Goal: Task Accomplishment & Management: Use online tool/utility

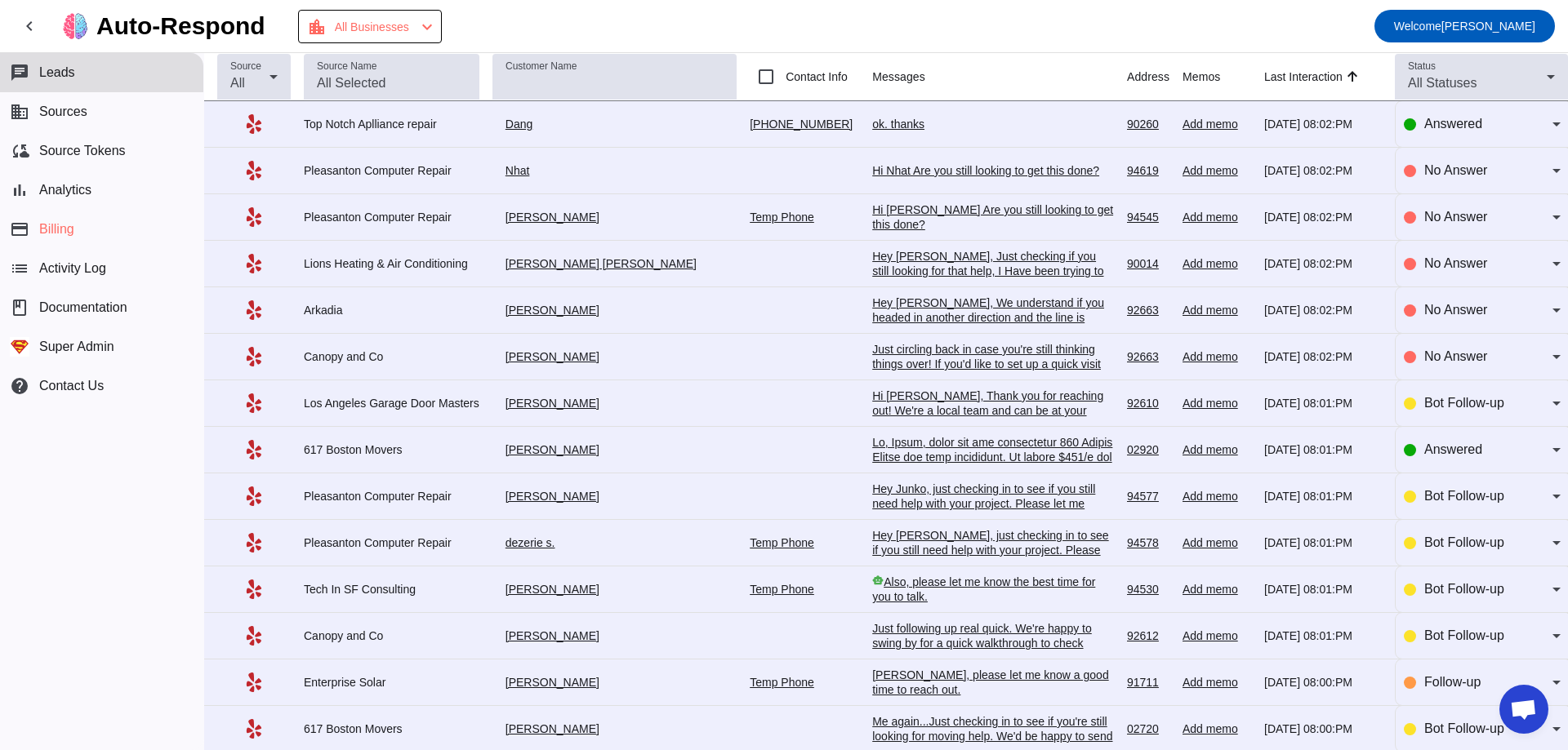
click at [872, 593] on div "smart_toy Also, please let me know the best time for you to talk.​" at bounding box center [993, 589] width 242 height 29
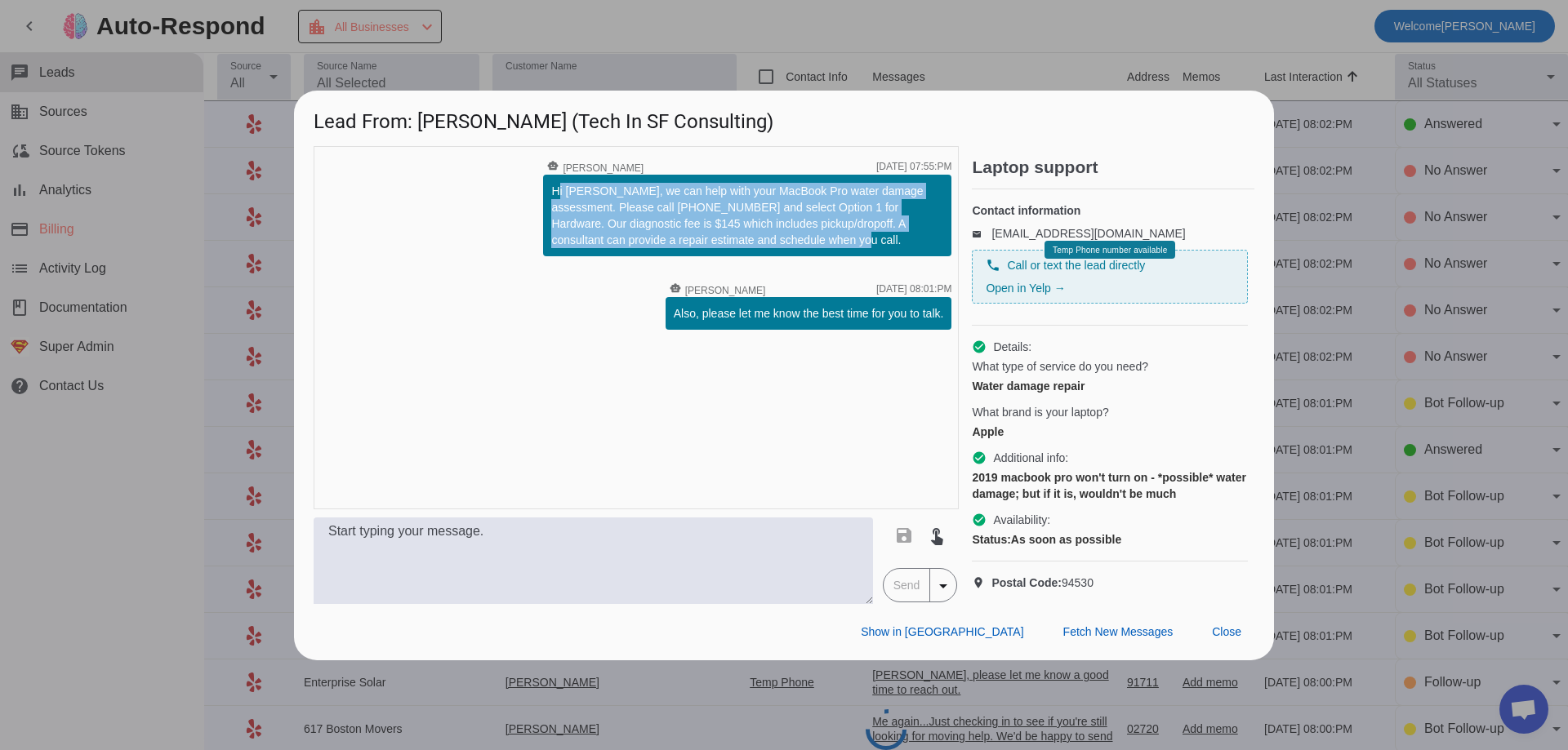
drag, startPoint x: 552, startPoint y: 177, endPoint x: 891, endPoint y: 226, distance: 342.5
click at [891, 226] on div "Hi Daniel, we can help with your MacBook Pro water damage assessment. Please ca…" at bounding box center [747, 215] width 392 height 66
copy div "Hi Daniel, we can help with your MacBook Pro water damage assessment. Please ca…"
drag, startPoint x: 875, startPoint y: 219, endPoint x: 541, endPoint y: 170, distance: 337.6
click at [541, 170] on div "timer close smart_toy John W. 8/26/2025, 07:55:PM Hi Daniel, we can help with y…" at bounding box center [636, 328] width 645 height 363
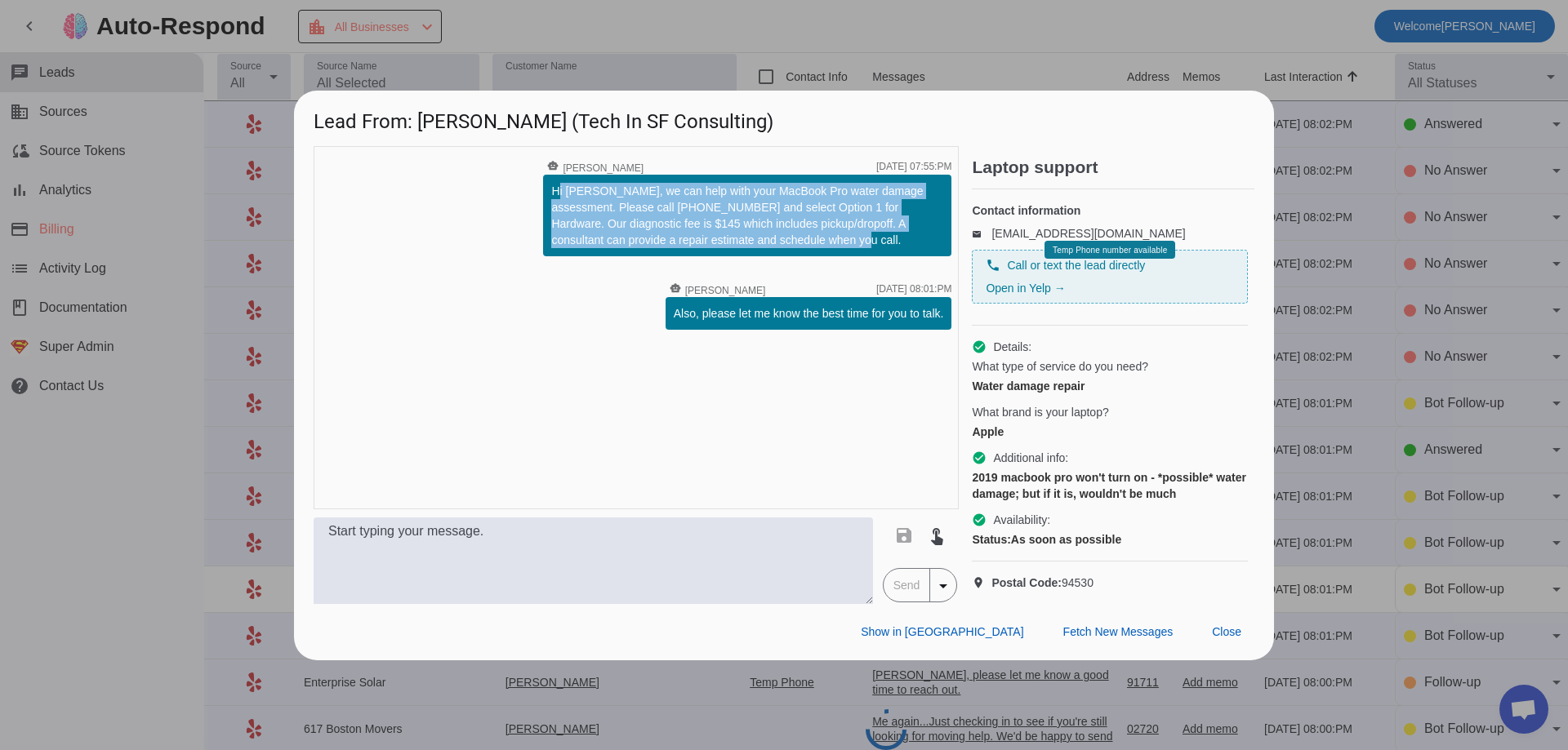
copy div "Hi Daniel, we can help with your MacBook Pro water damage assessment. Please ca…"
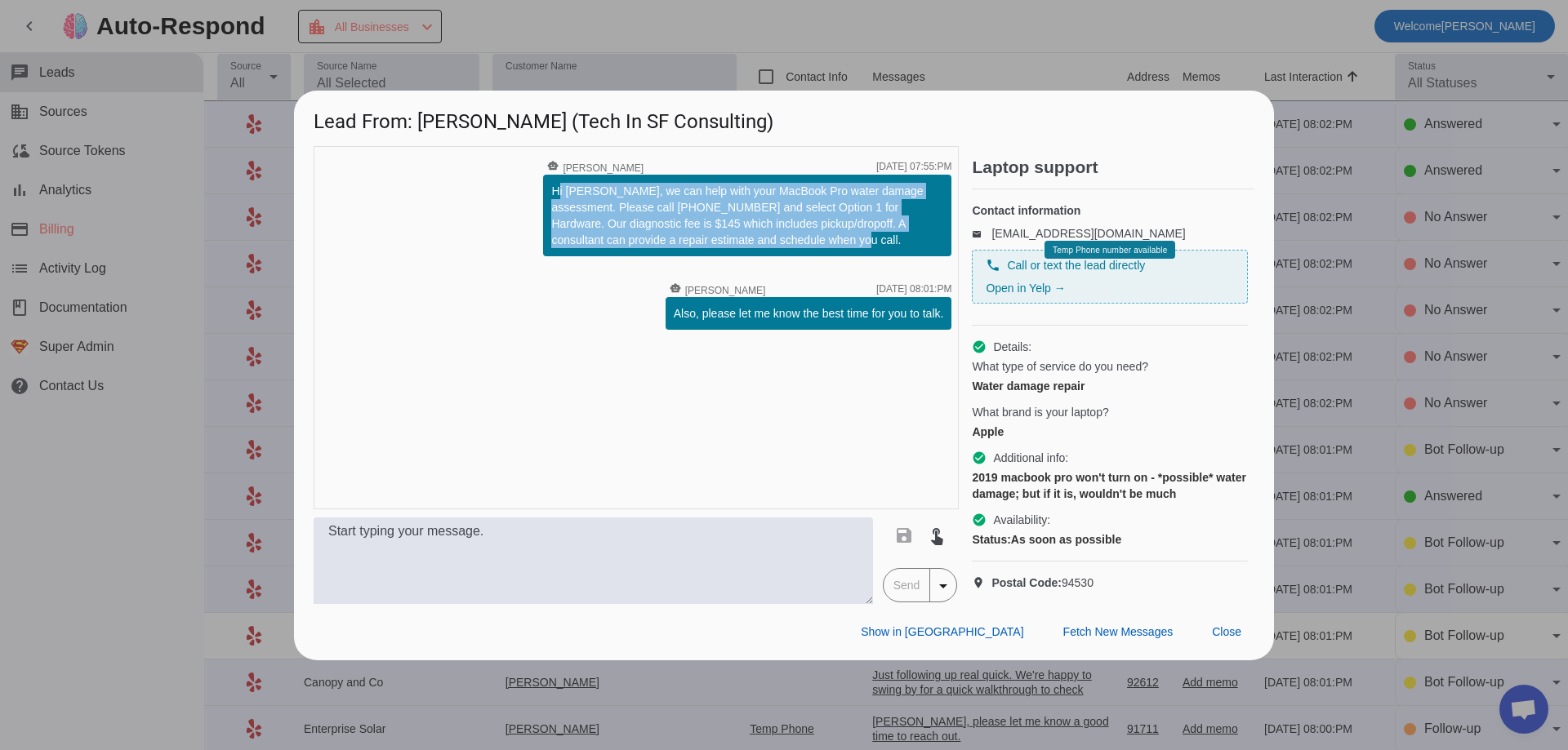
drag, startPoint x: 971, startPoint y: 338, endPoint x: 1147, endPoint y: 549, distance: 274.8
click at [1147, 549] on div "timer close smart_toy John W. 8/26/2025, 07:55:PM Hi Daniel, we can help with y…" at bounding box center [784, 375] width 941 height 458
copy div "Details: What type of service do you need? Water damage repair What brand is yo…"
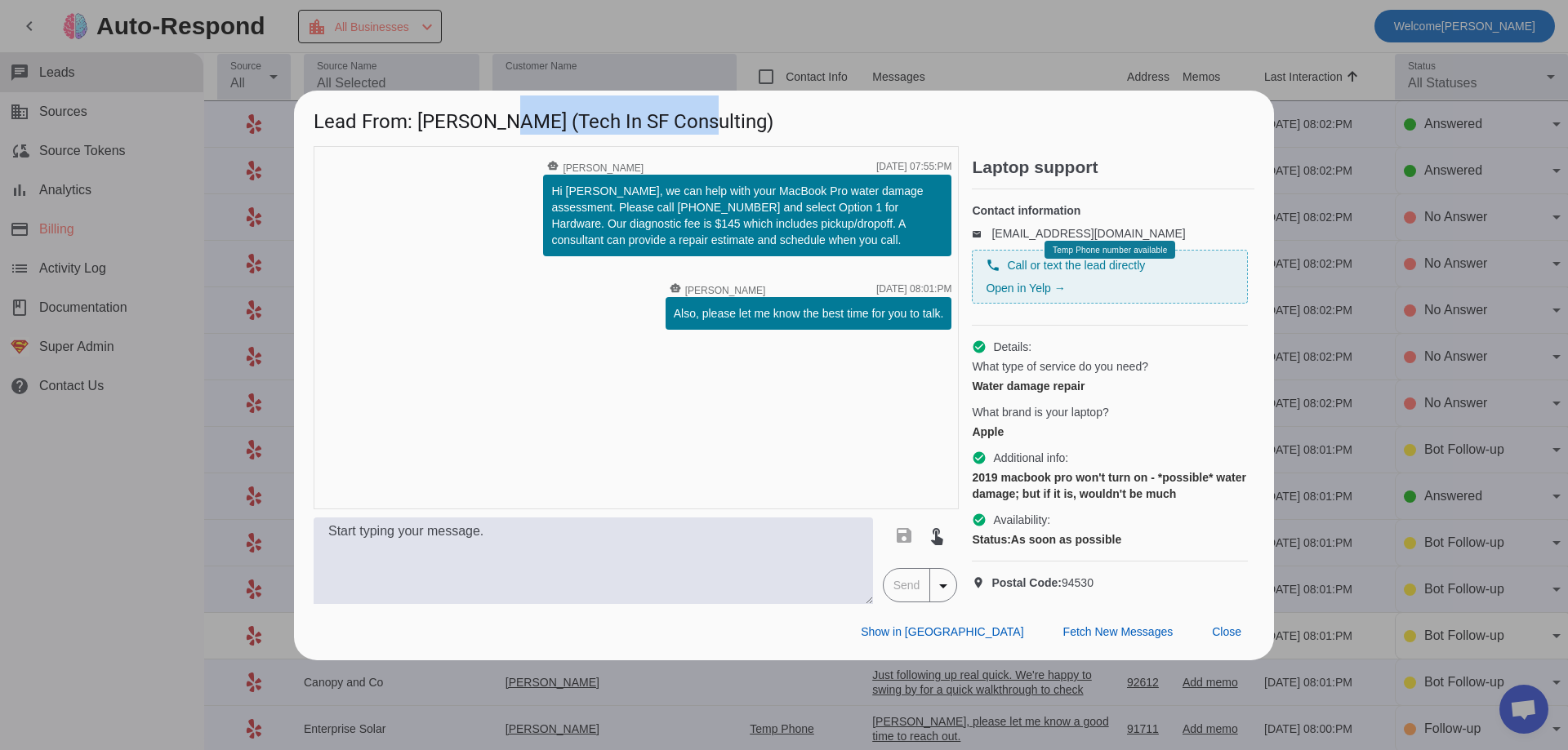
drag, startPoint x: 488, startPoint y: 108, endPoint x: 676, endPoint y: 117, distance: 188.2
click at [676, 117] on h1 "Lead From: Daniel (Tech In SF Consulting)" at bounding box center [784, 118] width 980 height 55
copy h1 "Tech In SF Consulting"
click at [137, 160] on div at bounding box center [784, 375] width 1568 height 750
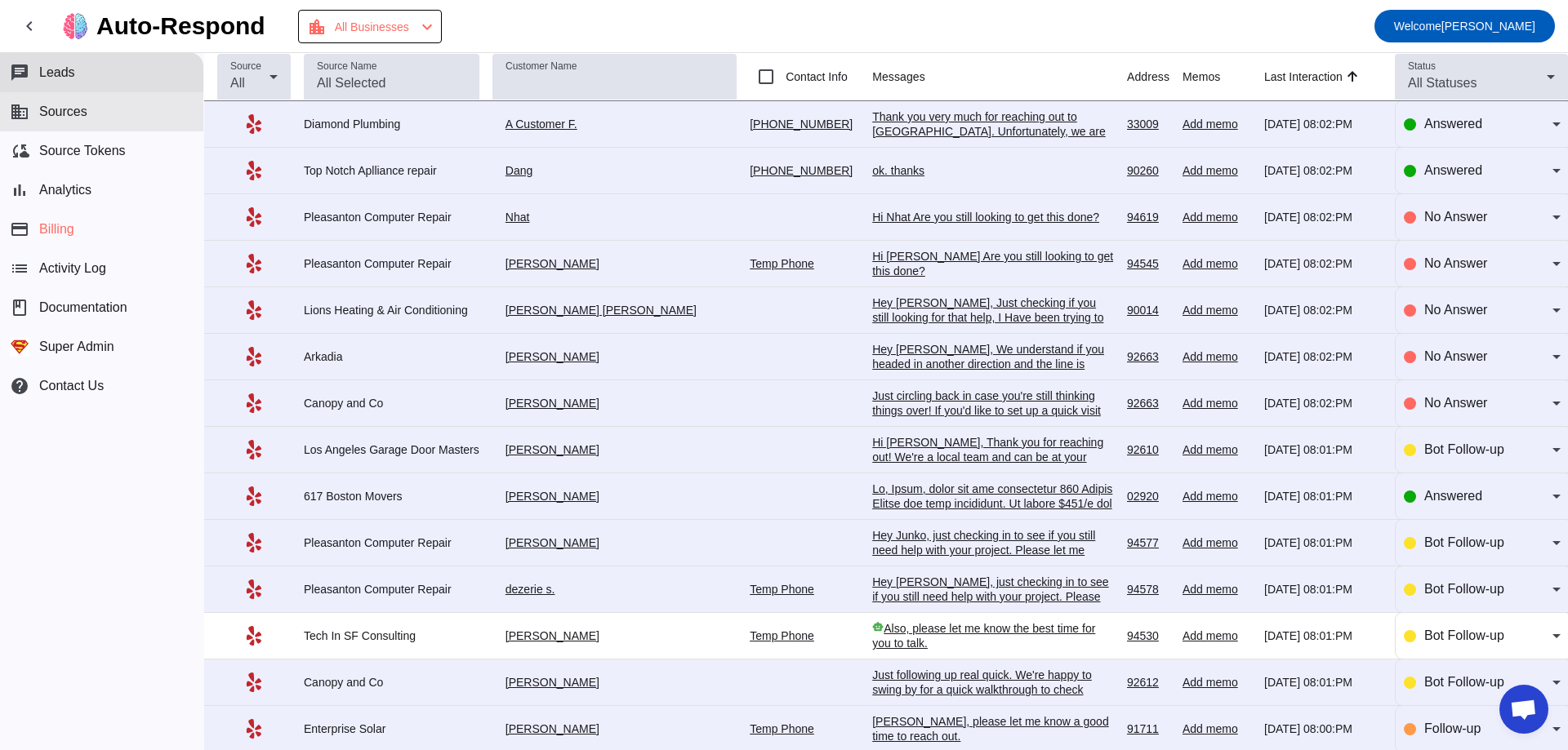
click at [107, 102] on button "business Sources" at bounding box center [102, 112] width 203 height 39
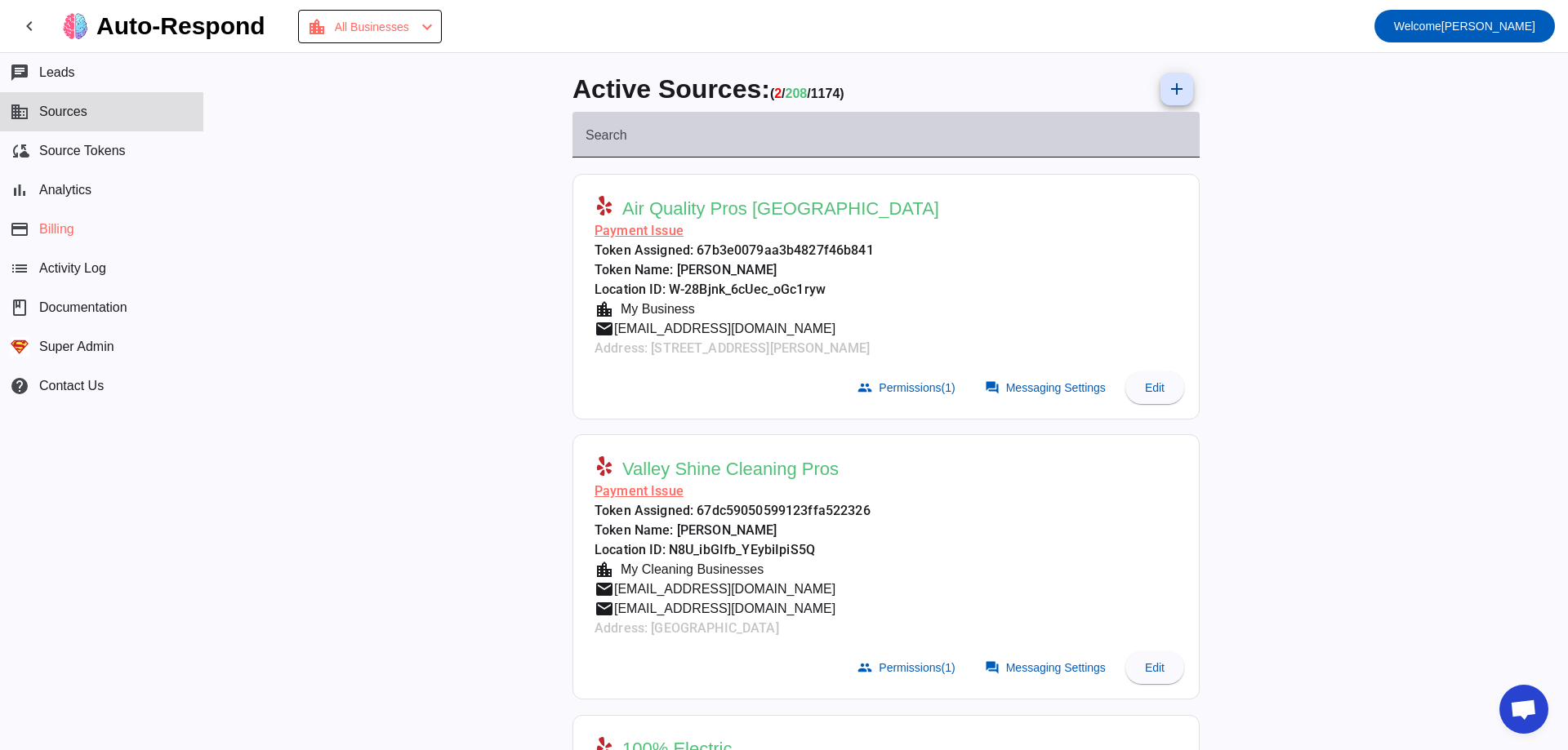
click at [667, 119] on div "Search" at bounding box center [886, 135] width 601 height 46
click at [676, 131] on input "Search" at bounding box center [886, 141] width 601 height 20
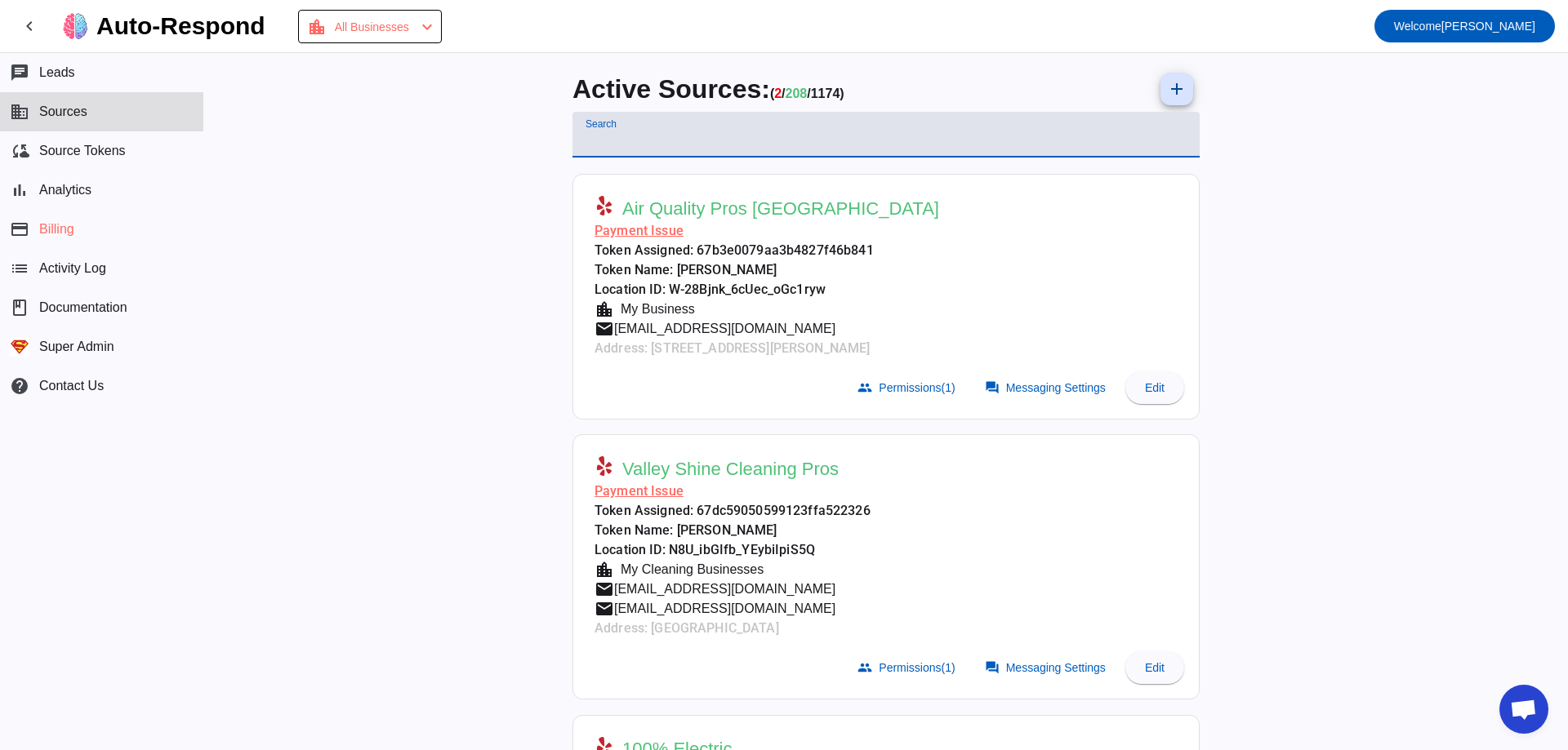
paste input "tech in sf consulting"
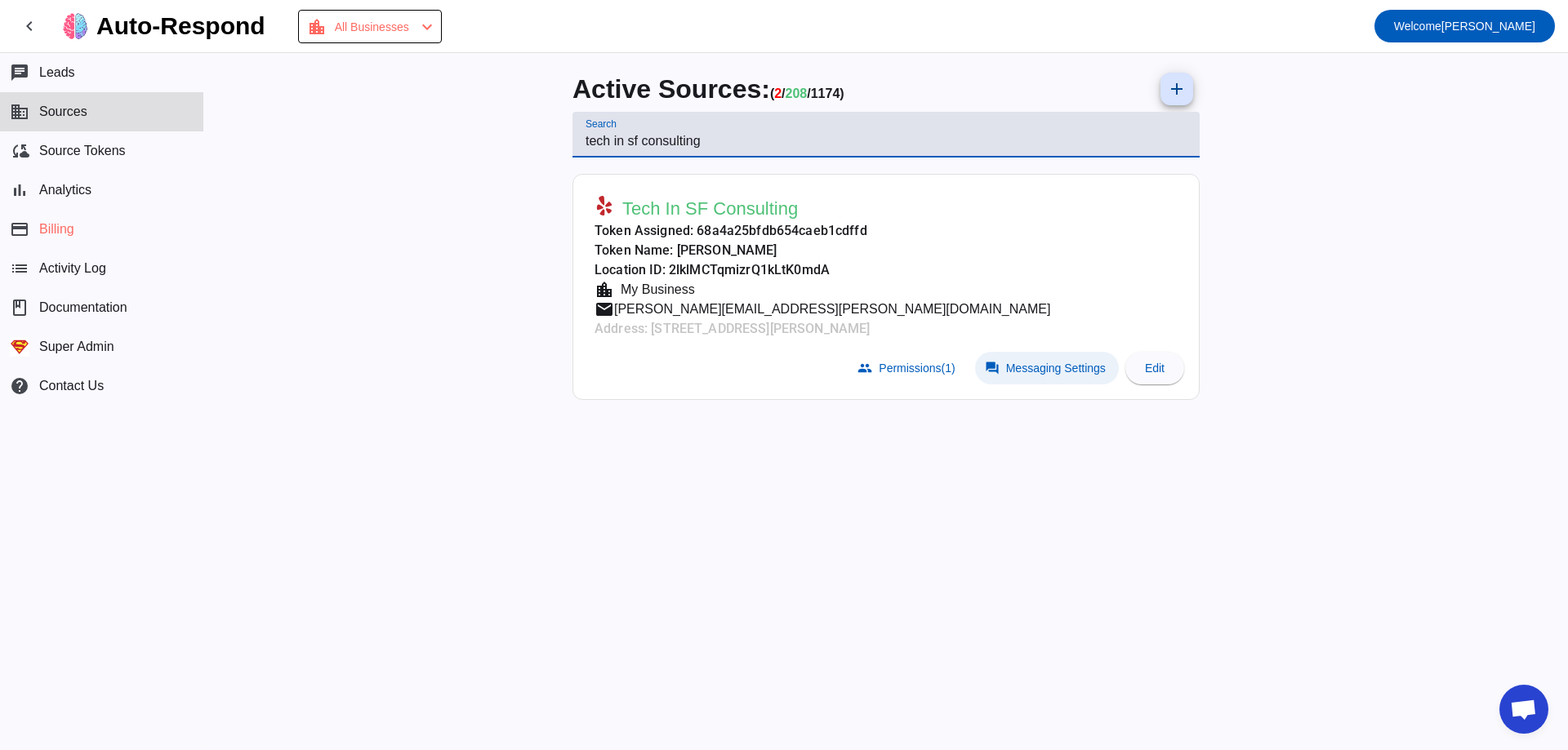
click at [1008, 352] on span at bounding box center [1046, 368] width 143 height 32
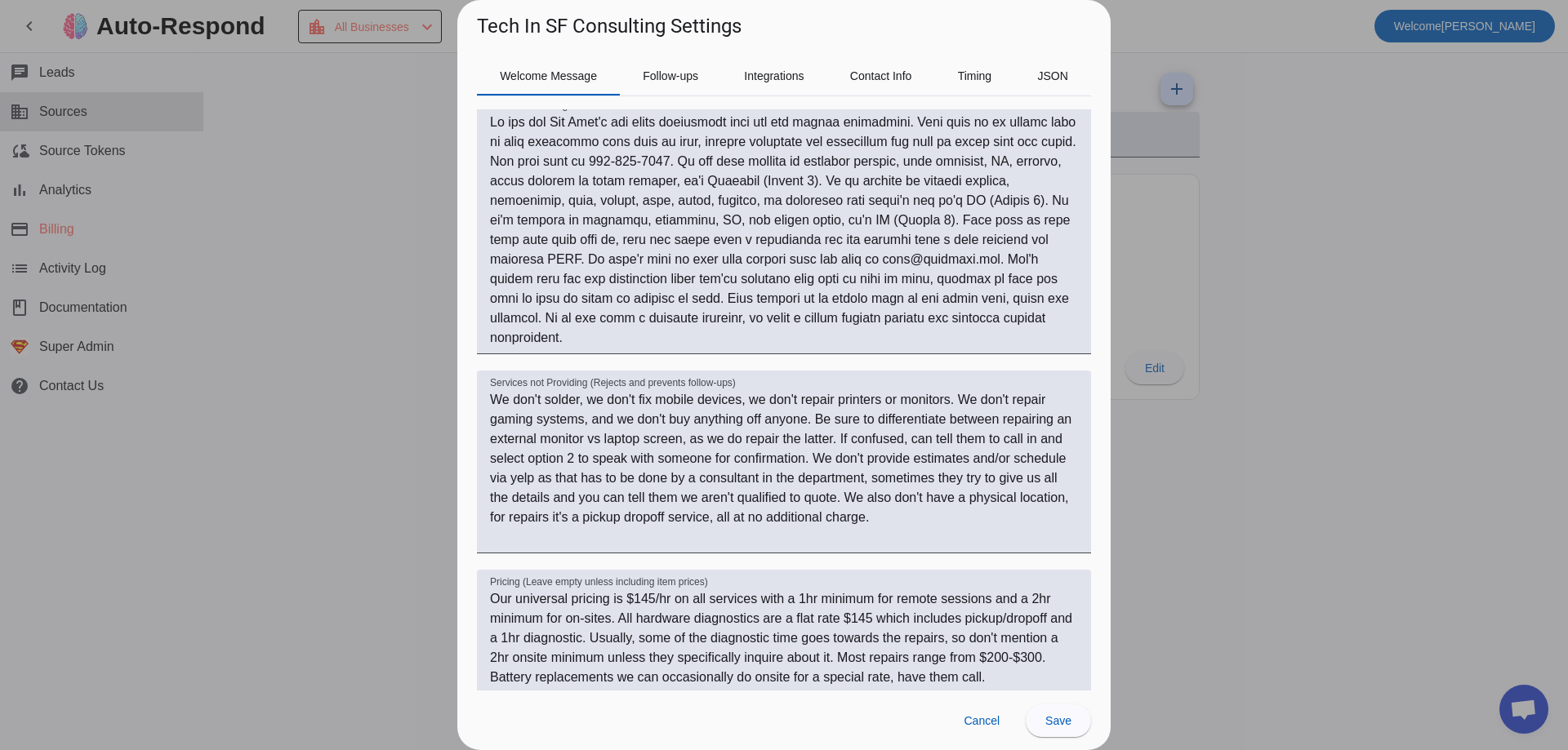
scroll to position [339, 0]
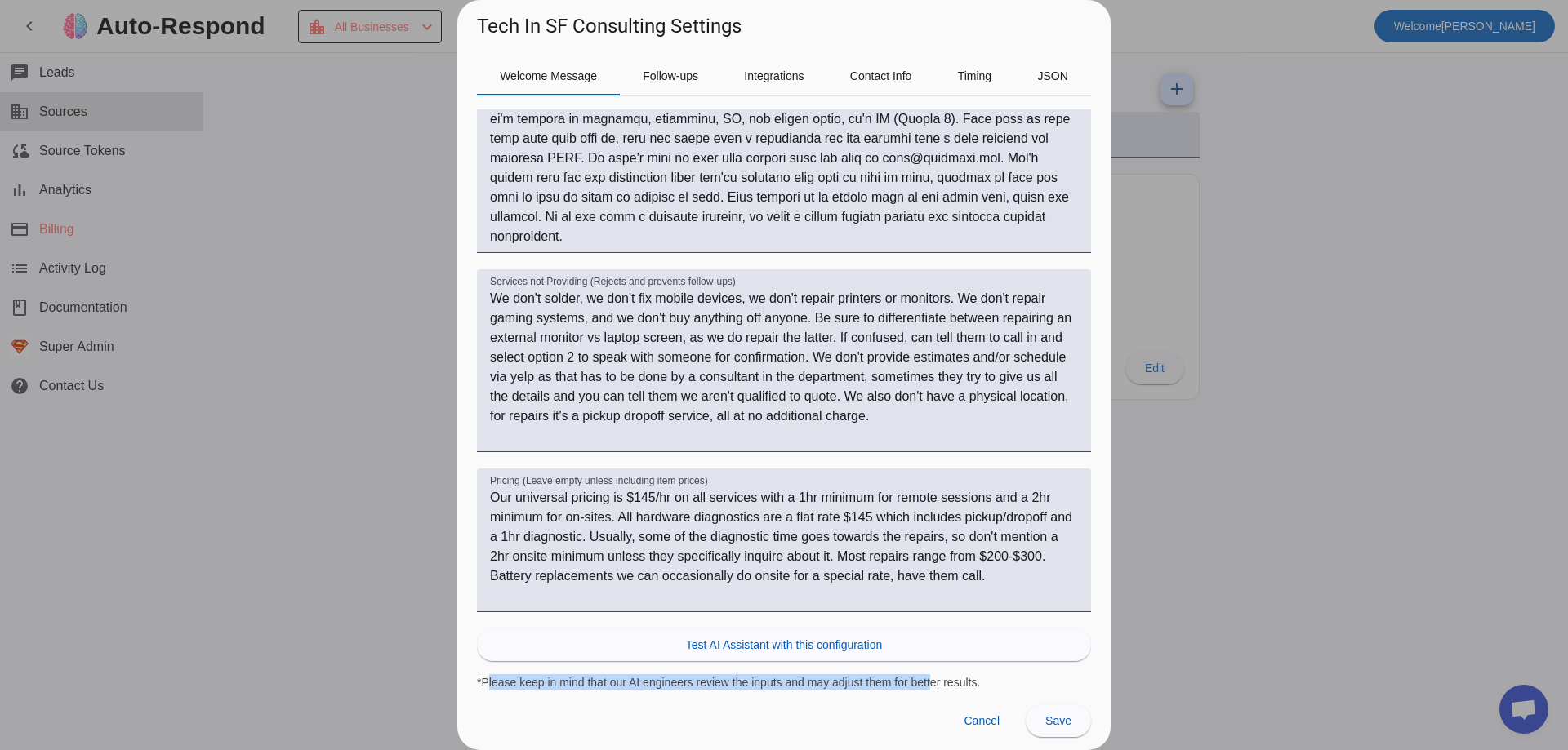
drag, startPoint x: 482, startPoint y: 683, endPoint x: 1001, endPoint y: 700, distance: 519.3
click at [956, 689] on div "*Please keep in mind that our AI engineers review the inputs and may adjust the…" at bounding box center [784, 682] width 614 height 16
click at [1002, 700] on div "Cancel Save" at bounding box center [784, 720] width 653 height 60
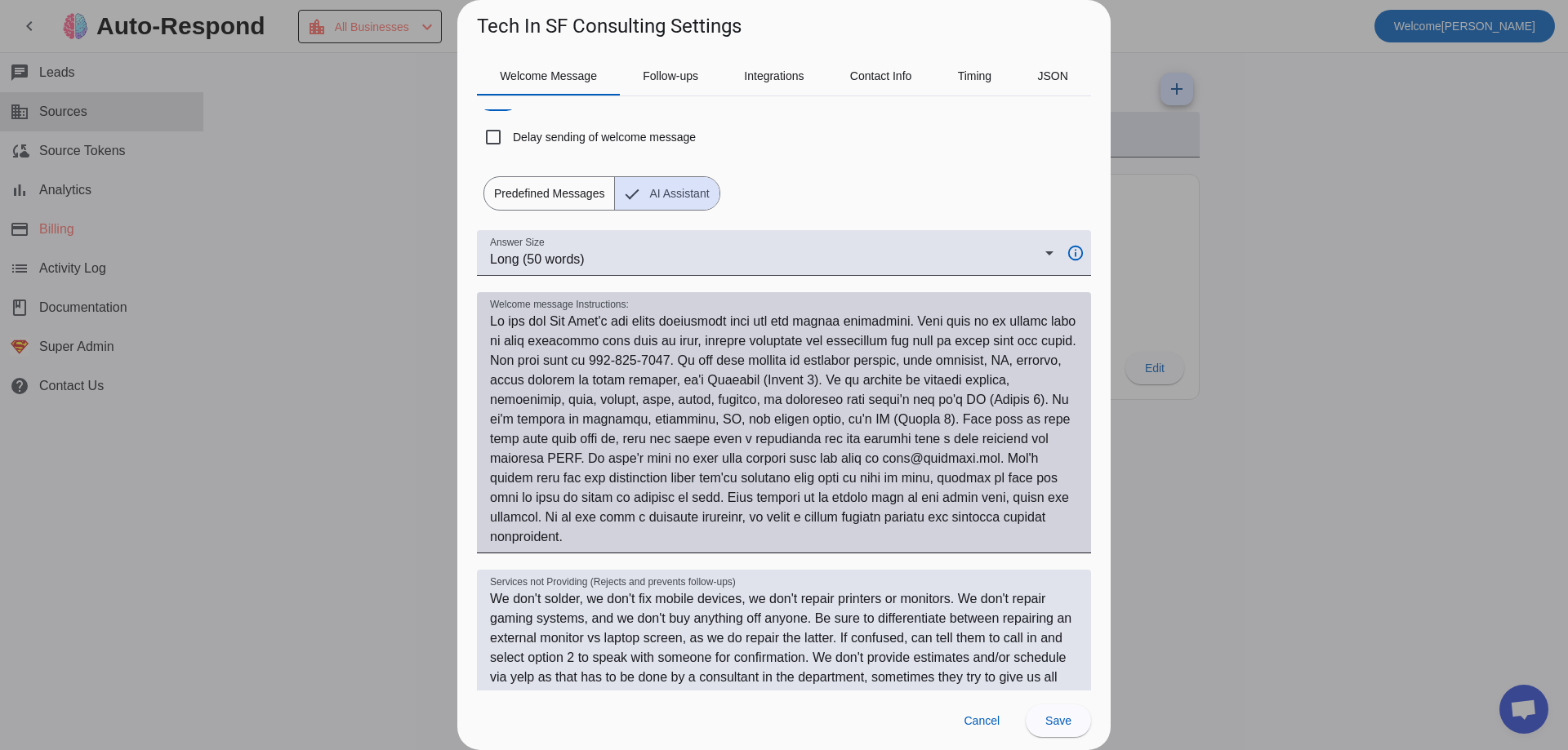
scroll to position [0, 0]
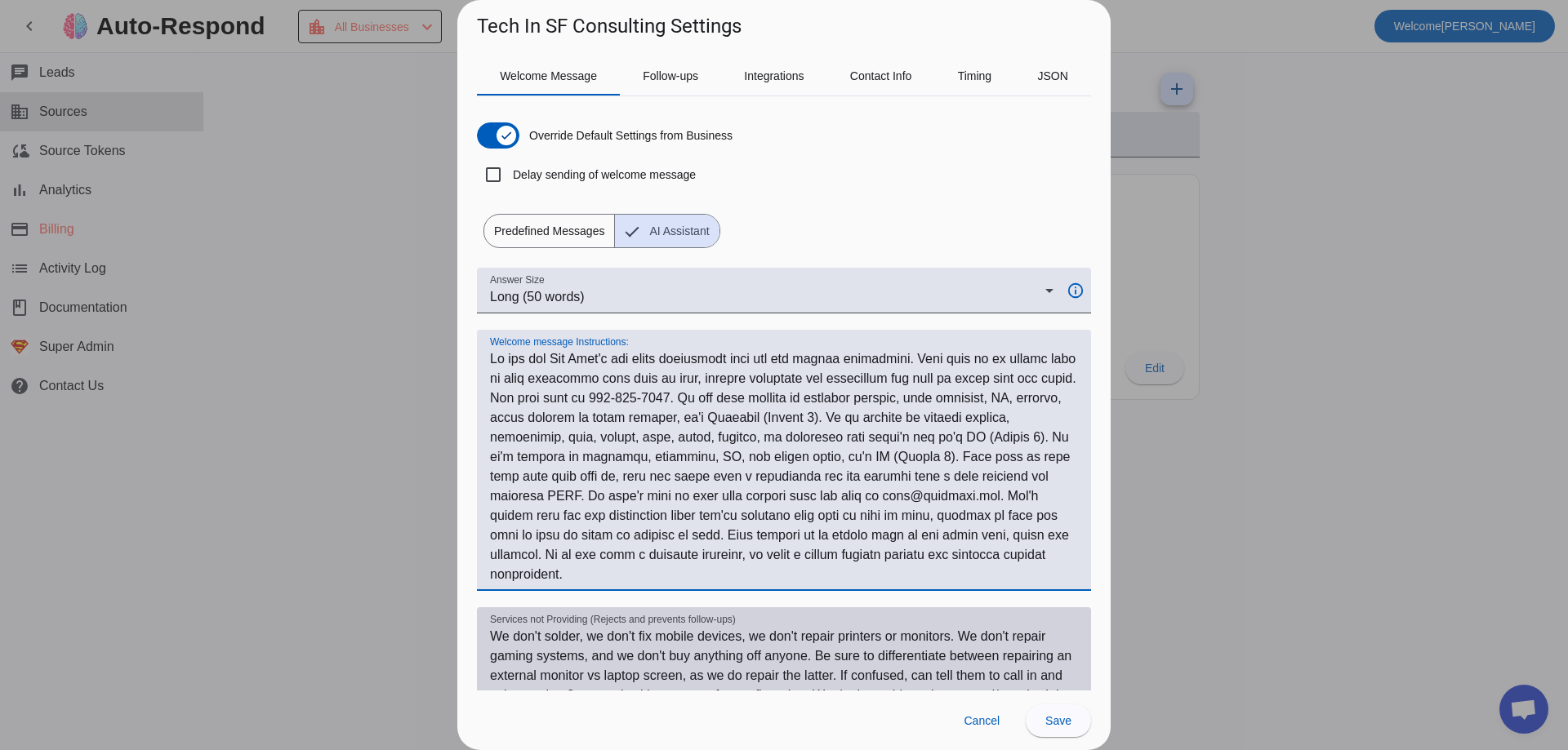
drag, startPoint x: 503, startPoint y: 363, endPoint x: 897, endPoint y: 624, distance: 472.6
click at [897, 624] on div "Answer Size Long (50 words) info_outline Welcome message Instructions: Services…" at bounding box center [784, 648] width 614 height 761
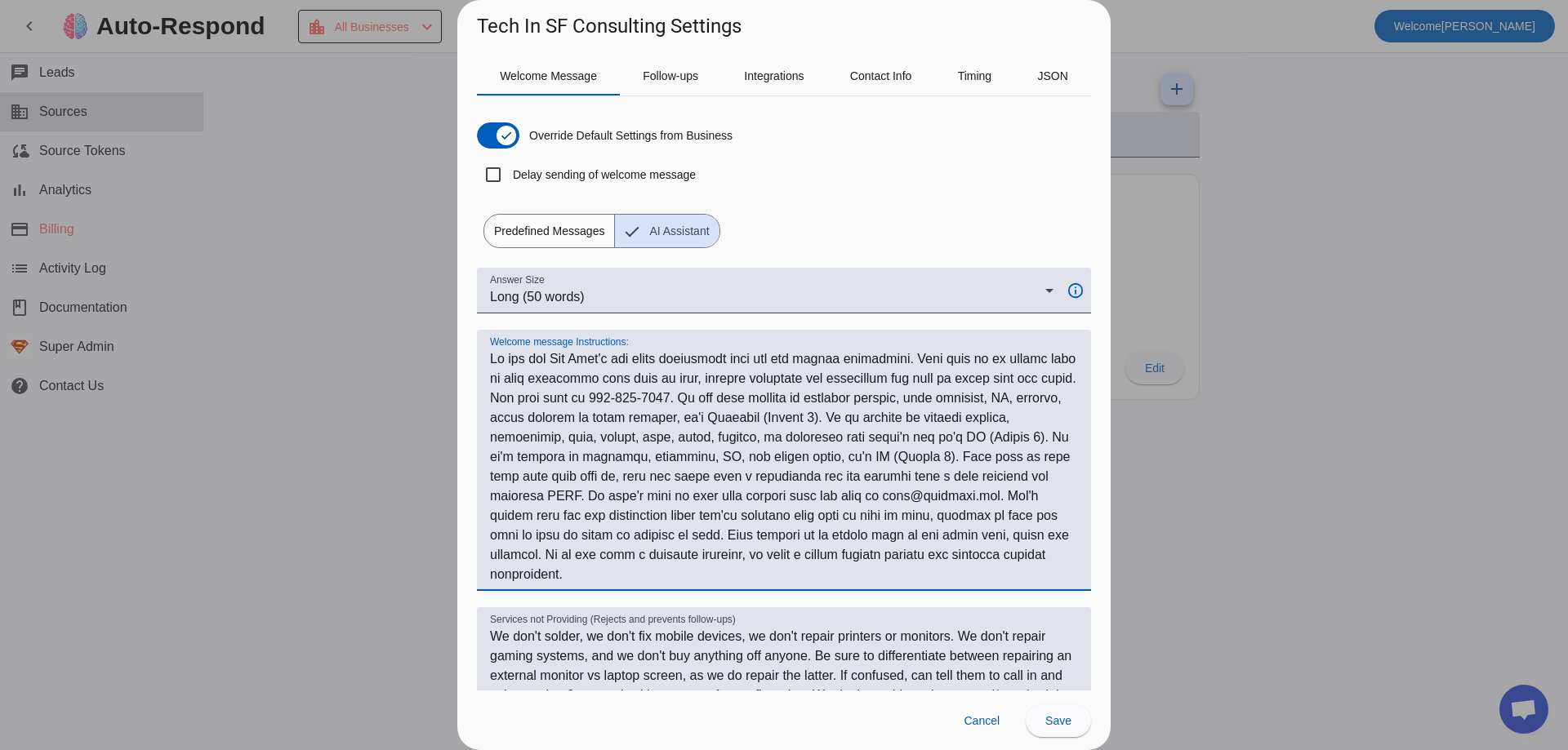
click at [895, 577] on textarea "Welcome message Instructions:" at bounding box center [784, 467] width 588 height 235
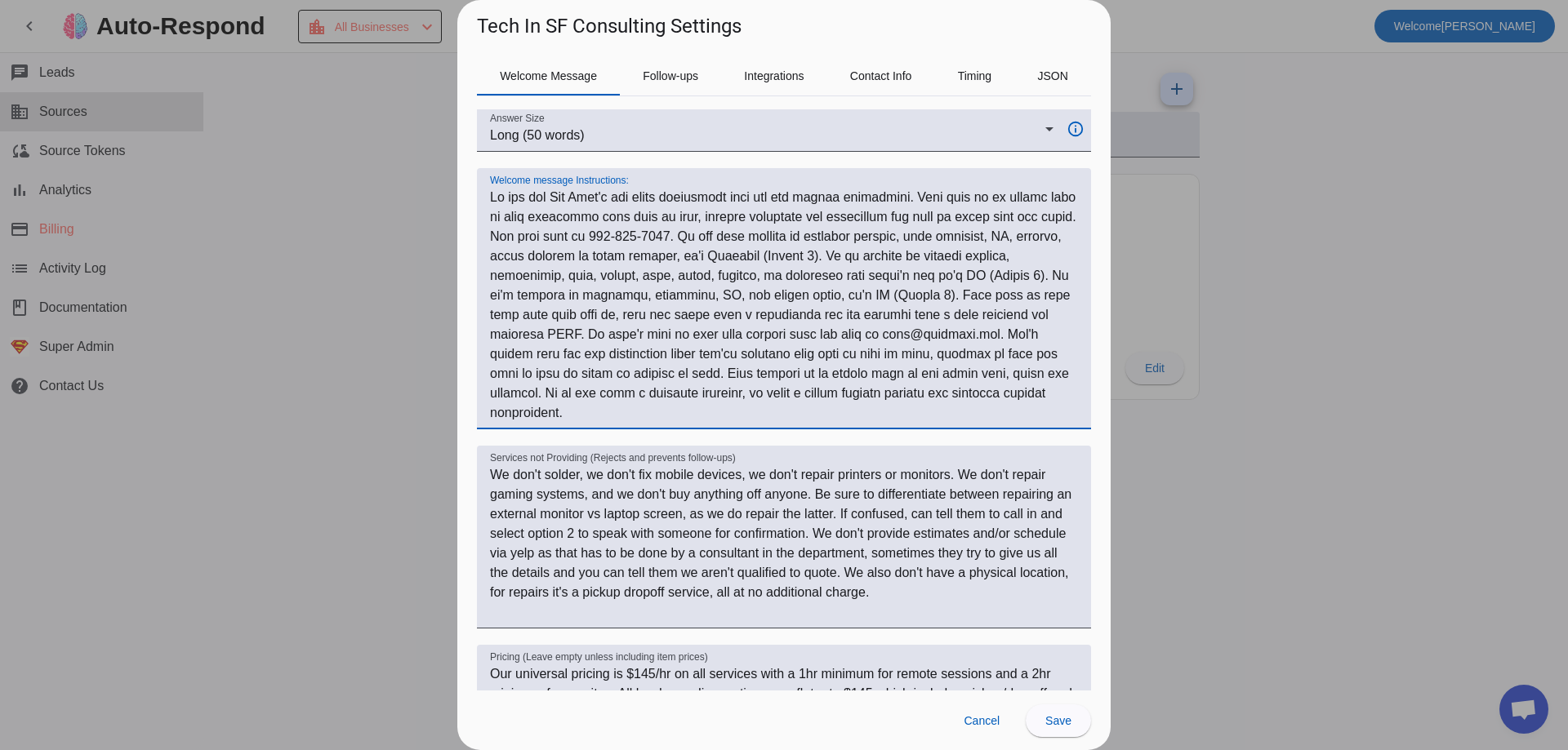
scroll to position [163, 0]
click at [842, 416] on textarea "Welcome message Instructions:" at bounding box center [784, 304] width 588 height 235
drag, startPoint x: 504, startPoint y: 194, endPoint x: 872, endPoint y: 421, distance: 432.4
click at [862, 427] on div "Welcome message Instructions:" at bounding box center [784, 297] width 614 height 261
click at [872, 421] on textarea "Welcome message Instructions:" at bounding box center [784, 304] width 588 height 235
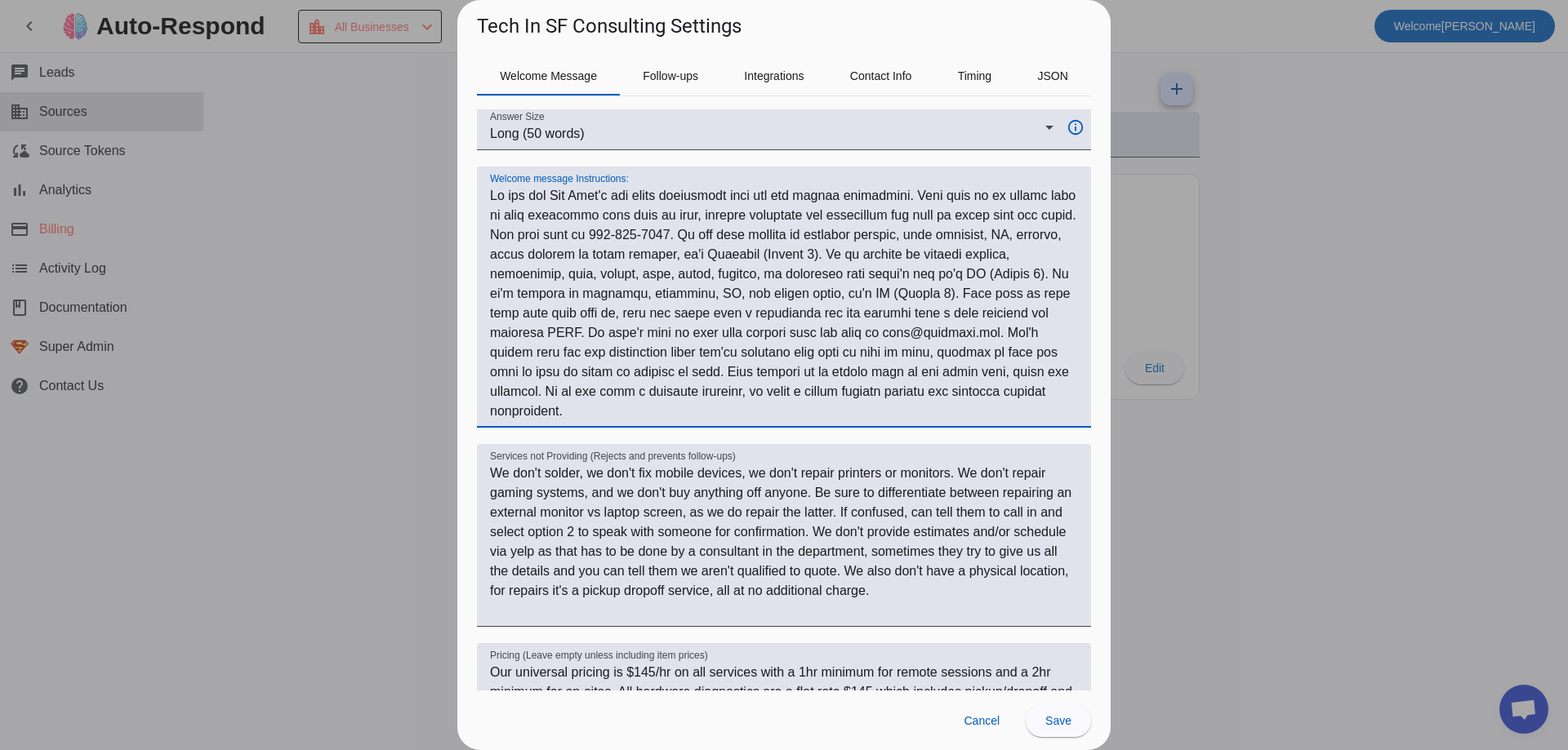
click at [495, 193] on textarea "Welcome message Instructions:" at bounding box center [784, 304] width 588 height 235
click at [522, 201] on textarea "Welcome message Instructions:" at bounding box center [784, 304] width 588 height 235
click at [500, 197] on textarea "Welcome message Instructions:" at bounding box center [784, 304] width 588 height 235
click at [521, 199] on textarea "Welcome message Instructions:" at bounding box center [784, 304] width 588 height 235
click at [553, 204] on textarea "Welcome message Instructions:" at bounding box center [784, 304] width 588 height 235
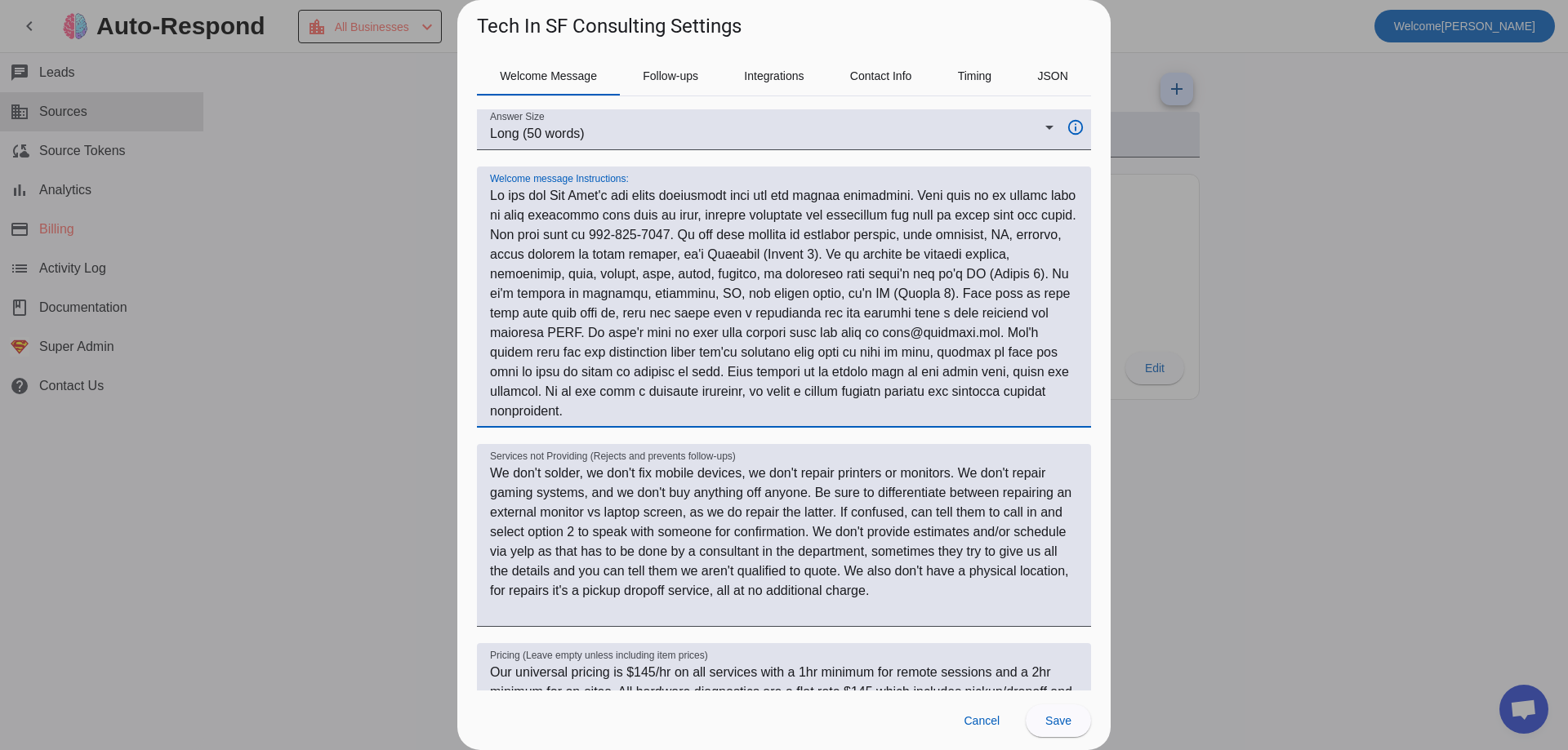
drag, startPoint x: 490, startPoint y: 193, endPoint x: 639, endPoint y: 188, distance: 149.1
click at [639, 188] on textarea "Welcome message Instructions:" at bounding box center [784, 304] width 588 height 235
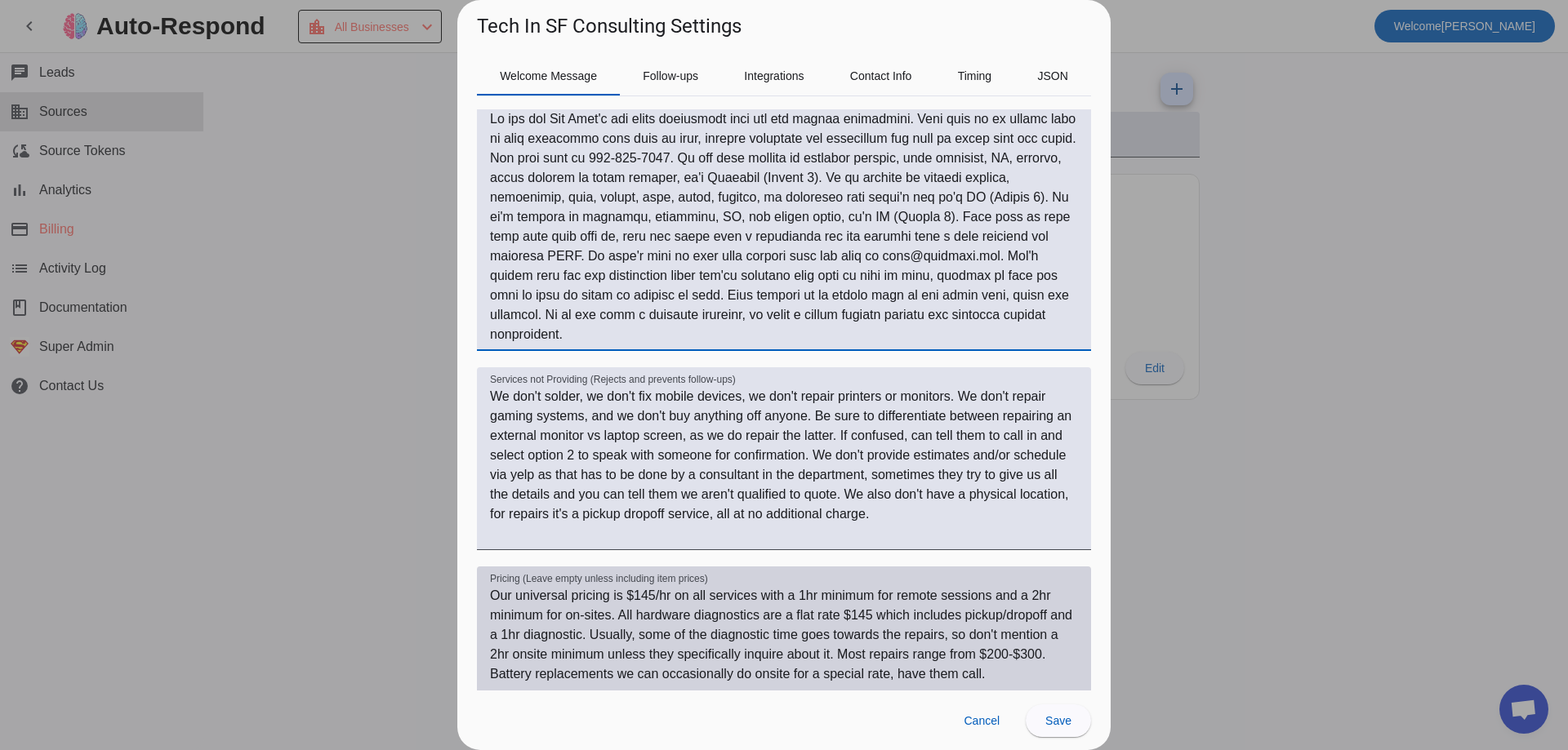
scroll to position [12, 0]
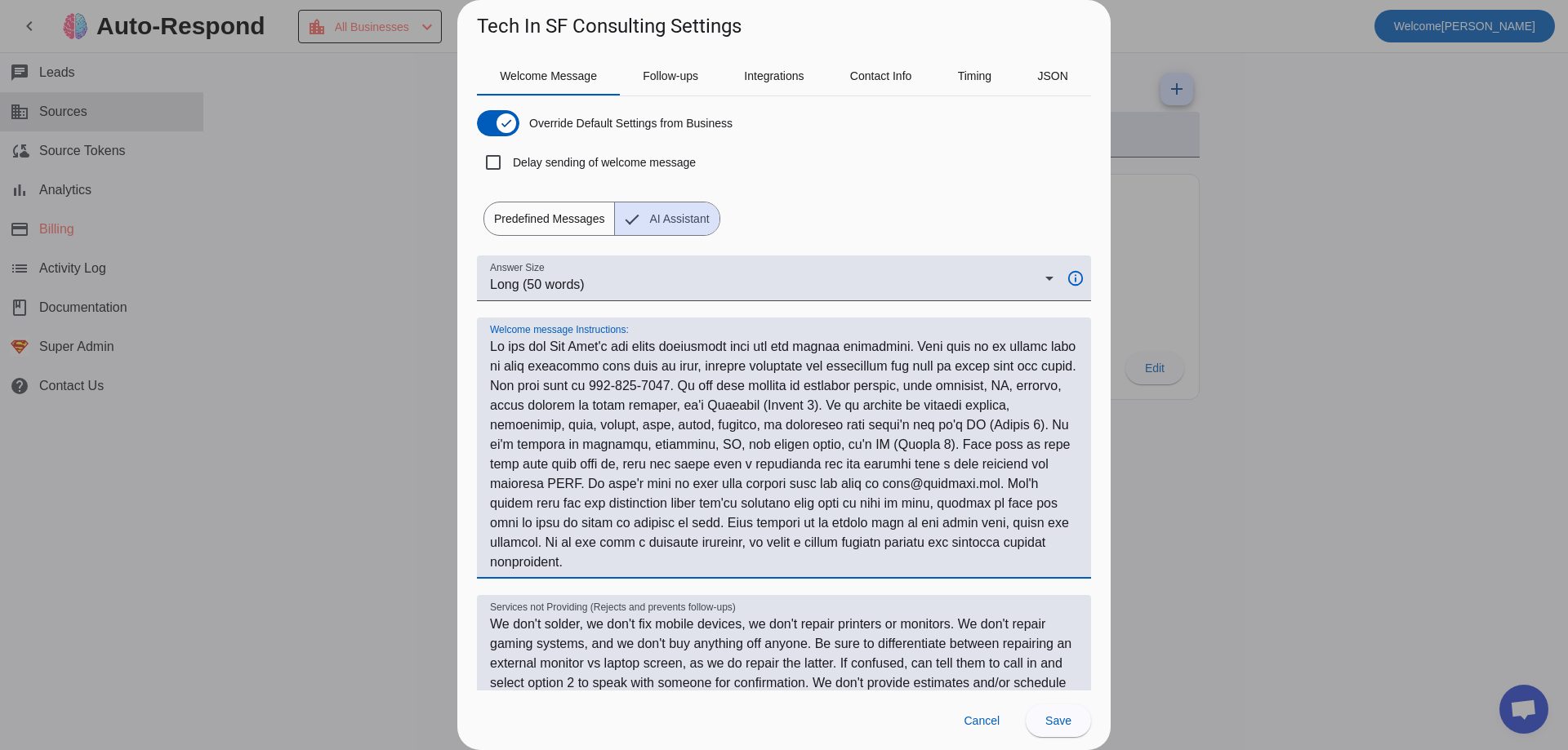
click at [905, 555] on textarea "Welcome message Instructions:" at bounding box center [784, 455] width 588 height 235
click at [262, 296] on div at bounding box center [784, 375] width 1568 height 750
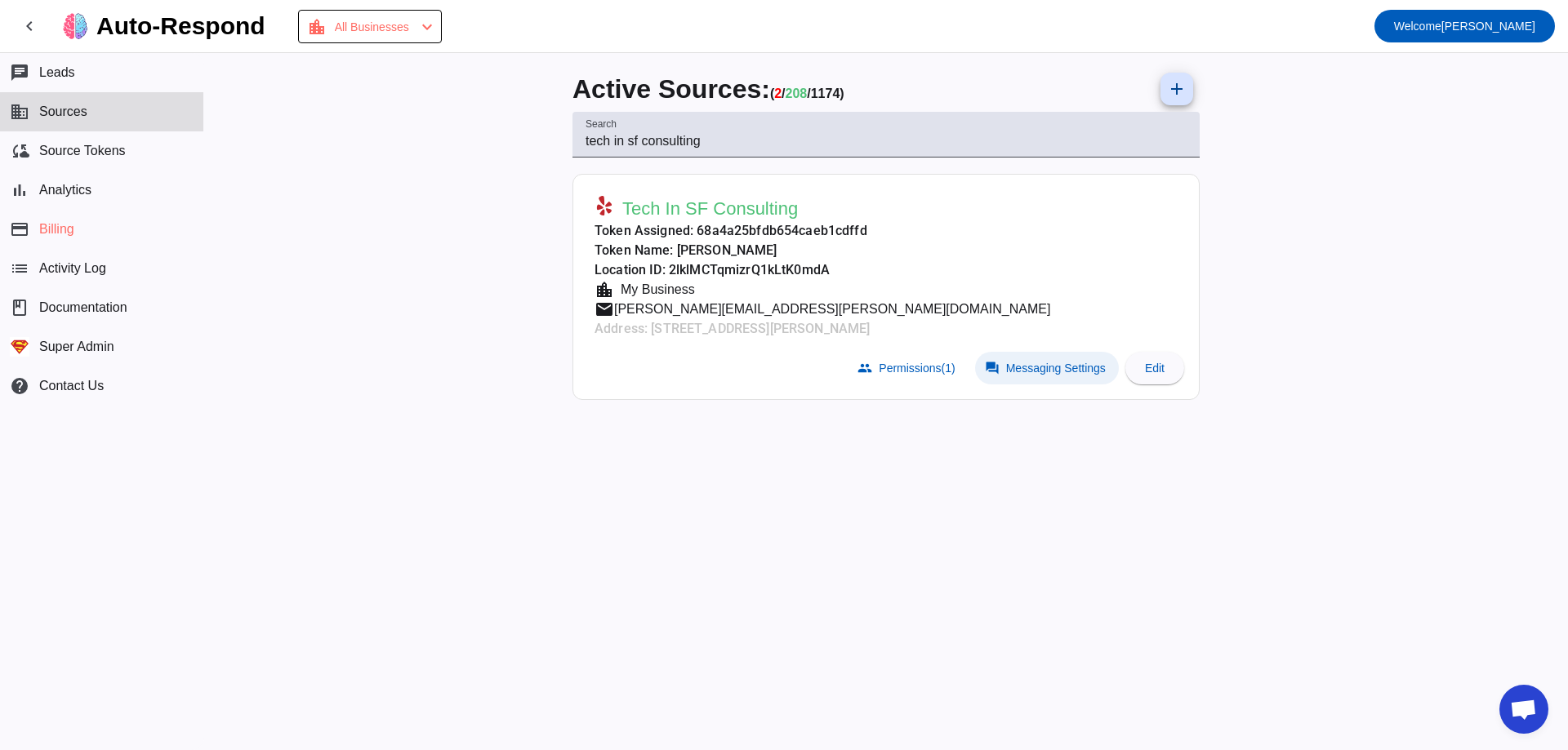
click at [1064, 375] on span at bounding box center [1046, 368] width 143 height 32
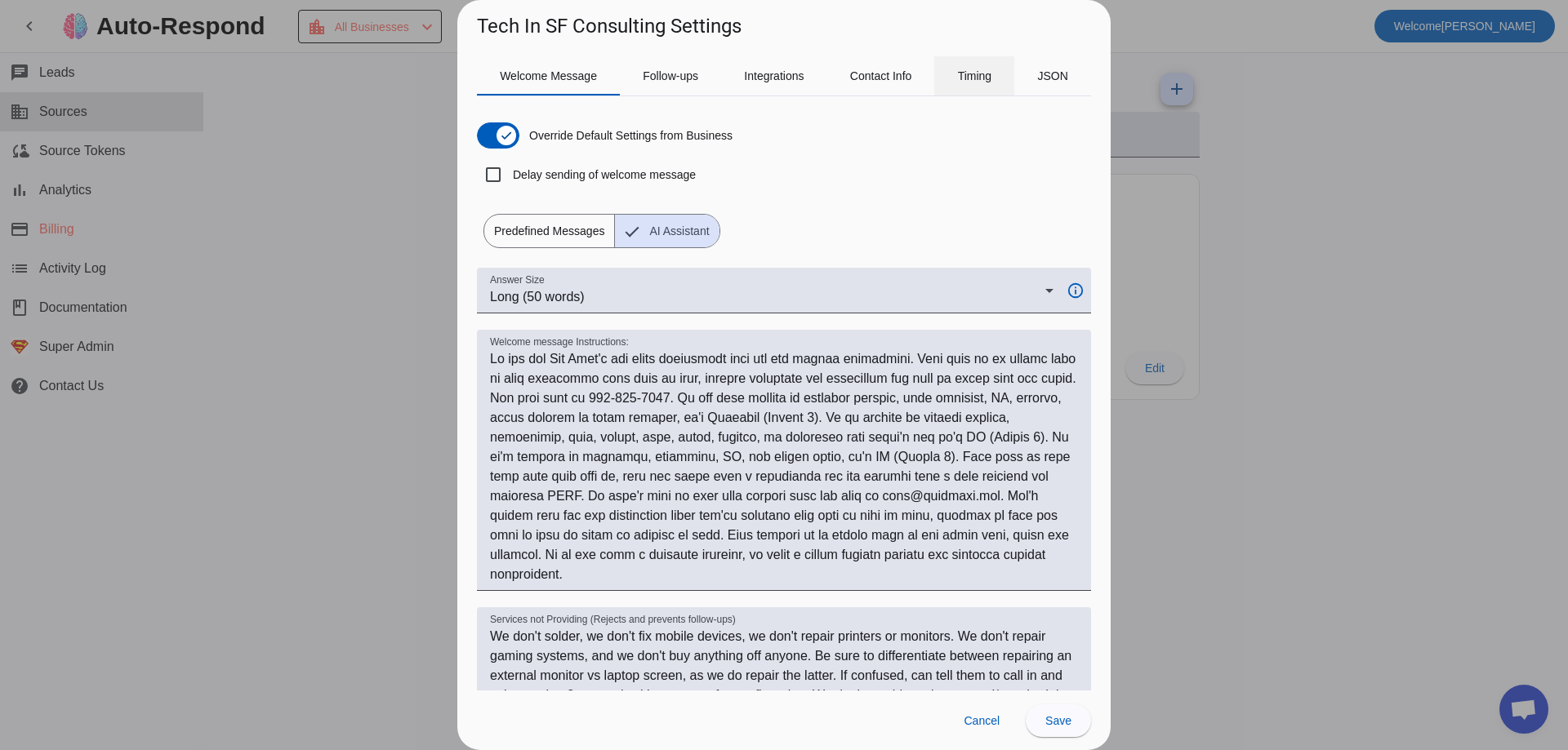
click at [945, 84] on div "Timing" at bounding box center [974, 76] width 80 height 39
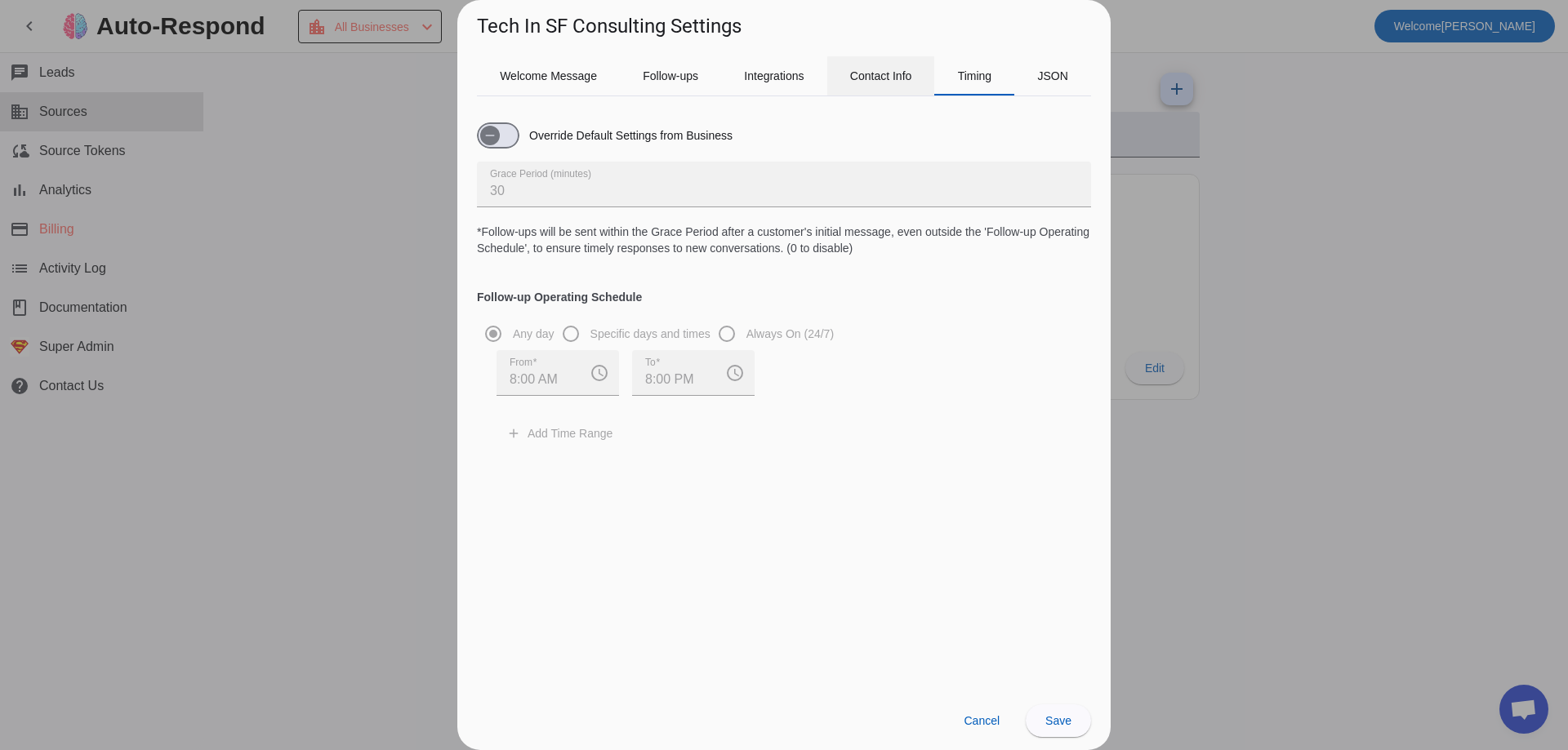
click at [869, 82] on span "Contact Info" at bounding box center [881, 75] width 62 height 11
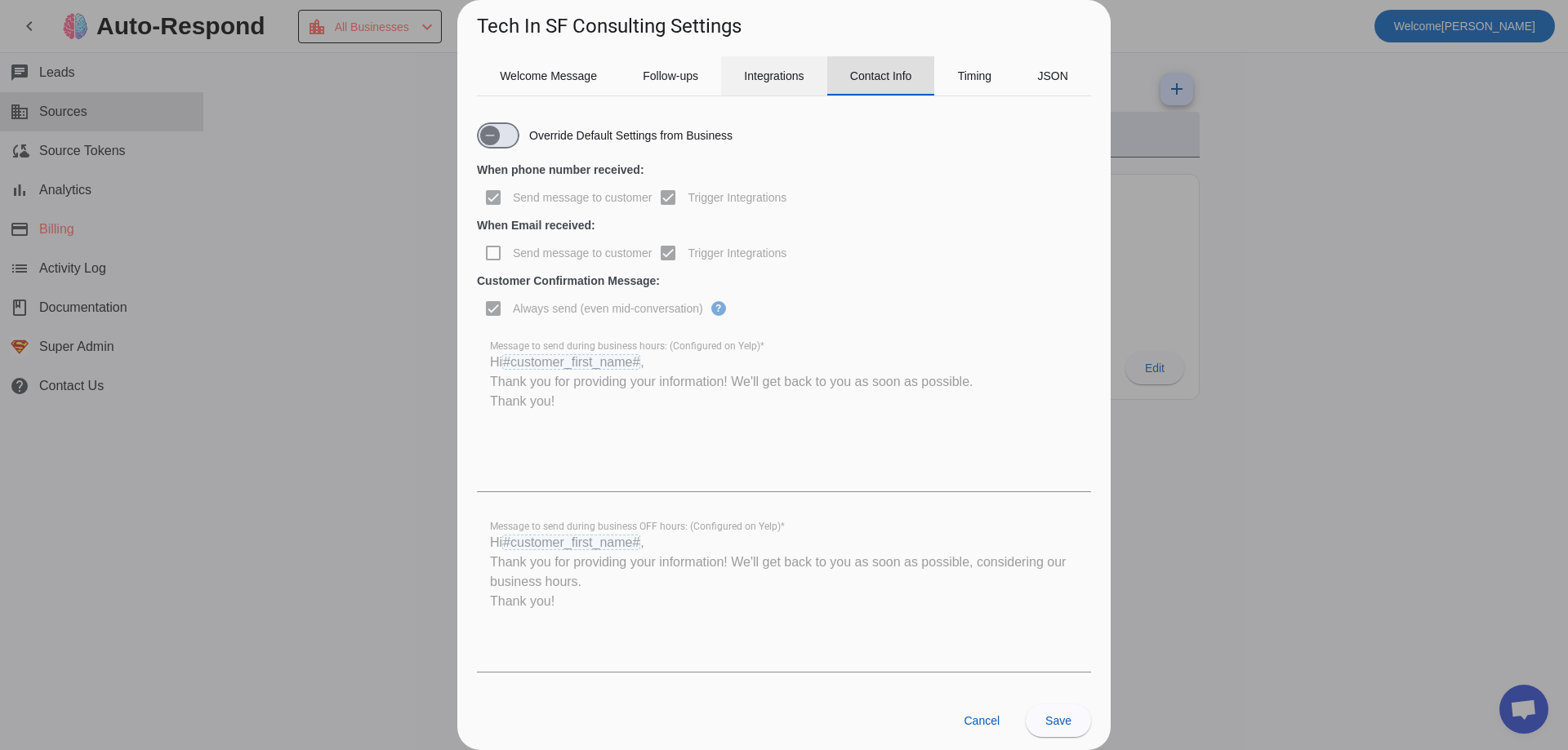
click at [815, 70] on div "Integrations" at bounding box center [774, 76] width 106 height 39
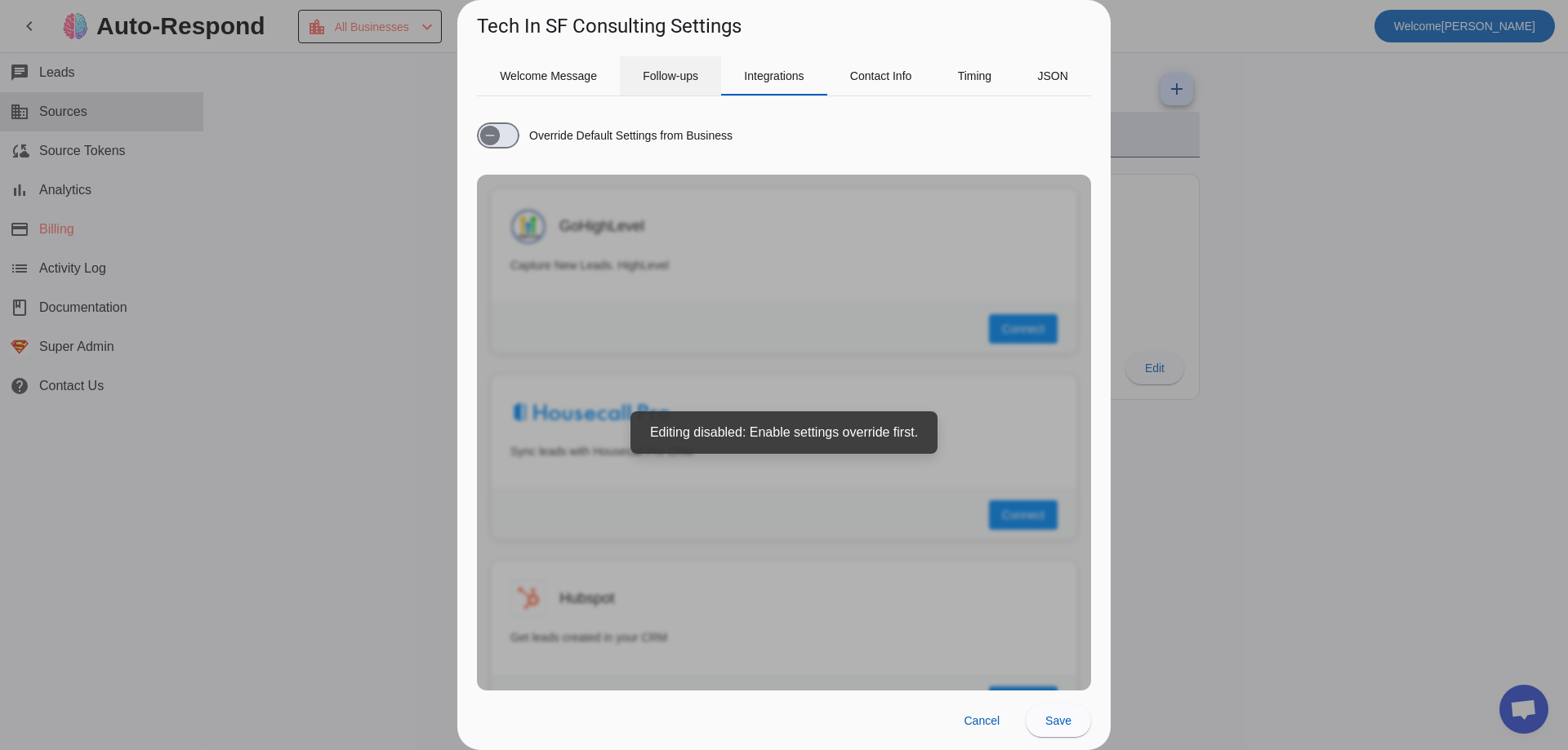
click at [679, 70] on span "Follow-ups" at bounding box center [670, 75] width 55 height 11
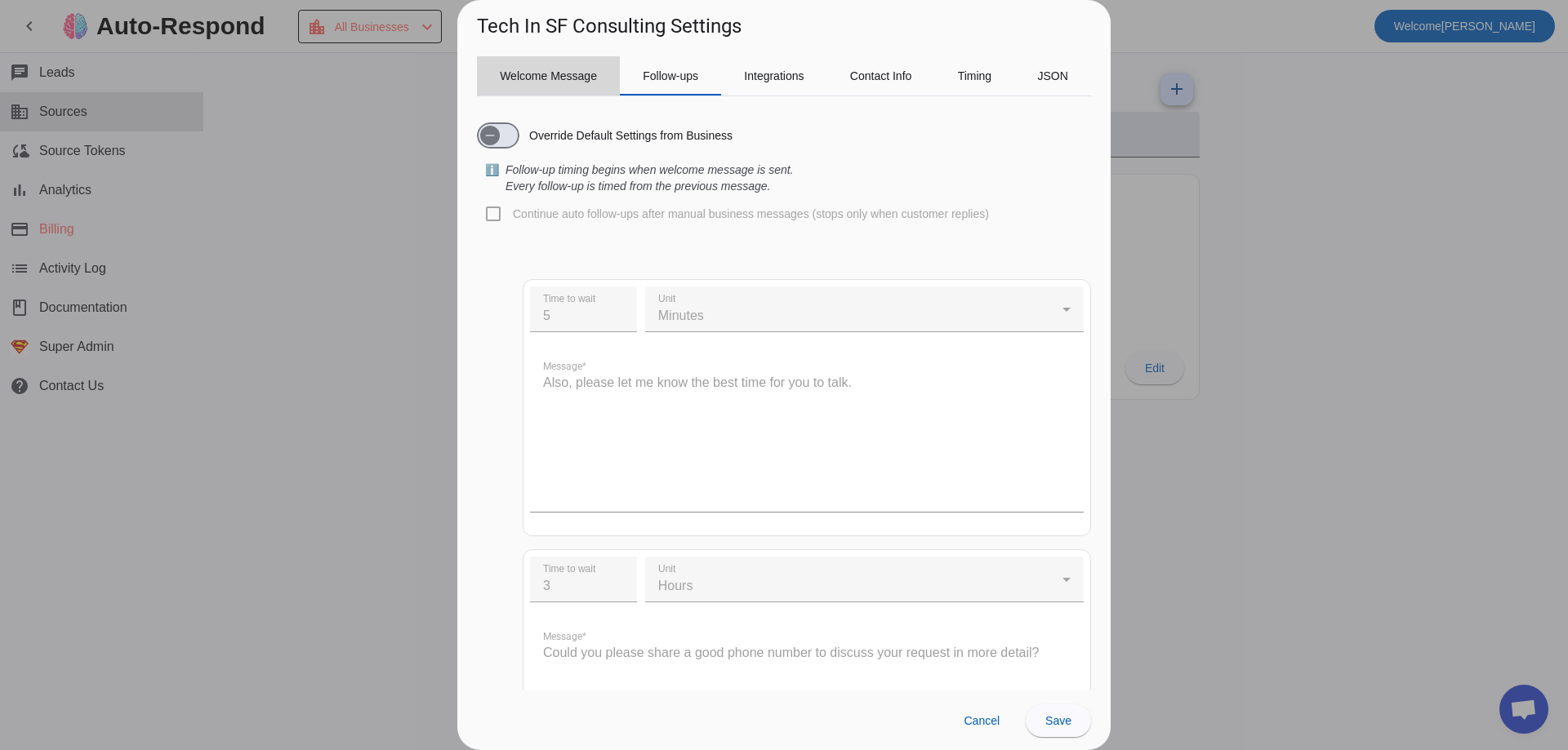
click at [560, 90] on span "Welcome Message" at bounding box center [548, 76] width 97 height 39
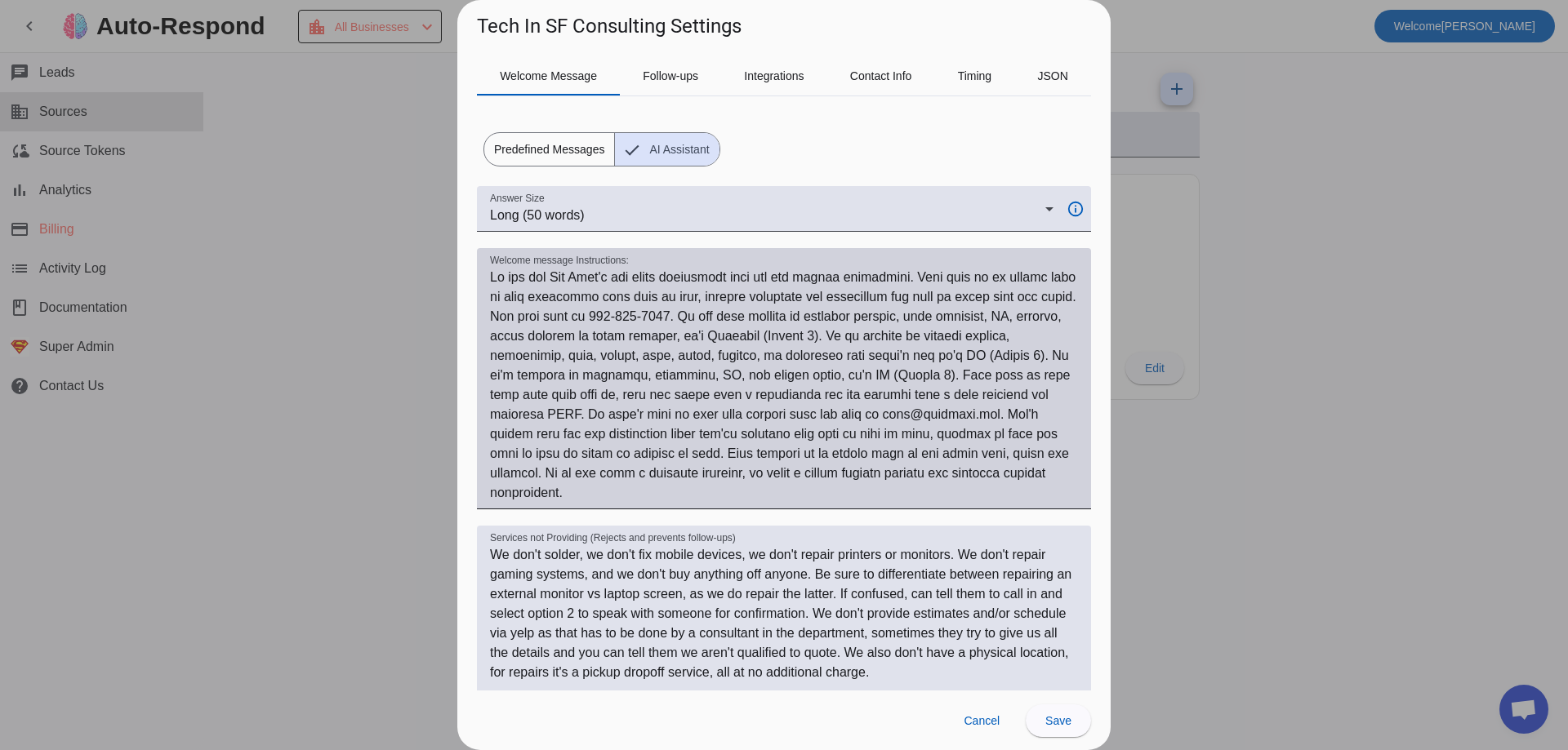
scroll to position [339, 0]
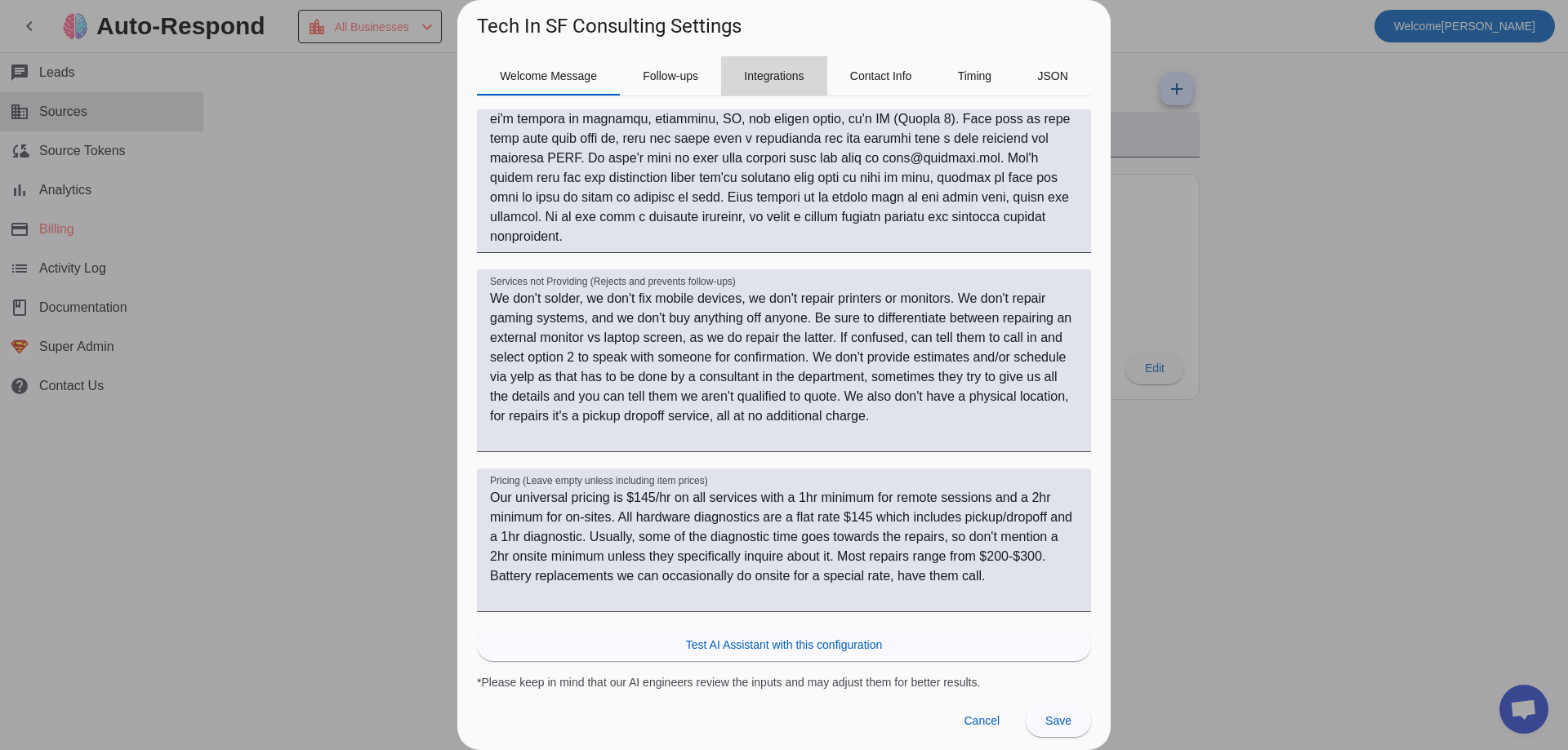
click at [763, 90] on span "Integrations" at bounding box center [773, 76] width 60 height 39
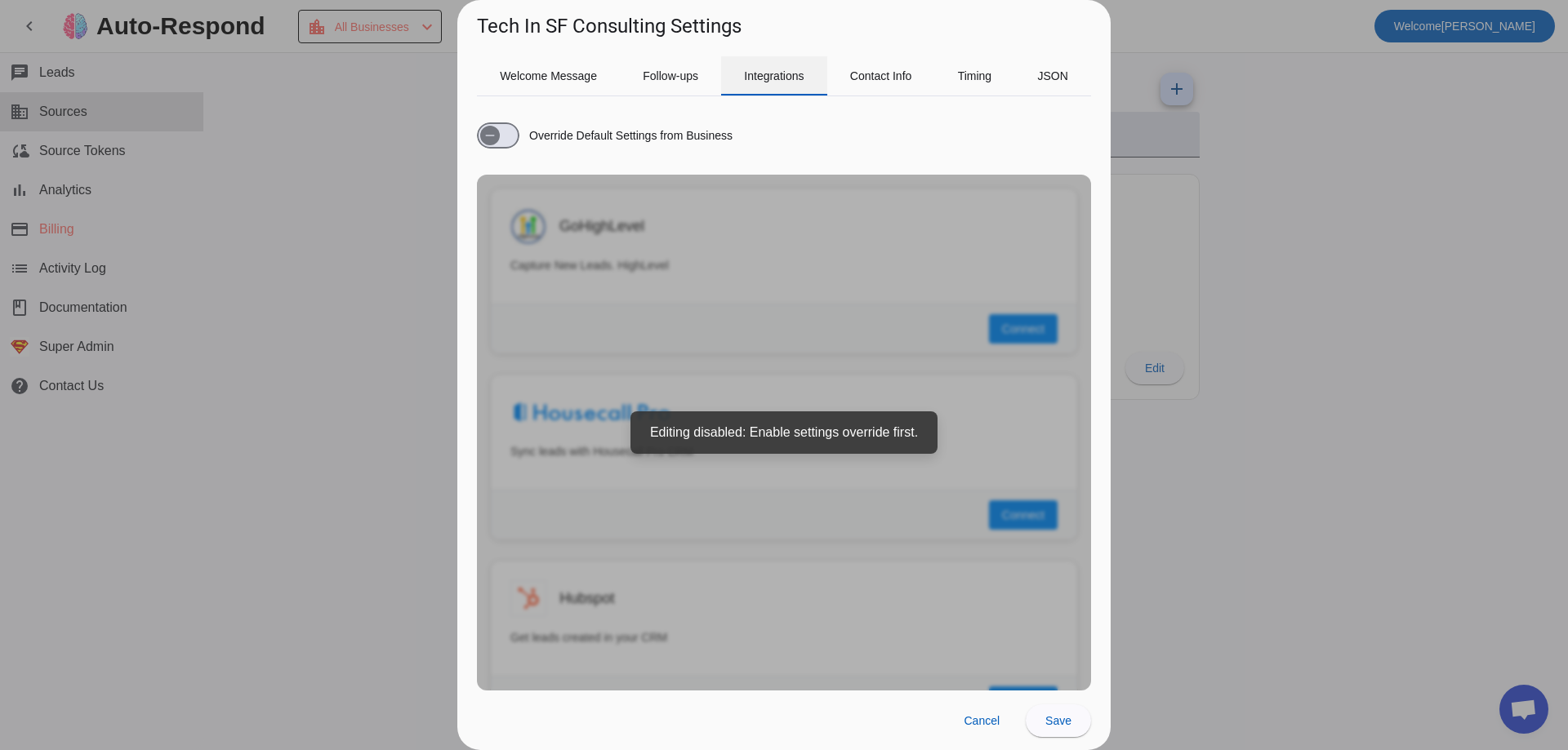
scroll to position [0, 0]
click at [718, 96] on div "Override Default Settings from Business GoHighLevel Capture New Leads. HighLeve…" at bounding box center [784, 393] width 614 height 594
drag, startPoint x: 706, startPoint y: 95, endPoint x: 601, endPoint y: 77, distance: 106.5
click at [690, 95] on div "Follow-ups" at bounding box center [670, 76] width 102 height 39
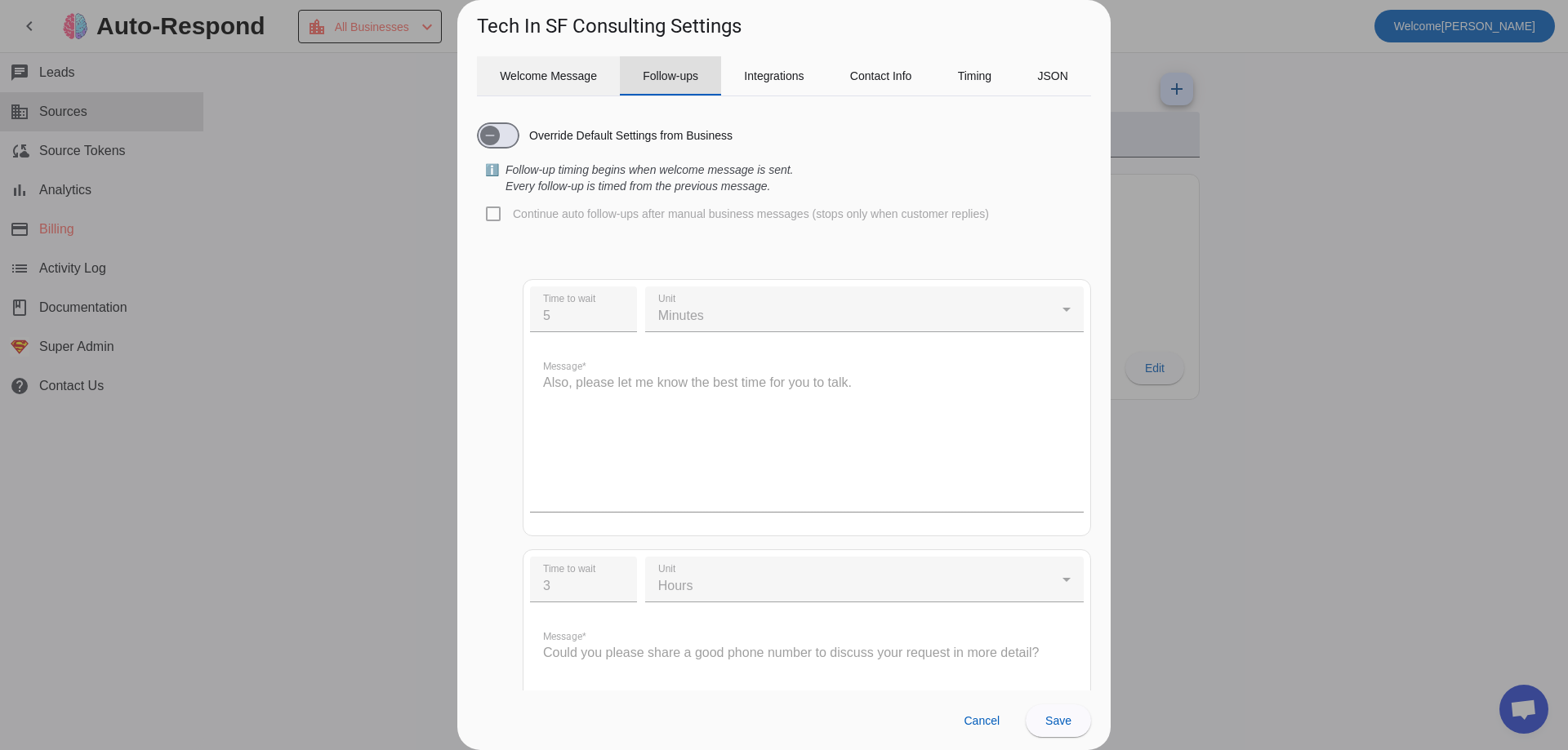
click at [601, 77] on div "Welcome Message" at bounding box center [548, 76] width 143 height 39
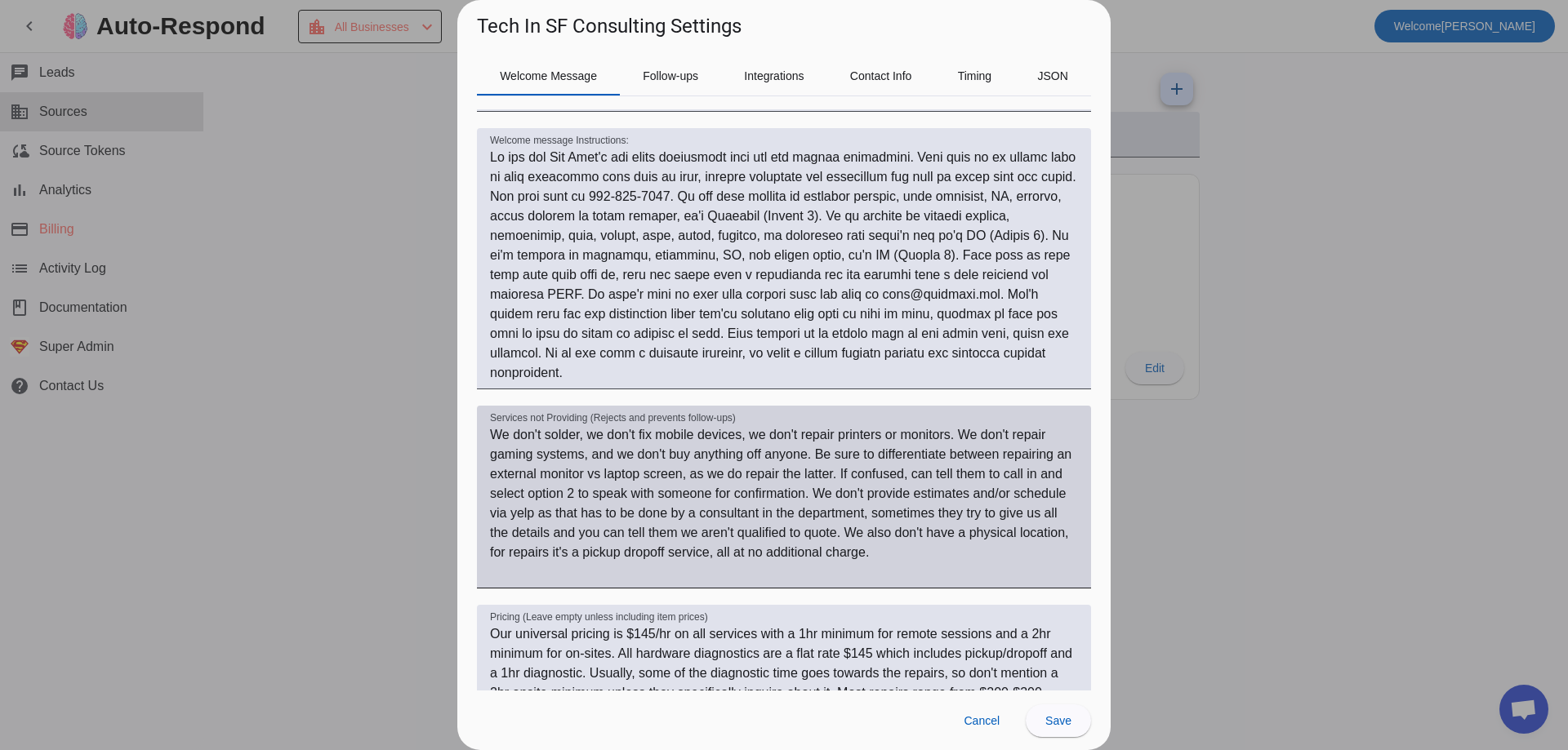
scroll to position [163, 0]
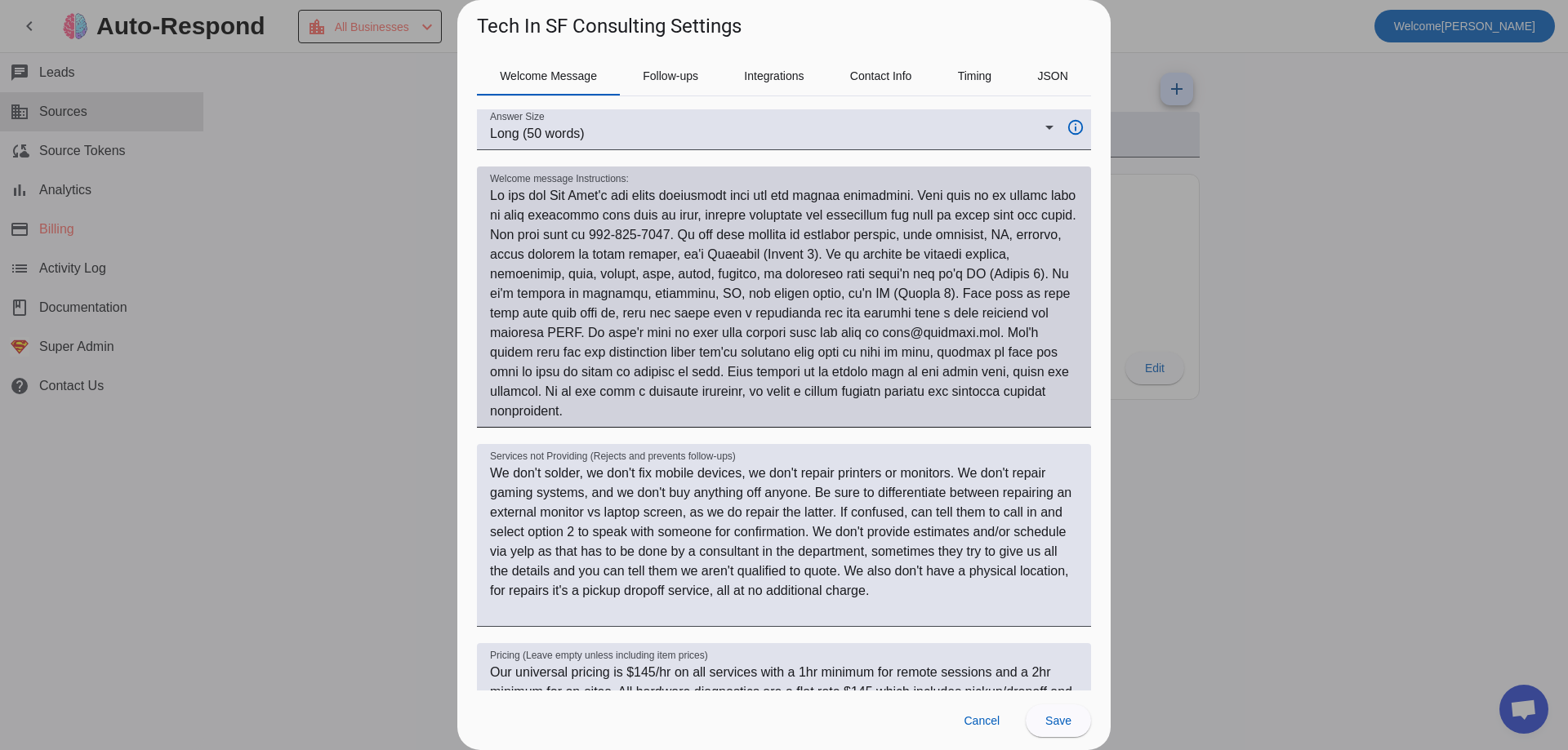
drag, startPoint x: 492, startPoint y: 178, endPoint x: 628, endPoint y: 174, distance: 136.1
click at [644, 172] on div "Welcome message Instructions:" at bounding box center [784, 297] width 588 height 261
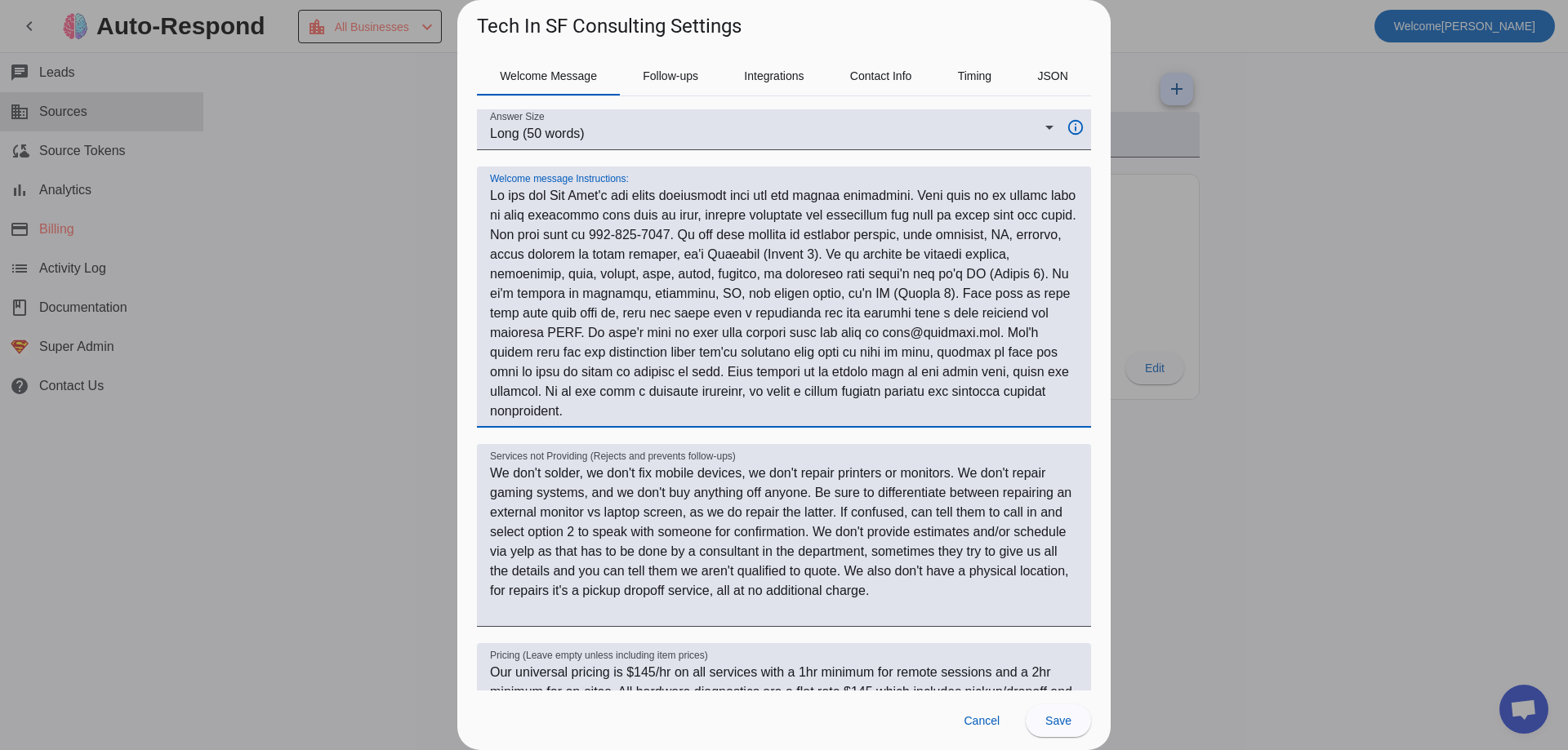
click at [621, 177] on mat-label "Welcome message Instructions:" at bounding box center [559, 179] width 139 height 10
click at [621, 186] on textarea "Welcome message Instructions:" at bounding box center [784, 304] width 588 height 235
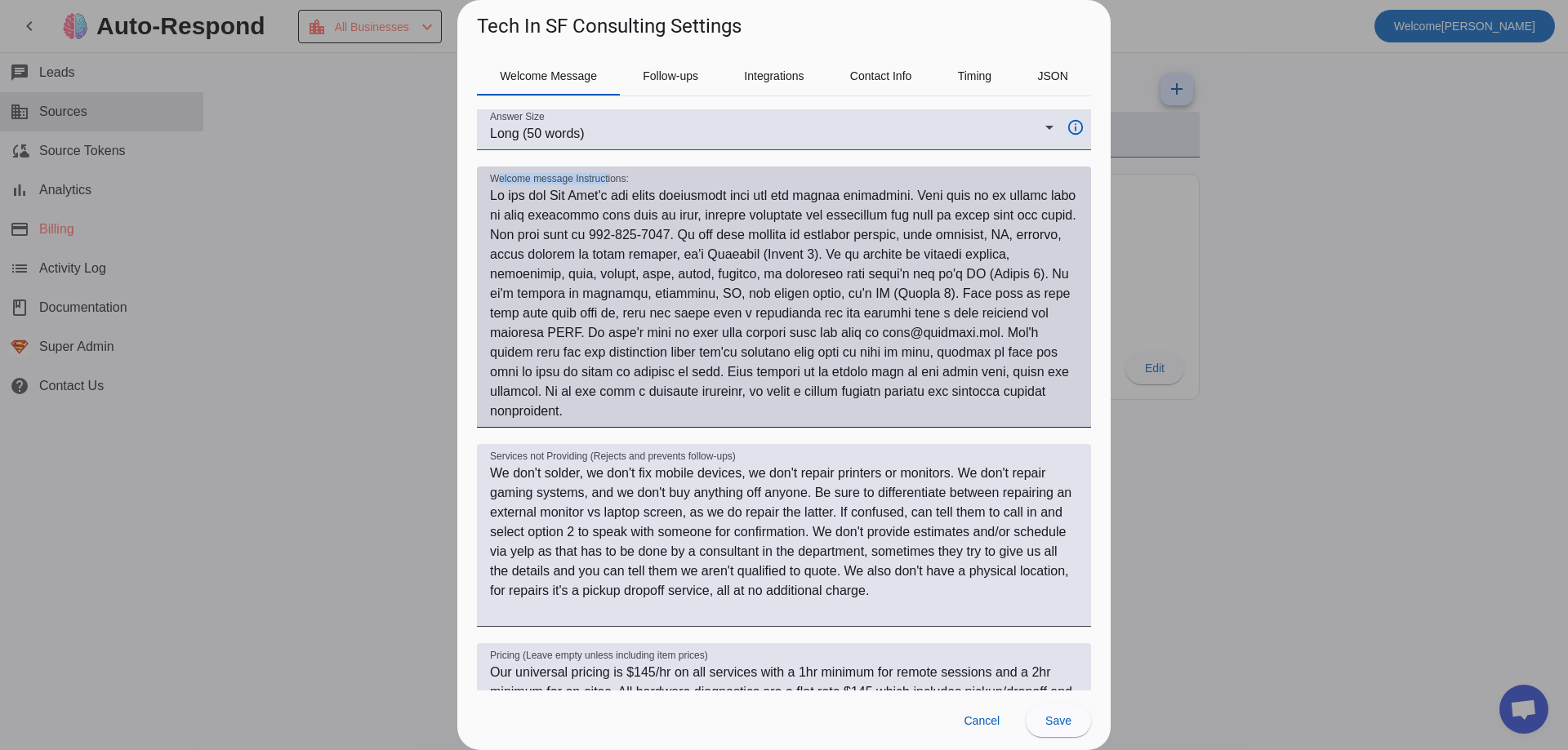
drag, startPoint x: 499, startPoint y: 178, endPoint x: 612, endPoint y: 172, distance: 113.2
click at [612, 174] on mat-label "Welcome message Instructions:" at bounding box center [559, 179] width 139 height 10
click at [612, 186] on textarea "Welcome message Instructions:" at bounding box center [784, 304] width 588 height 235
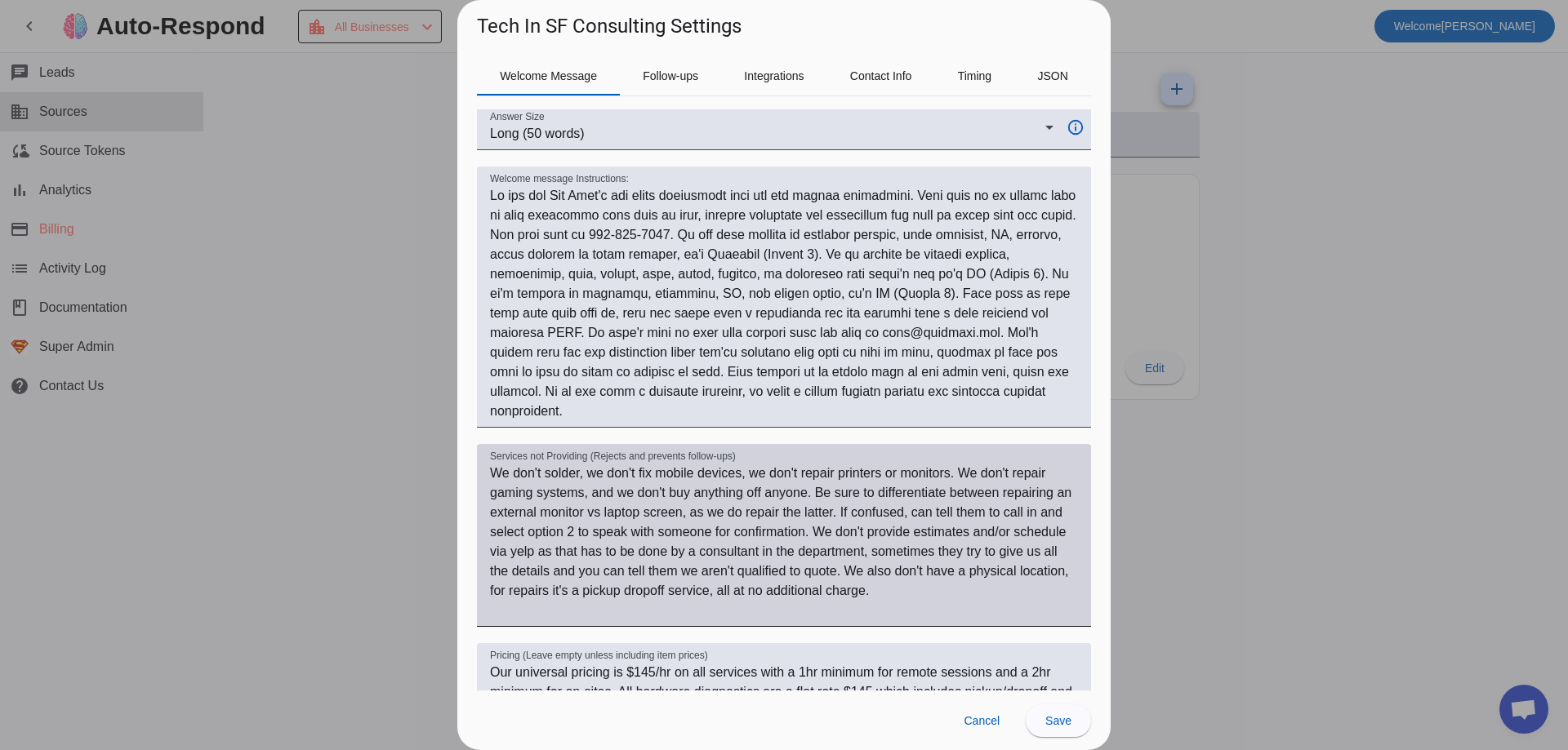
drag, startPoint x: 492, startPoint y: 453, endPoint x: 656, endPoint y: 447, distance: 164.1
click at [656, 447] on div "Services not Providing (Rejects and prevents follow-ups) We don't solder, we do…" at bounding box center [784, 535] width 588 height 183
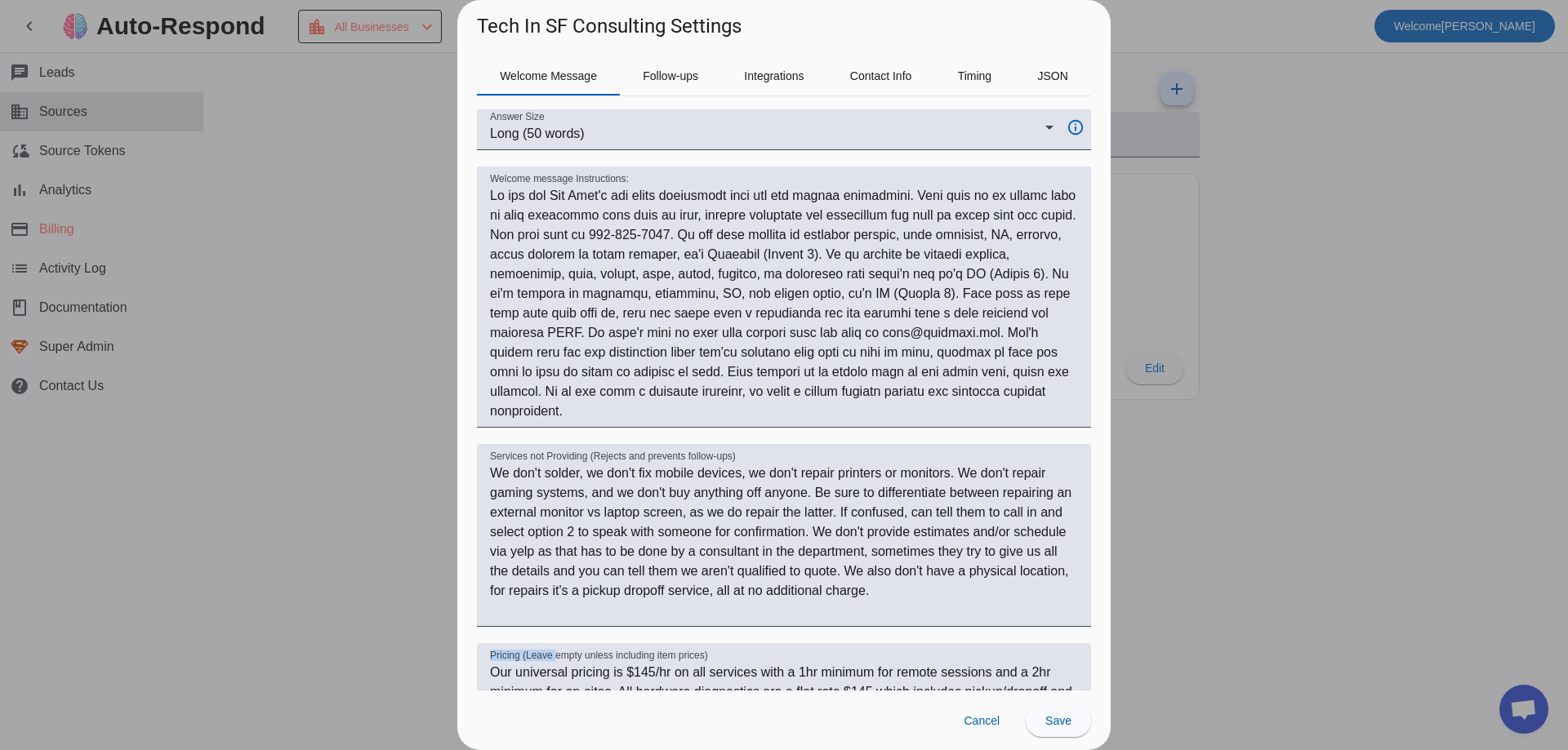
drag, startPoint x: 501, startPoint y: 645, endPoint x: 554, endPoint y: 652, distance: 53.5
click at [556, 652] on div "Pricing (Leave empty unless including item prices) Our universal pricing is $14…" at bounding box center [784, 715] width 588 height 143
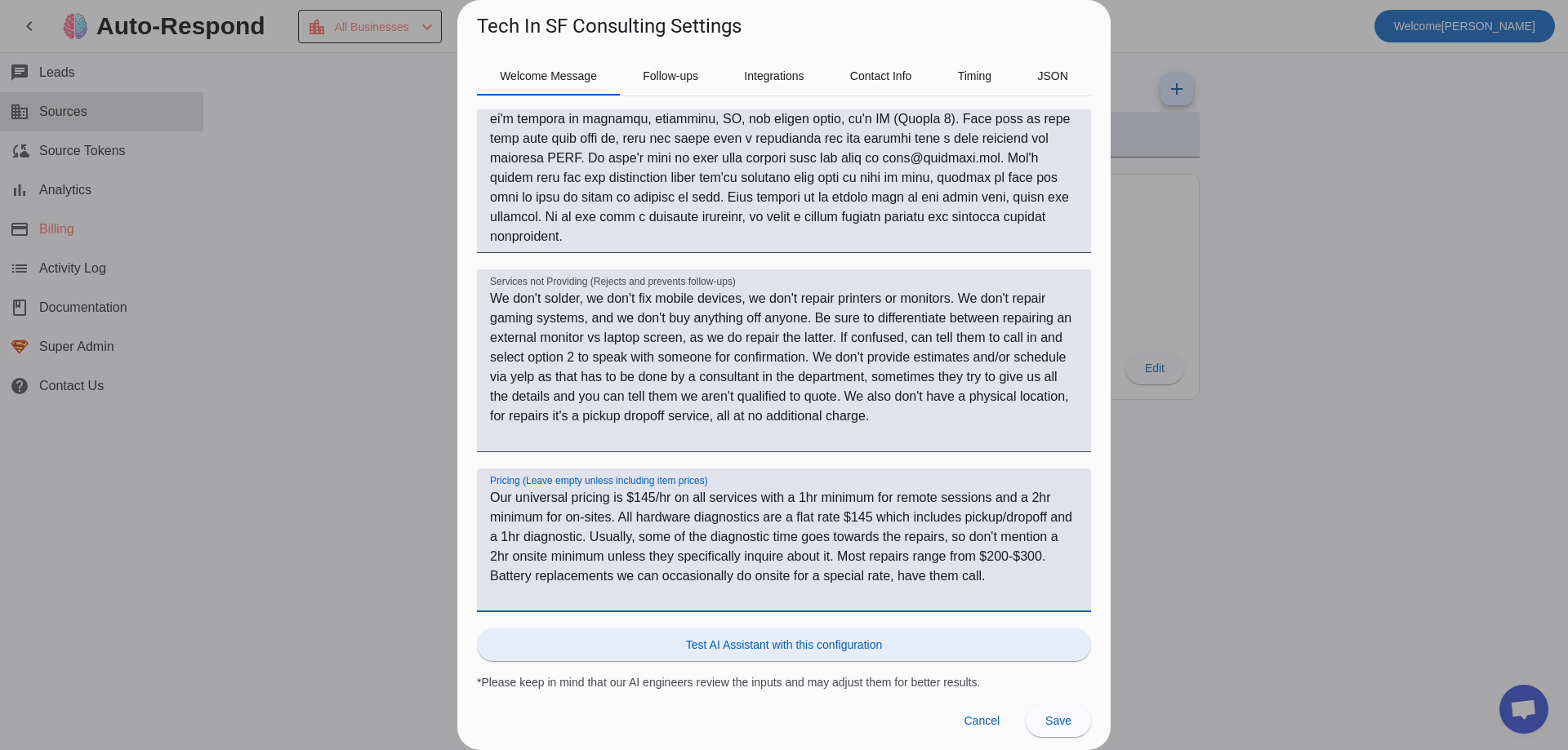
click at [533, 654] on span at bounding box center [784, 645] width 614 height 39
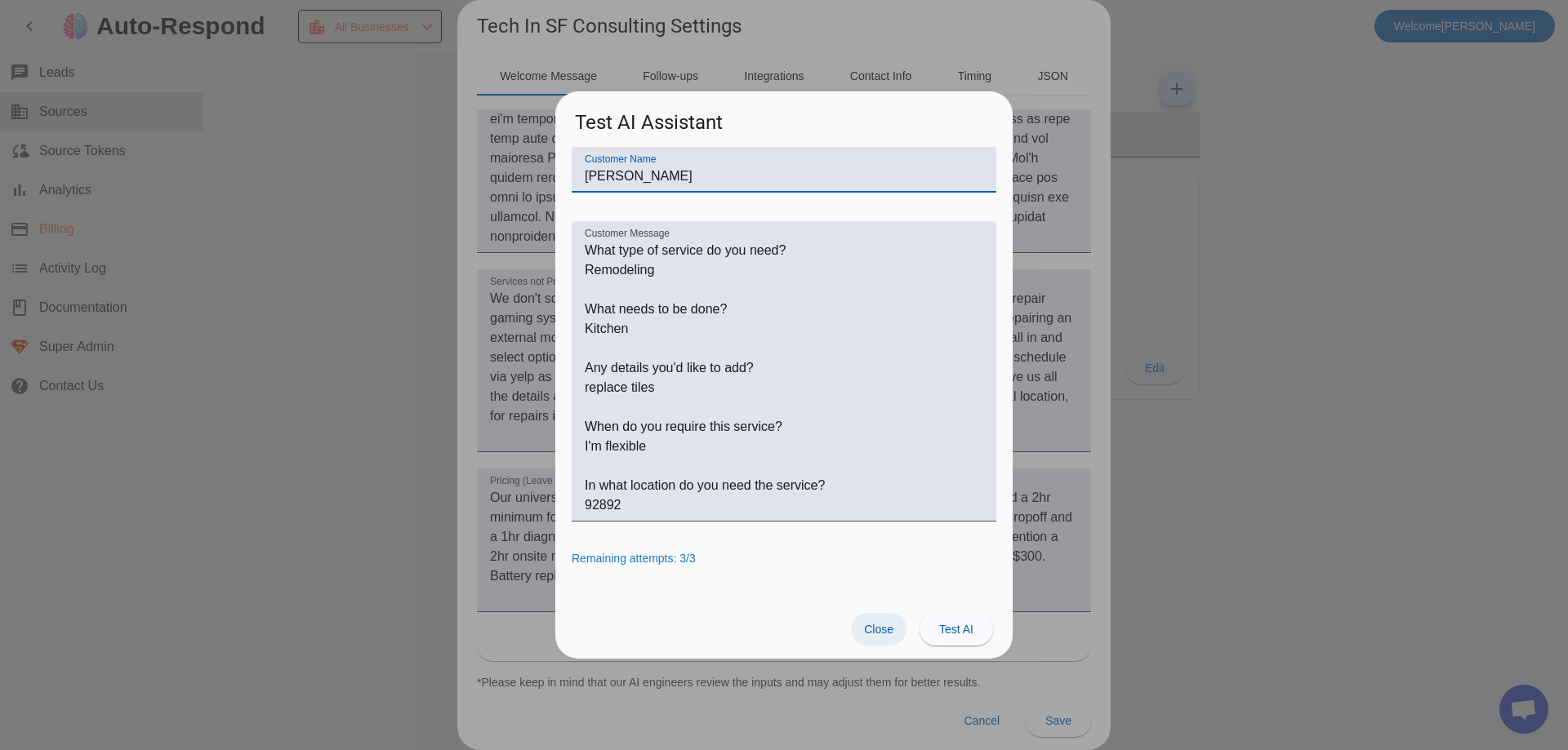
click at [868, 628] on span "Close" at bounding box center [878, 629] width 29 height 13
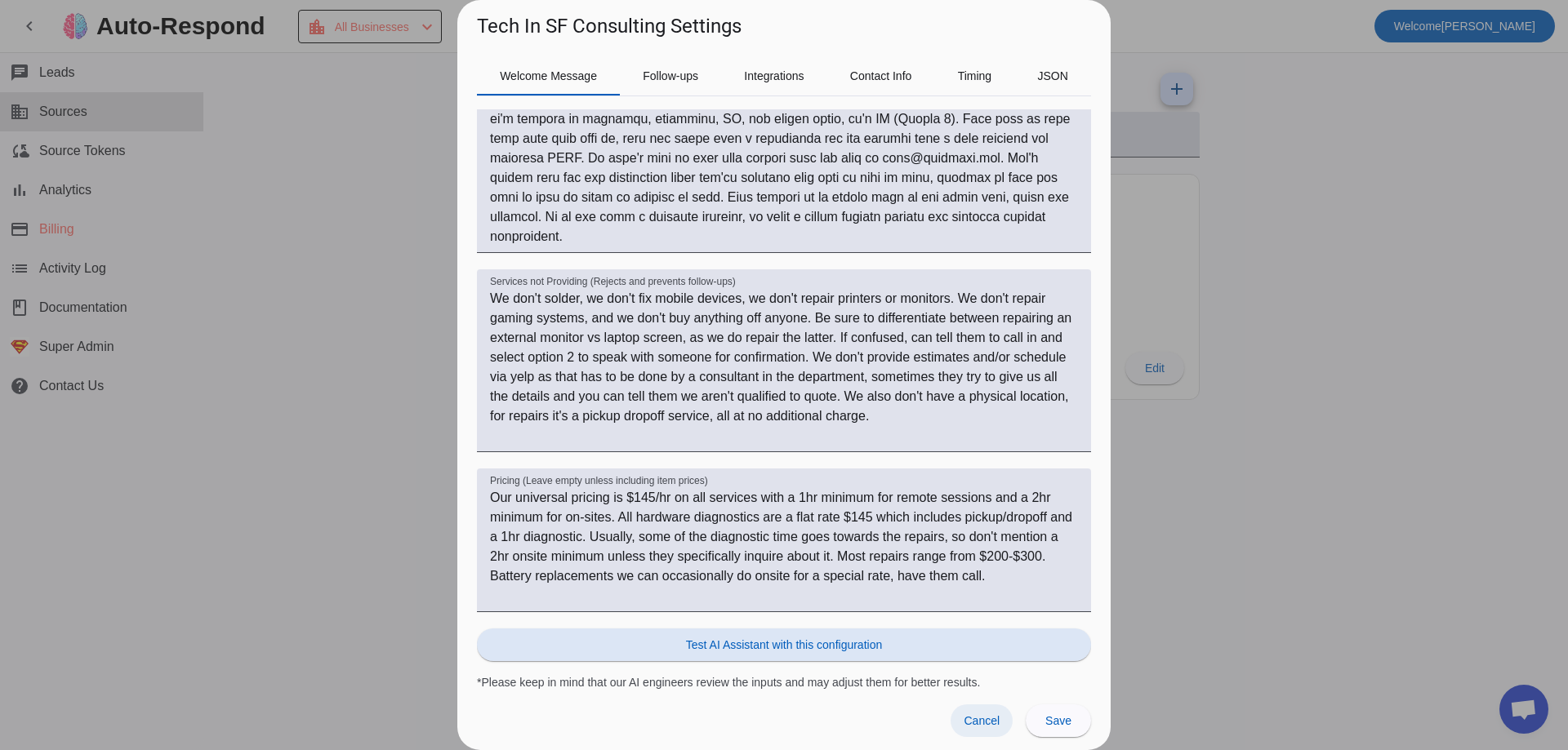
click at [993, 731] on span at bounding box center [982, 721] width 62 height 32
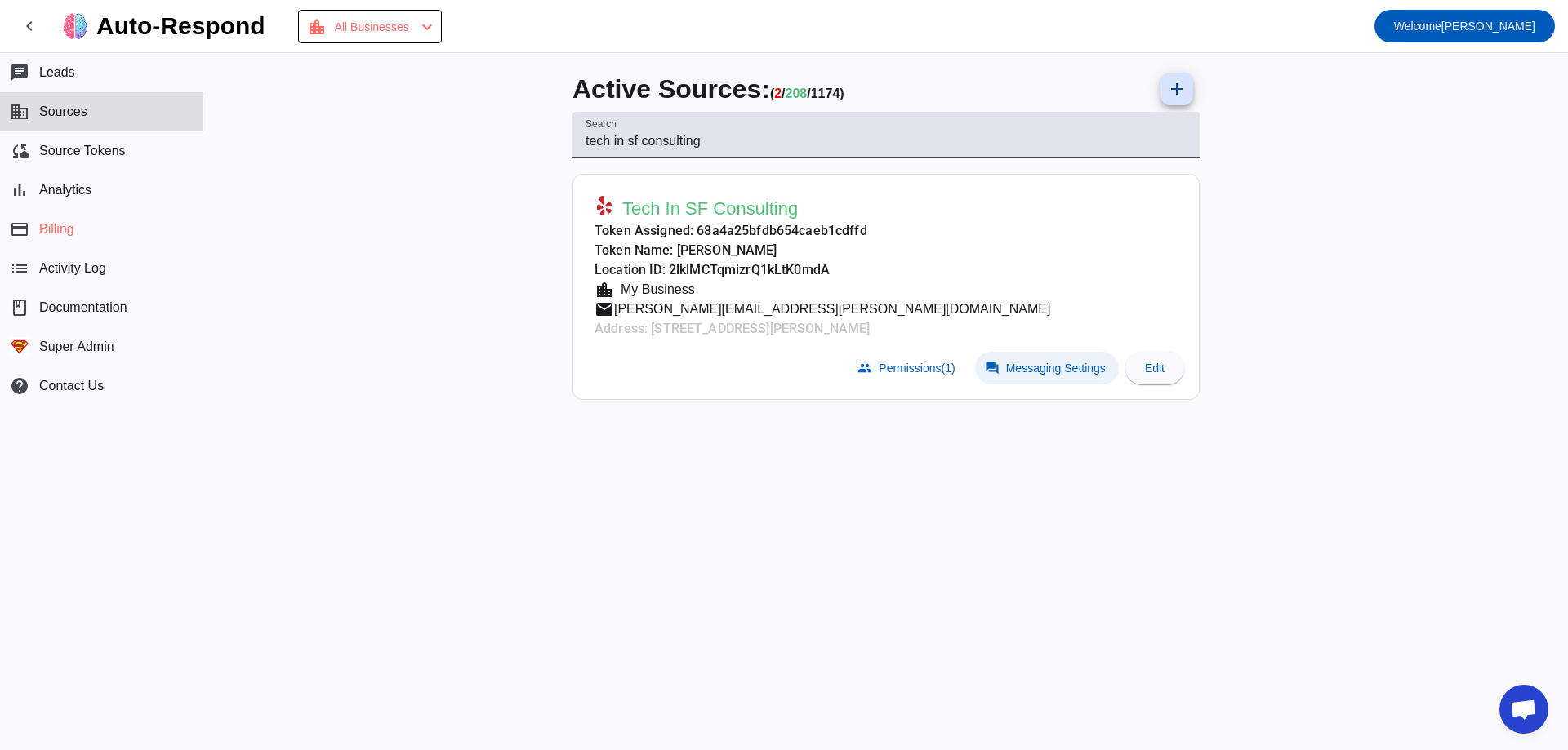
click at [1036, 374] on span at bounding box center [1046, 368] width 143 height 32
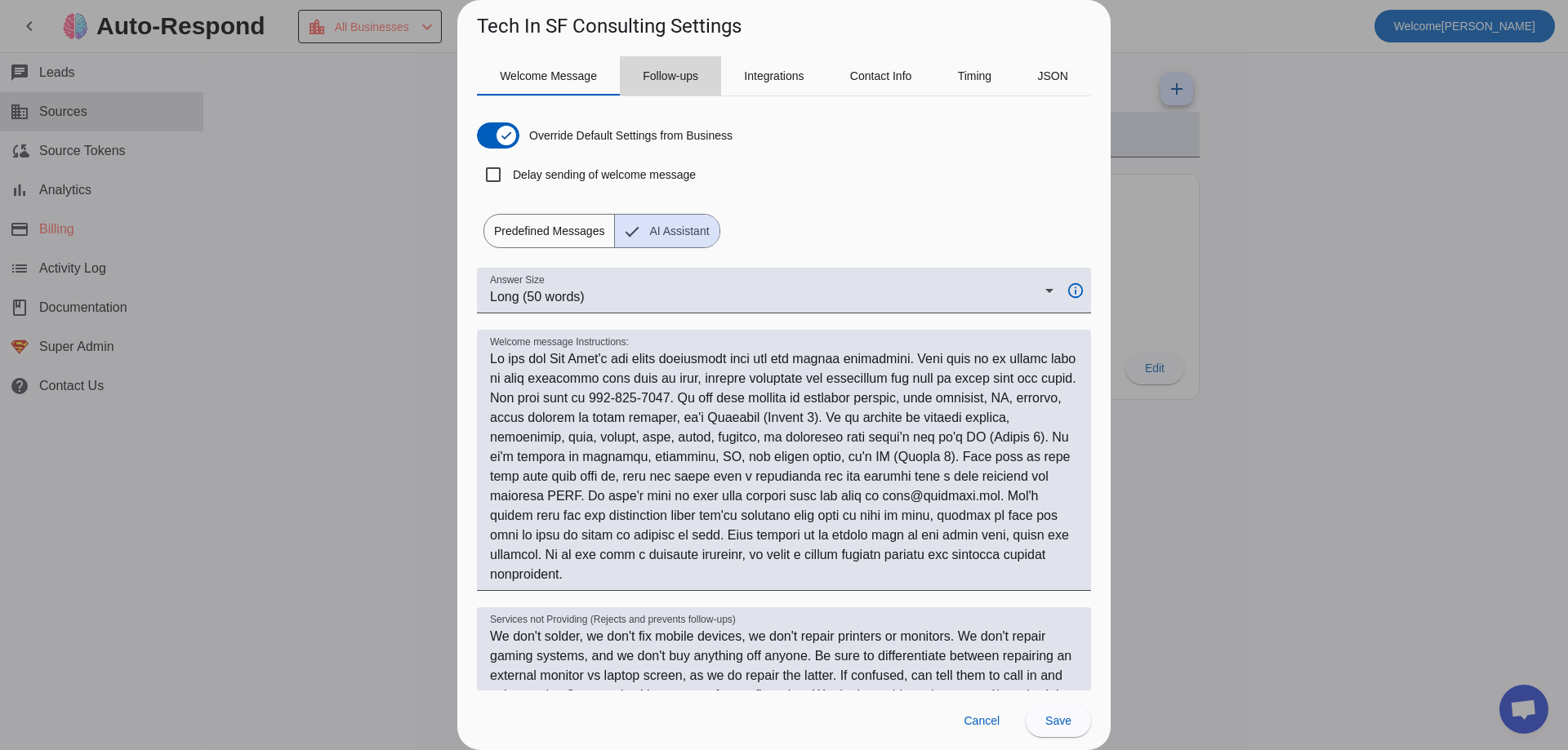
click at [647, 84] on span "Follow-ups" at bounding box center [670, 76] width 55 height 39
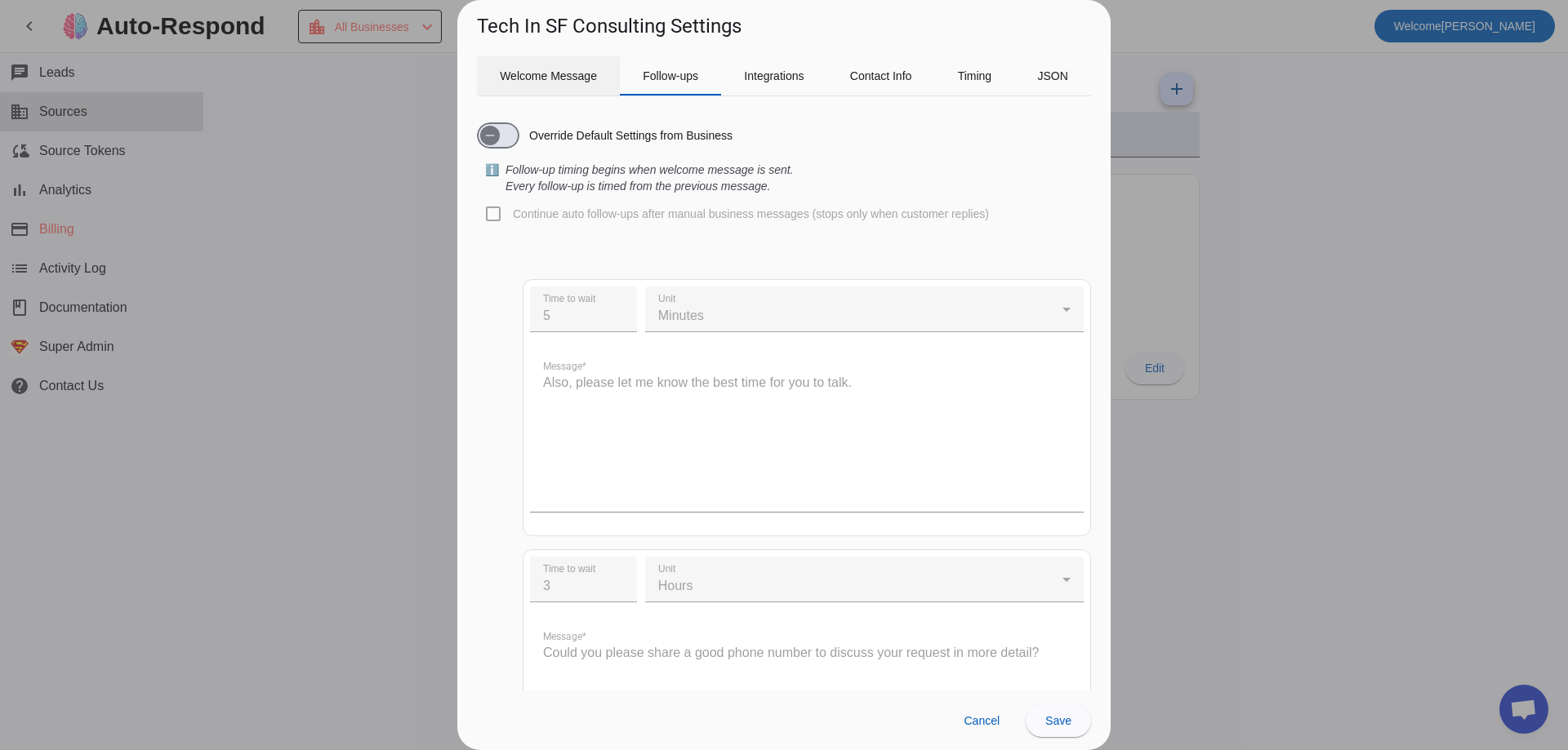
click at [574, 84] on span "Welcome Message" at bounding box center [548, 76] width 97 height 39
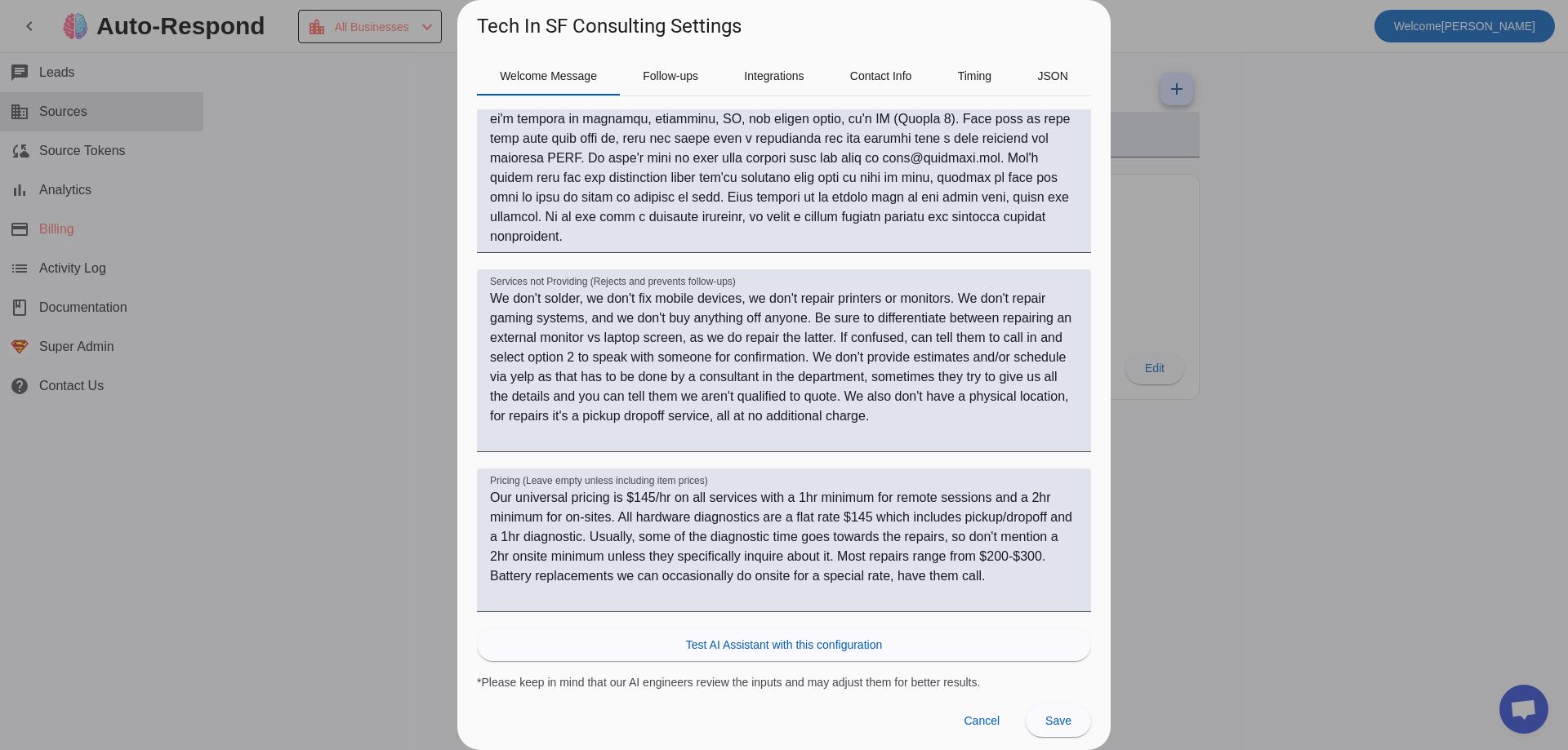
click at [1260, 379] on div at bounding box center [784, 375] width 1568 height 750
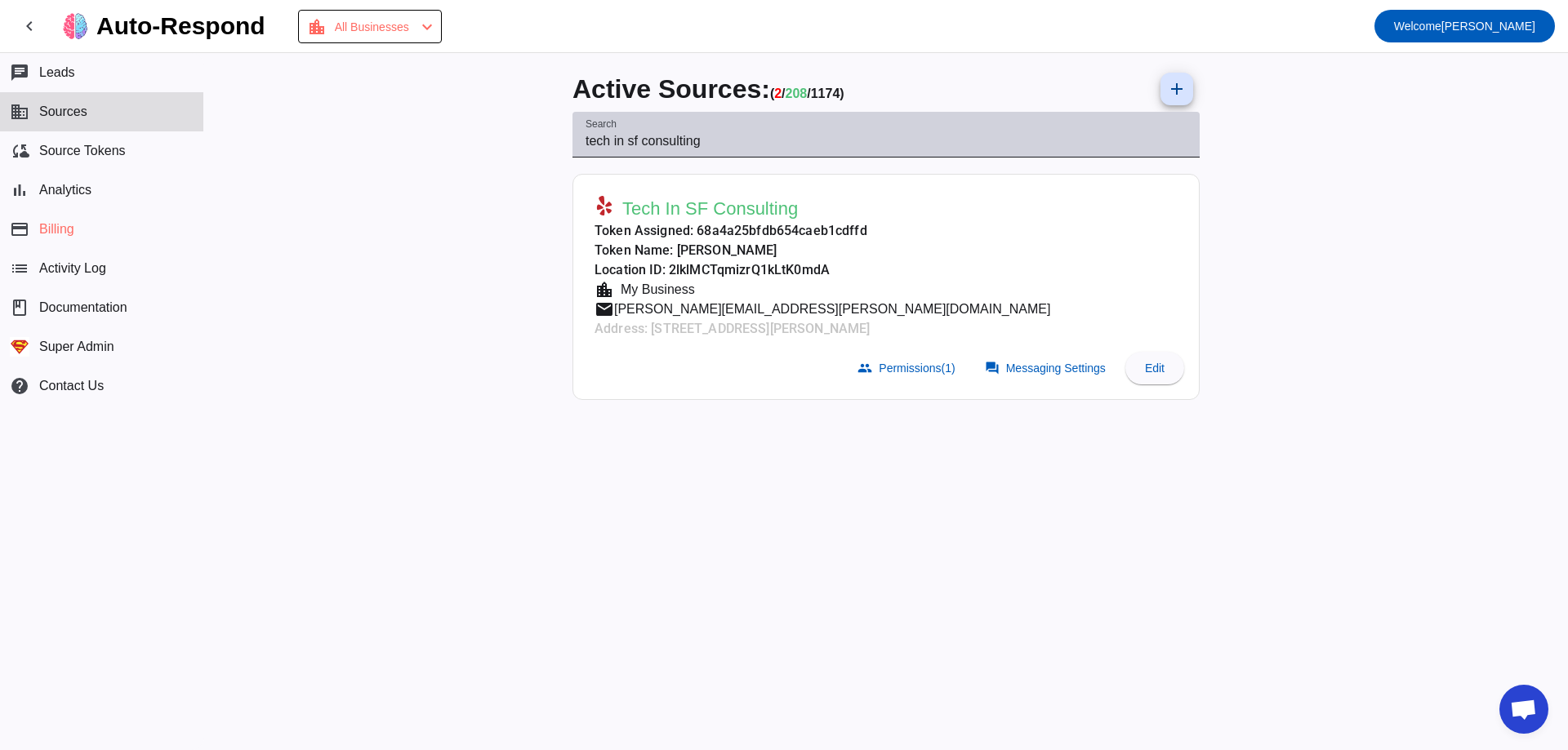
drag, startPoint x: 1040, startPoint y: 125, endPoint x: 1032, endPoint y: 131, distance: 10.0
click at [1040, 125] on div "Search tech in sf consulting" at bounding box center [886, 135] width 601 height 46
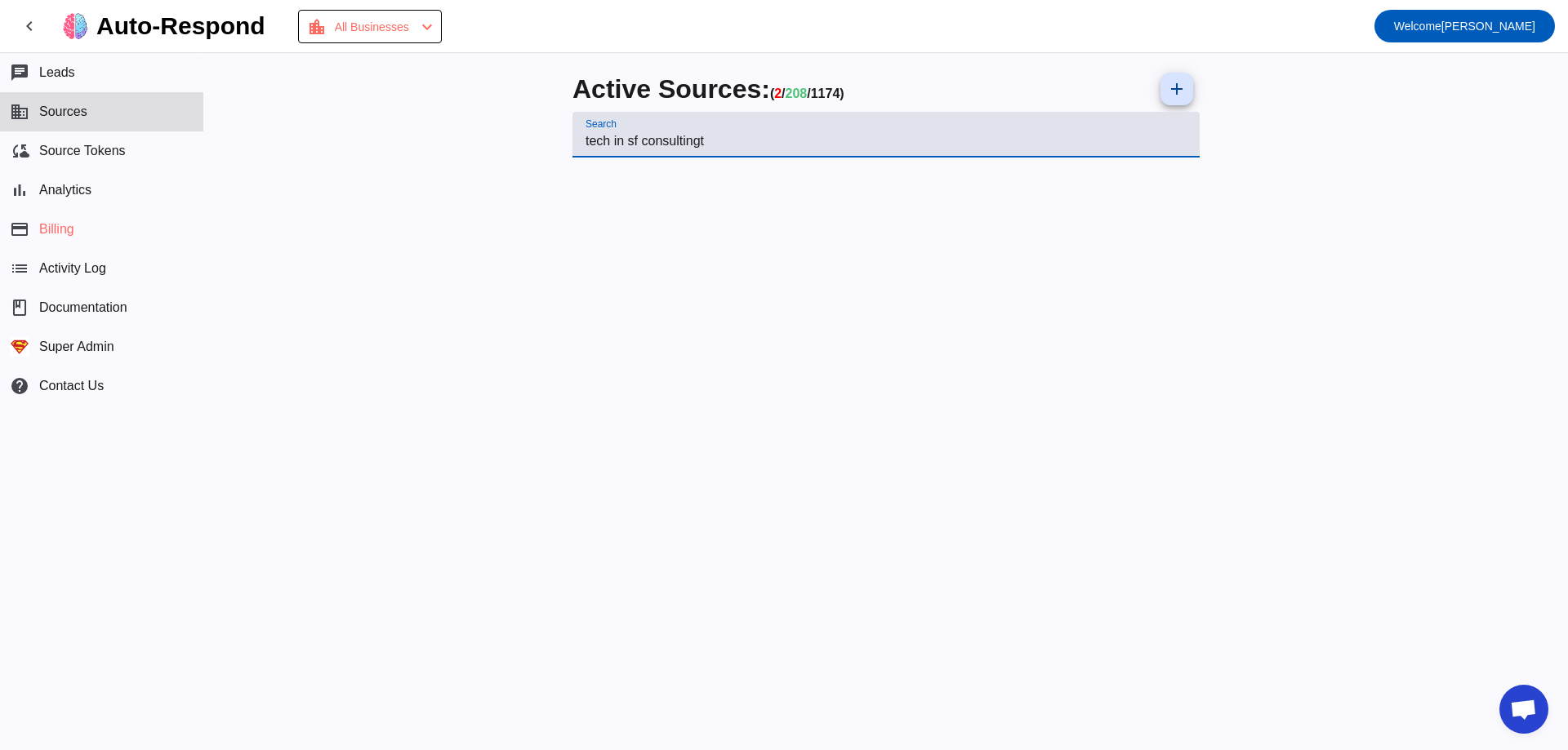
drag, startPoint x: 985, startPoint y: 145, endPoint x: 1, endPoint y: 49, distance: 988.7
click at [0, 49] on div "chevron_left Auto-Respond location_city All Businesses chevron_left Welcome Mik…" at bounding box center [784, 375] width 1568 height 750
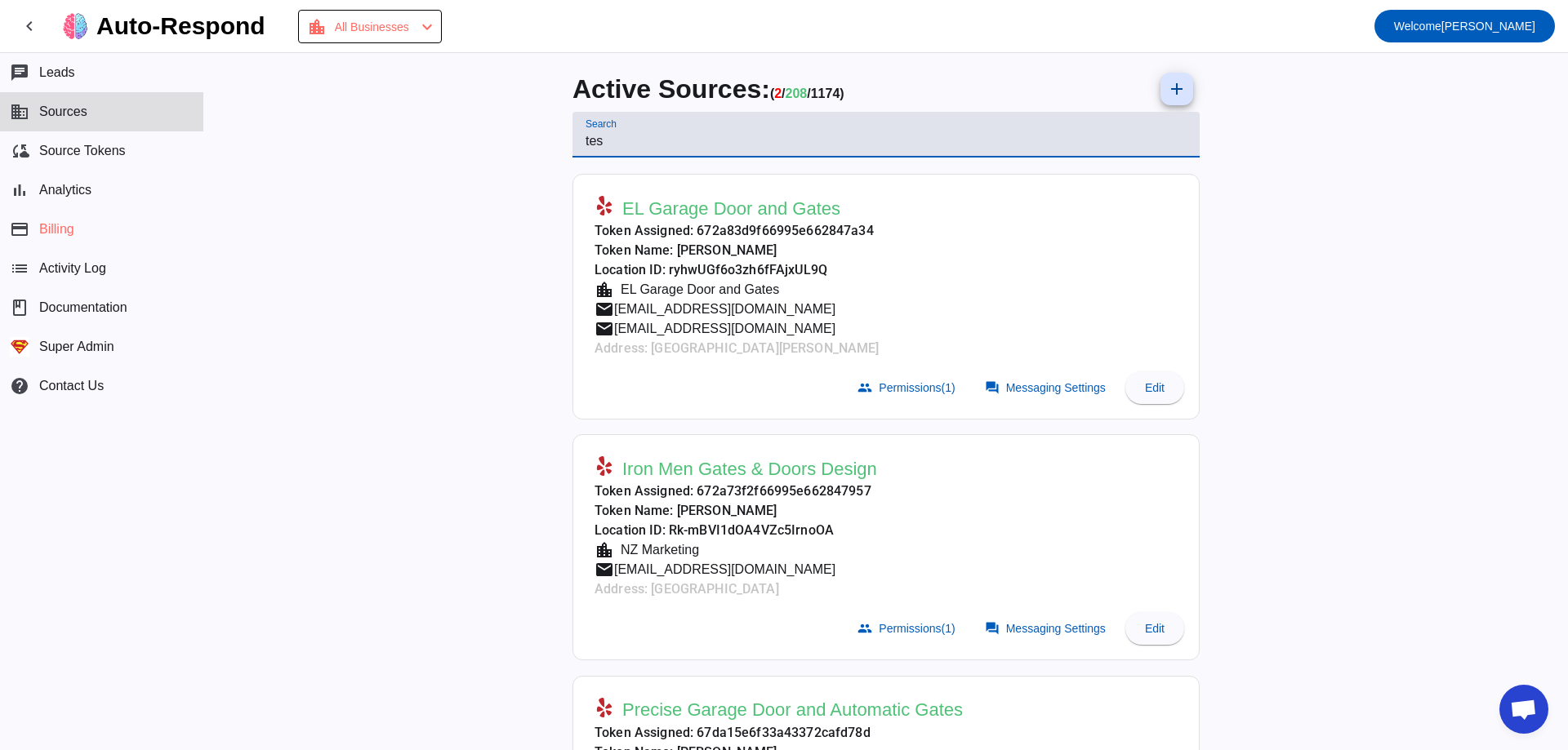
click at [719, 146] on input "tes" at bounding box center [886, 141] width 601 height 20
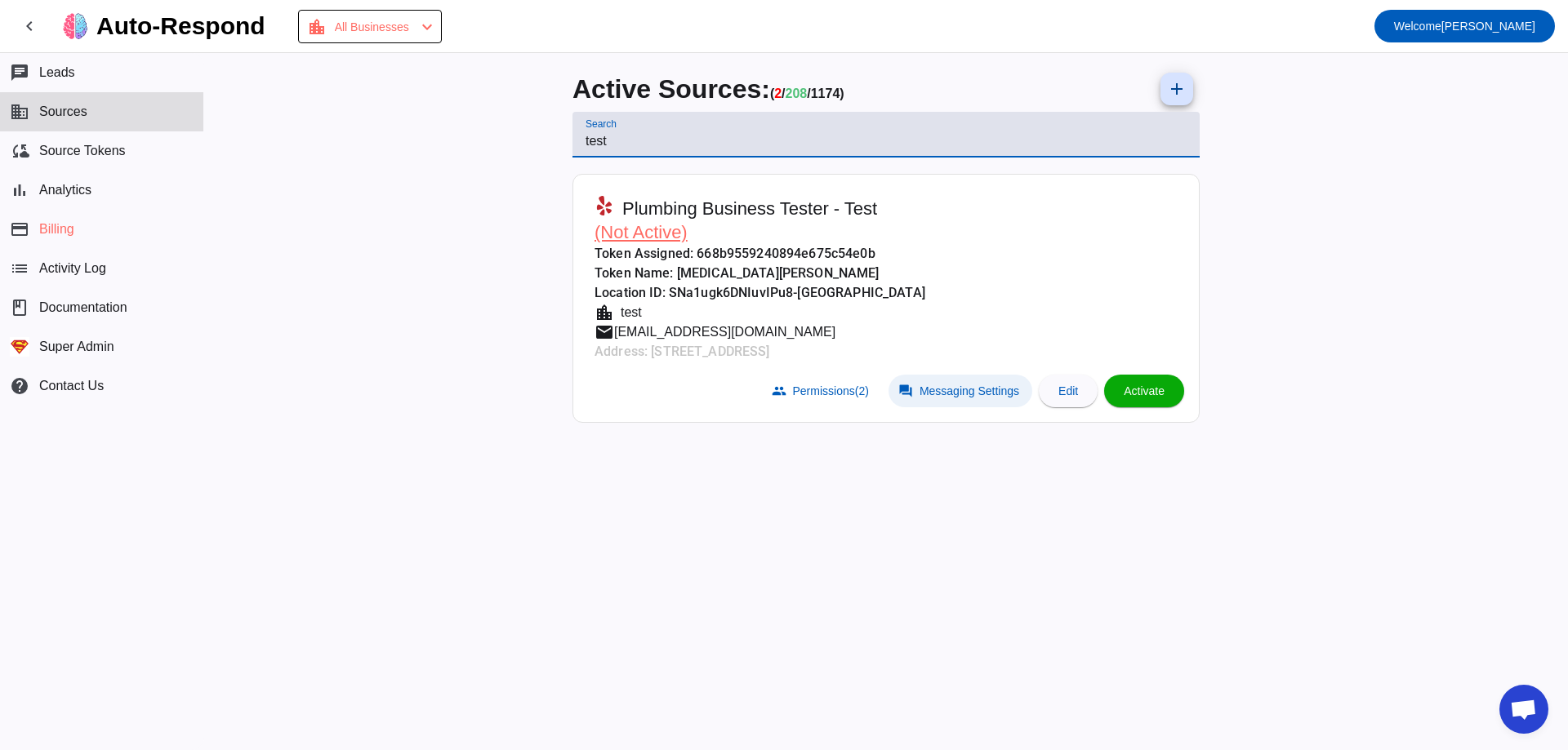
type input "test"
click at [946, 401] on span at bounding box center [960, 391] width 143 height 32
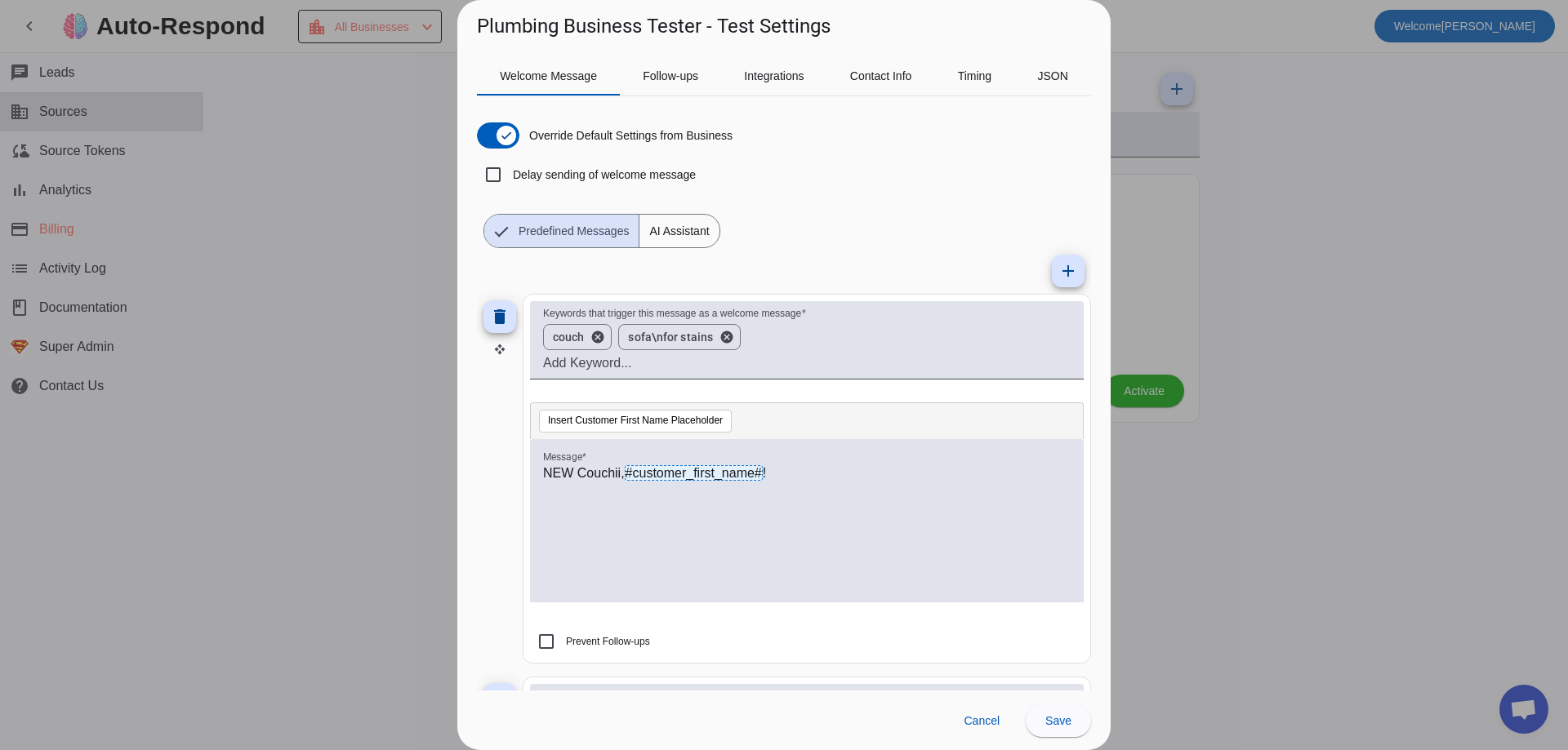
click at [709, 234] on span "AI Assistant" at bounding box center [679, 231] width 79 height 32
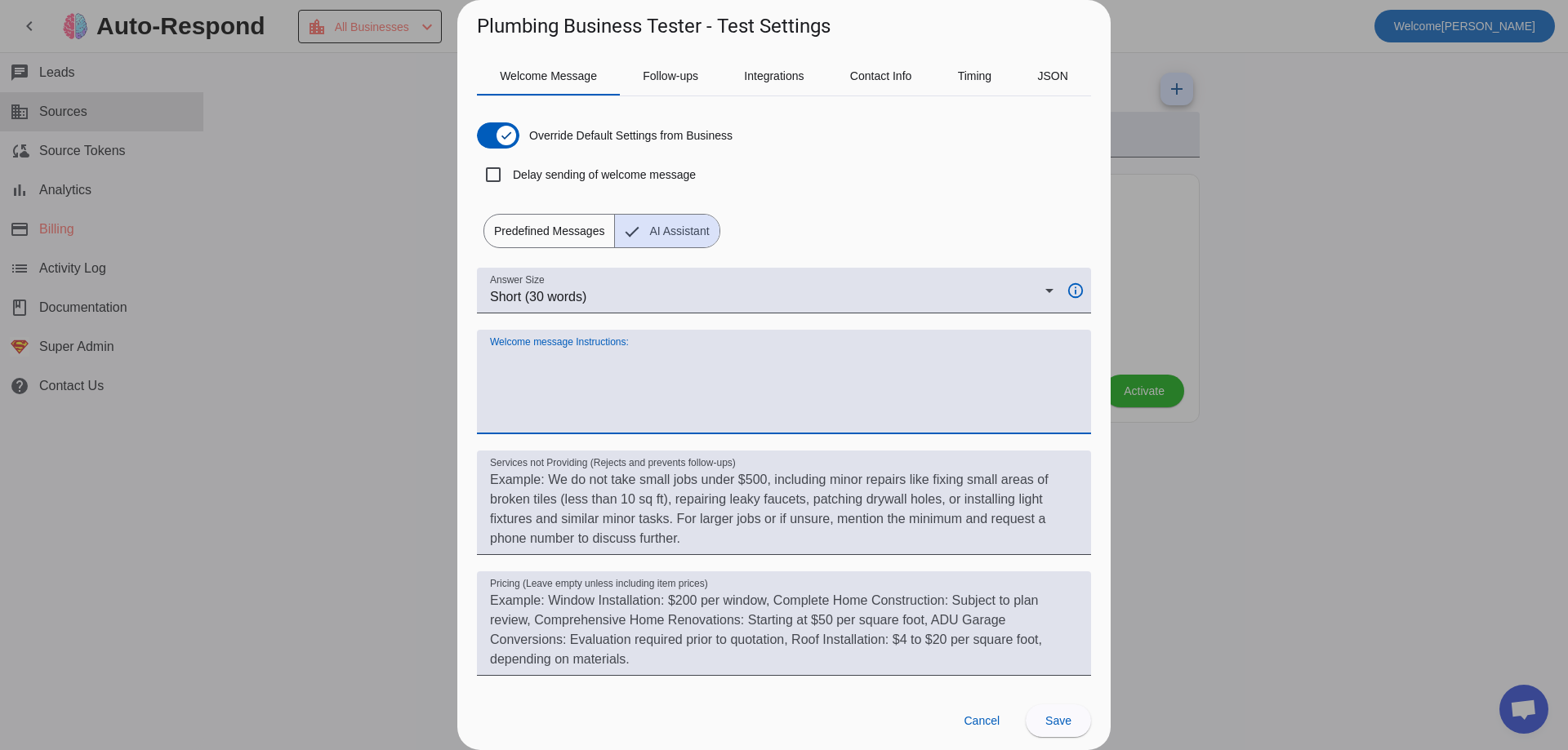
drag, startPoint x: 547, startPoint y: 363, endPoint x: 589, endPoint y: 361, distance: 42.0
click at [594, 358] on textarea "Welcome message Instructions:" at bounding box center [784, 388] width 588 height 78
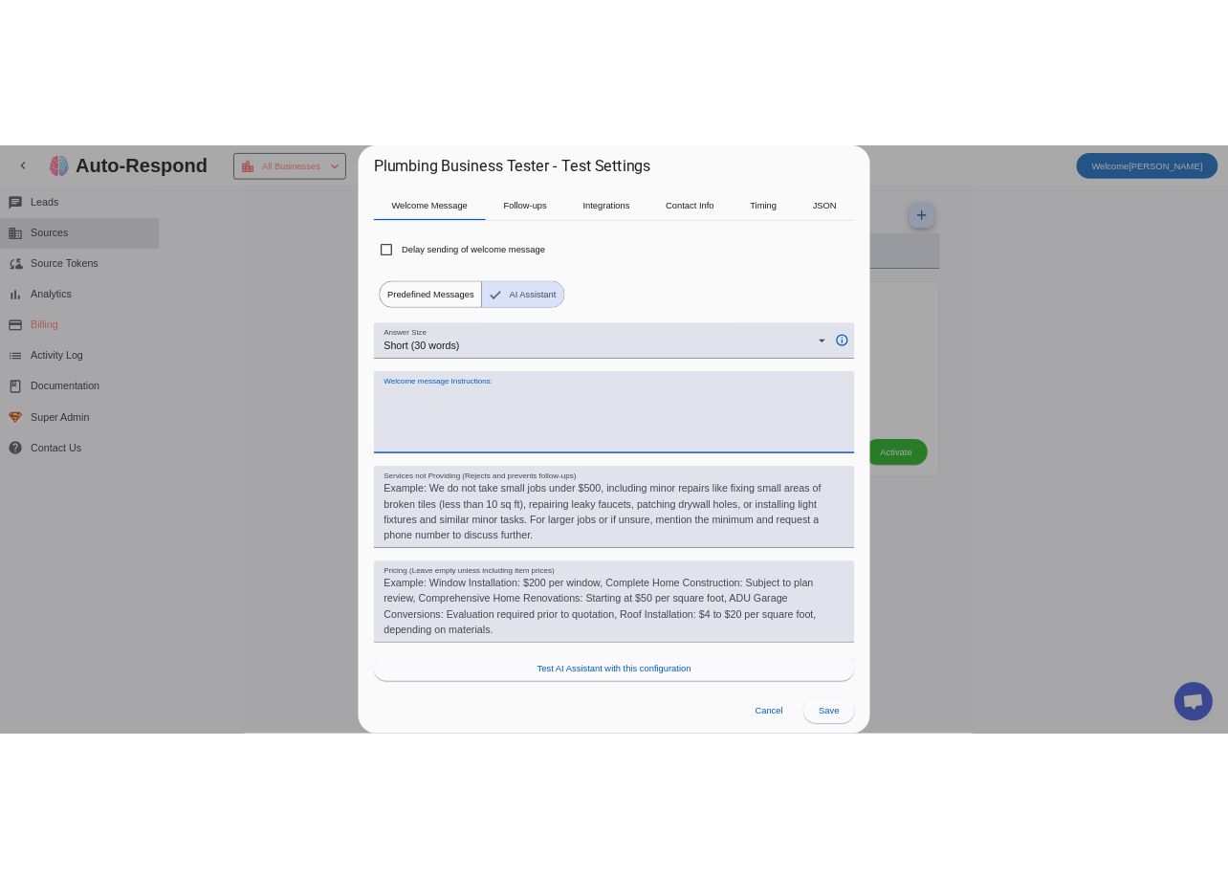
scroll to position [76, 0]
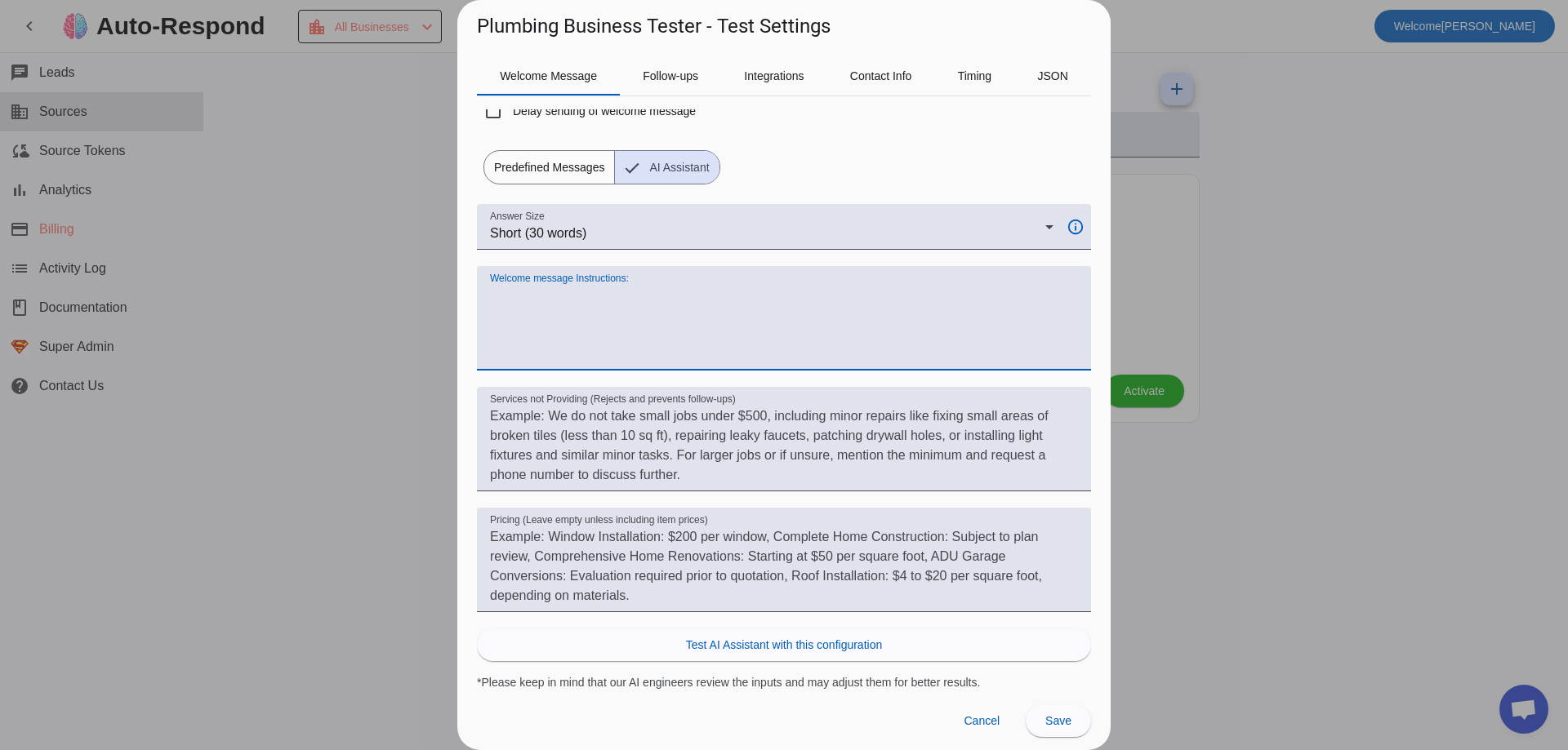
drag, startPoint x: 510, startPoint y: 299, endPoint x: 550, endPoint y: 328, distance: 49.4
click at [597, 353] on textarea "Welcome message Instructions:" at bounding box center [784, 325] width 588 height 78
drag, startPoint x: 550, startPoint y: 328, endPoint x: 624, endPoint y: 367, distance: 83.6
click at [642, 387] on div "Answer Size Short (30 words) info_outline Welcome message Instructions: Service…" at bounding box center [784, 447] width 614 height 486
drag, startPoint x: 576, startPoint y: 327, endPoint x: 551, endPoint y: 311, distance: 29.7
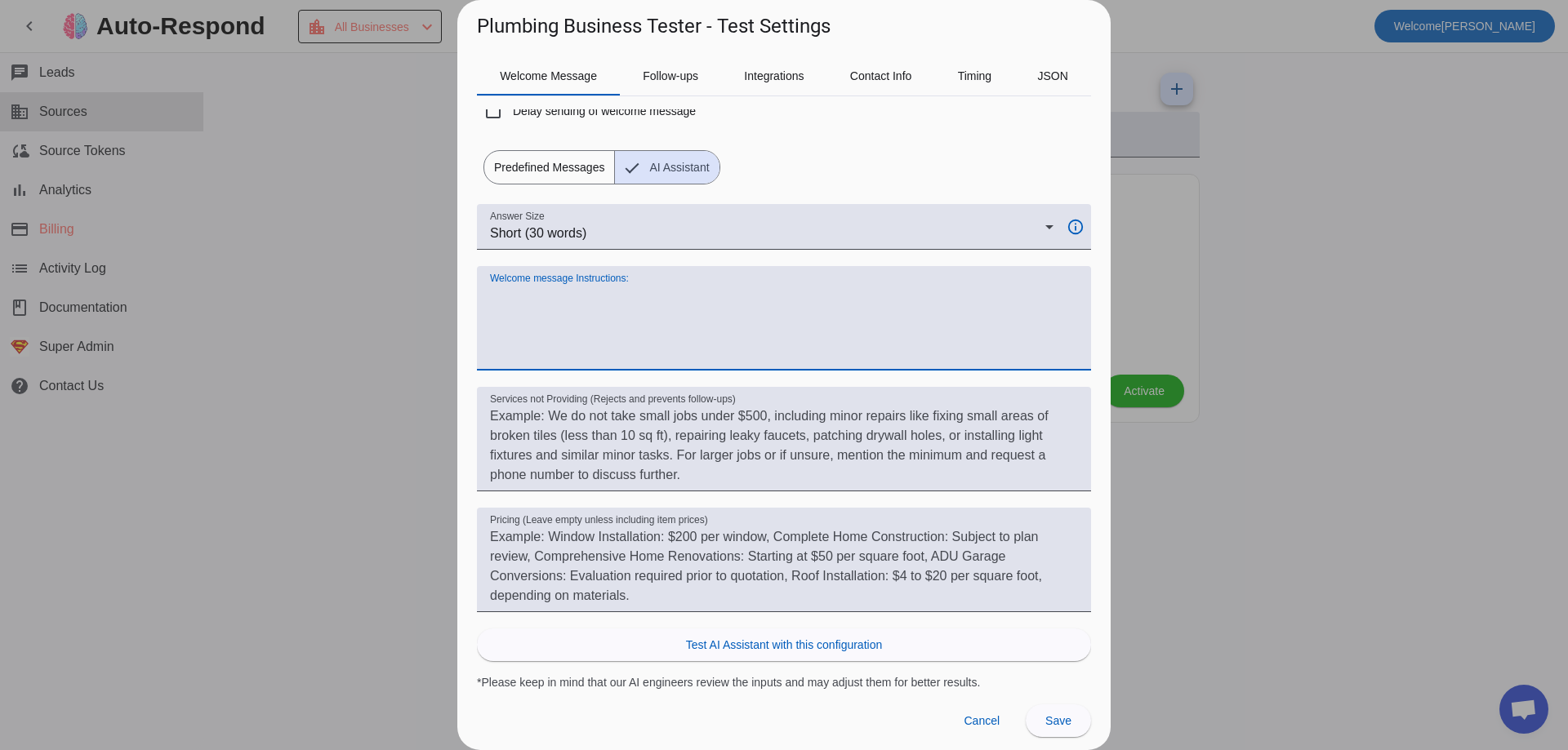
click at [611, 362] on textarea "Welcome message Instructions:" at bounding box center [784, 325] width 588 height 78
drag, startPoint x: 564, startPoint y: 328, endPoint x: 568, endPoint y: 319, distance: 9.8
click at [658, 392] on div "Answer Size Short (30 words) info_outline Welcome message Instructions: Service…" at bounding box center [784, 447] width 614 height 486
drag, startPoint x: 568, startPoint y: 319, endPoint x: 522, endPoint y: 319, distance: 46.0
click at [583, 356] on textarea "Welcome message Instructions:" at bounding box center [784, 325] width 588 height 78
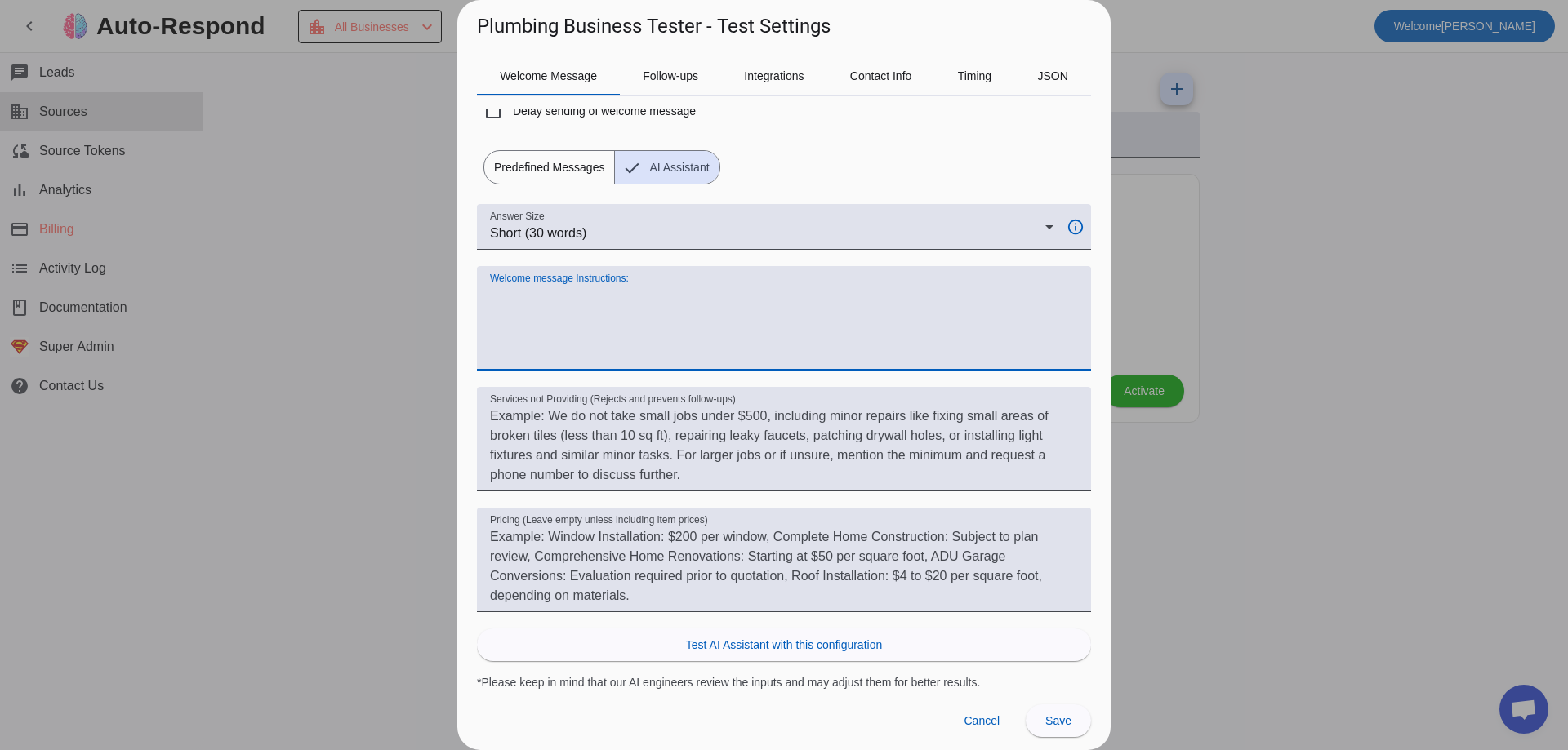
drag, startPoint x: 470, startPoint y: 293, endPoint x: 538, endPoint y: 317, distance: 72.1
click at [539, 318] on div "Welcome Message Follow-ups Integrations Contact Info Timing JSON Override Defau…" at bounding box center [784, 365] width 653 height 650
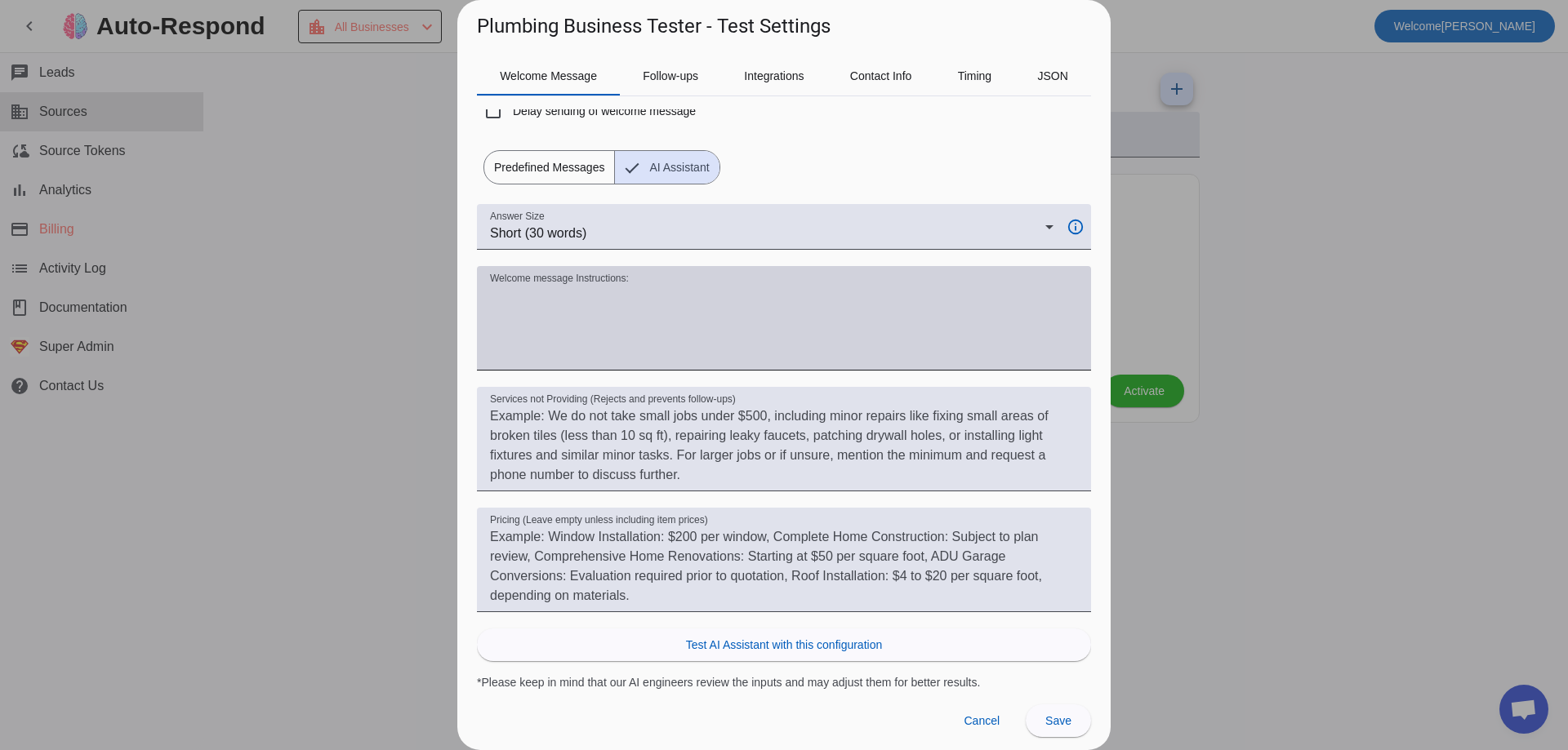
click at [521, 299] on textarea "Welcome message Instructions:" at bounding box center [784, 325] width 588 height 78
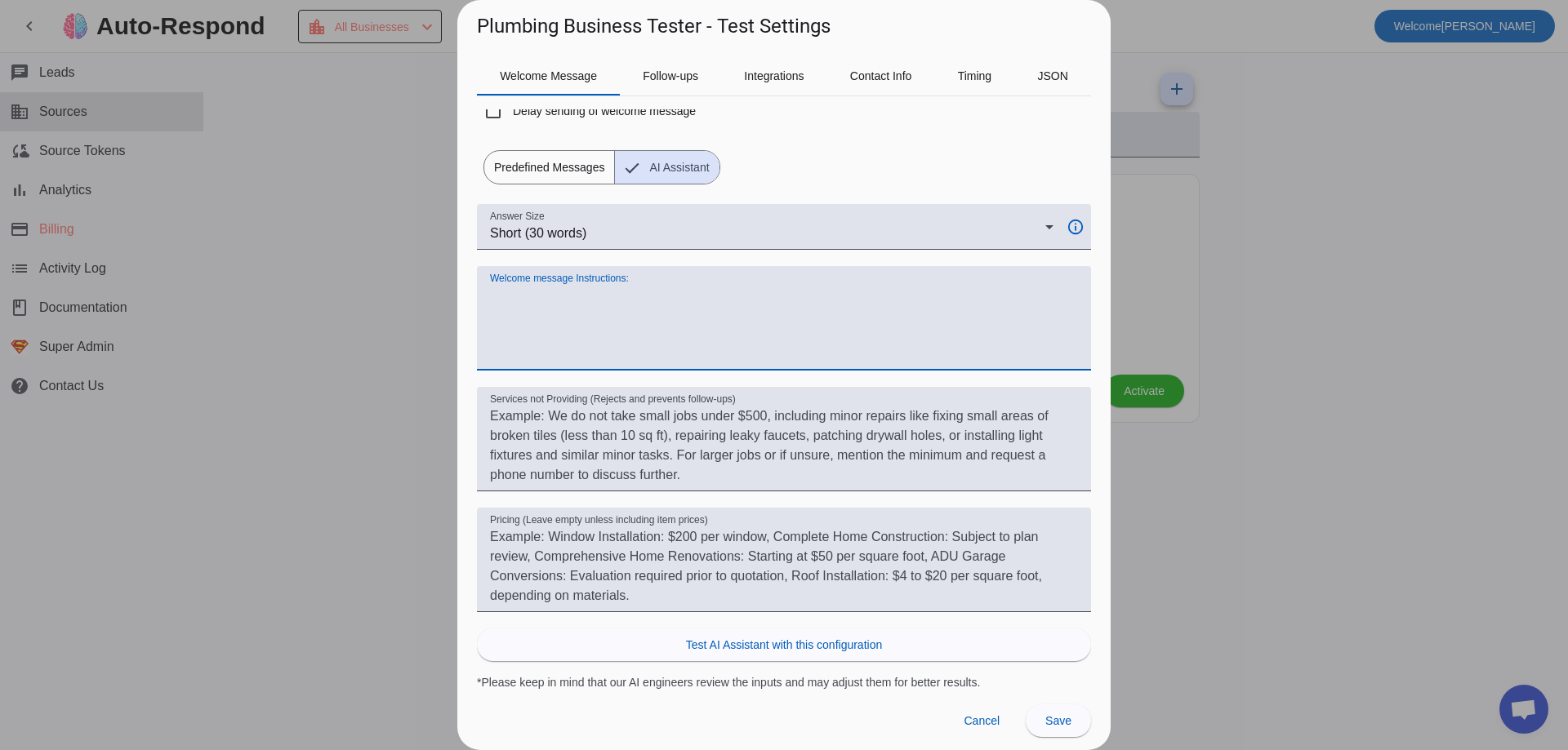
drag, startPoint x: 511, startPoint y: 311, endPoint x: 507, endPoint y: 340, distance: 29.3
click at [504, 323] on textarea "Welcome message Instructions:" at bounding box center [784, 325] width 588 height 78
drag, startPoint x: 507, startPoint y: 340, endPoint x: 500, endPoint y: 308, distance: 32.8
click at [507, 331] on textarea "Welcome message Instructions:" at bounding box center [784, 325] width 588 height 78
drag, startPoint x: 500, startPoint y: 308, endPoint x: 531, endPoint y: 355, distance: 56.3
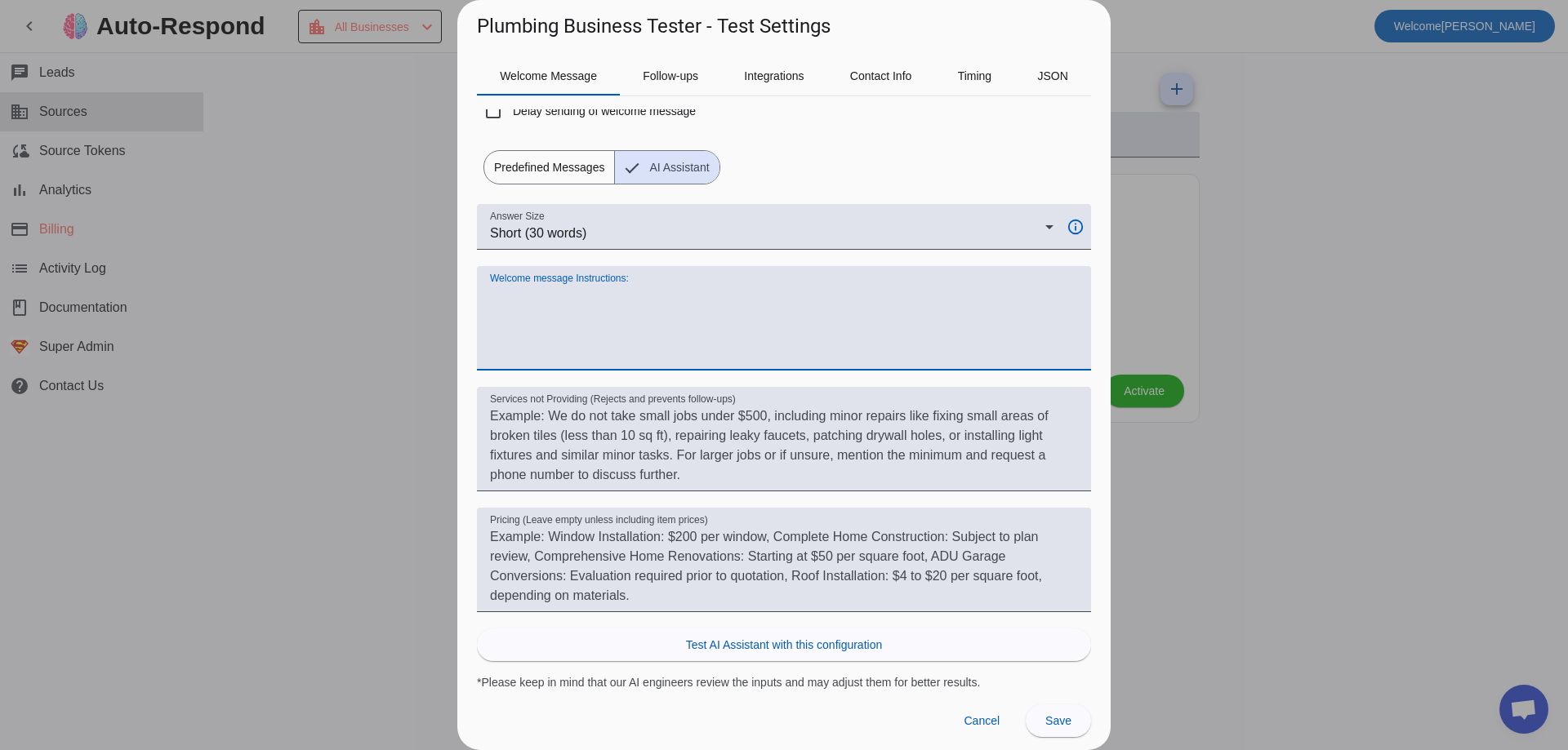
click at [534, 367] on div "Welcome message Instructions:" at bounding box center [784, 318] width 588 height 104
type textarea "a"
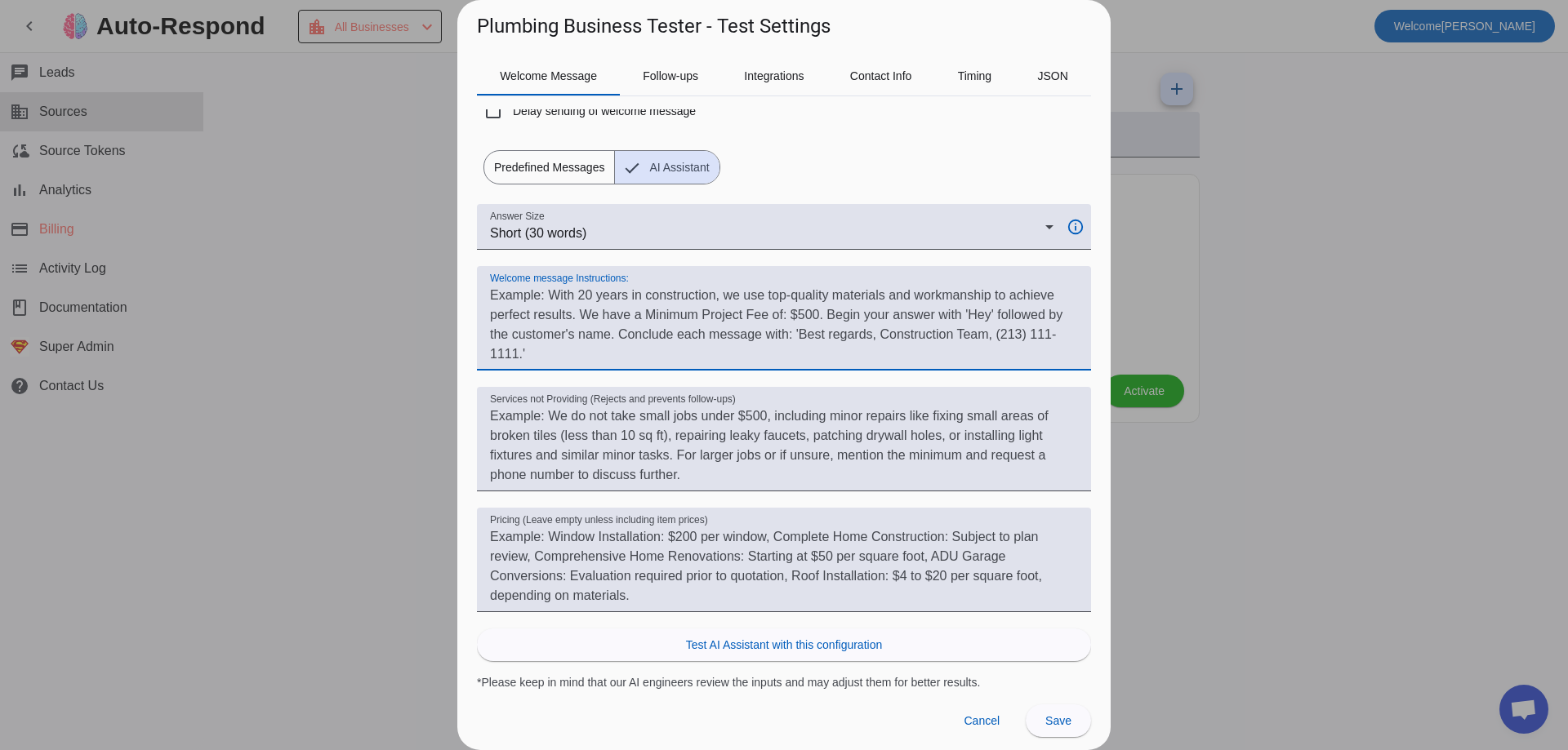
click at [494, 381] on div at bounding box center [784, 378] width 614 height 16
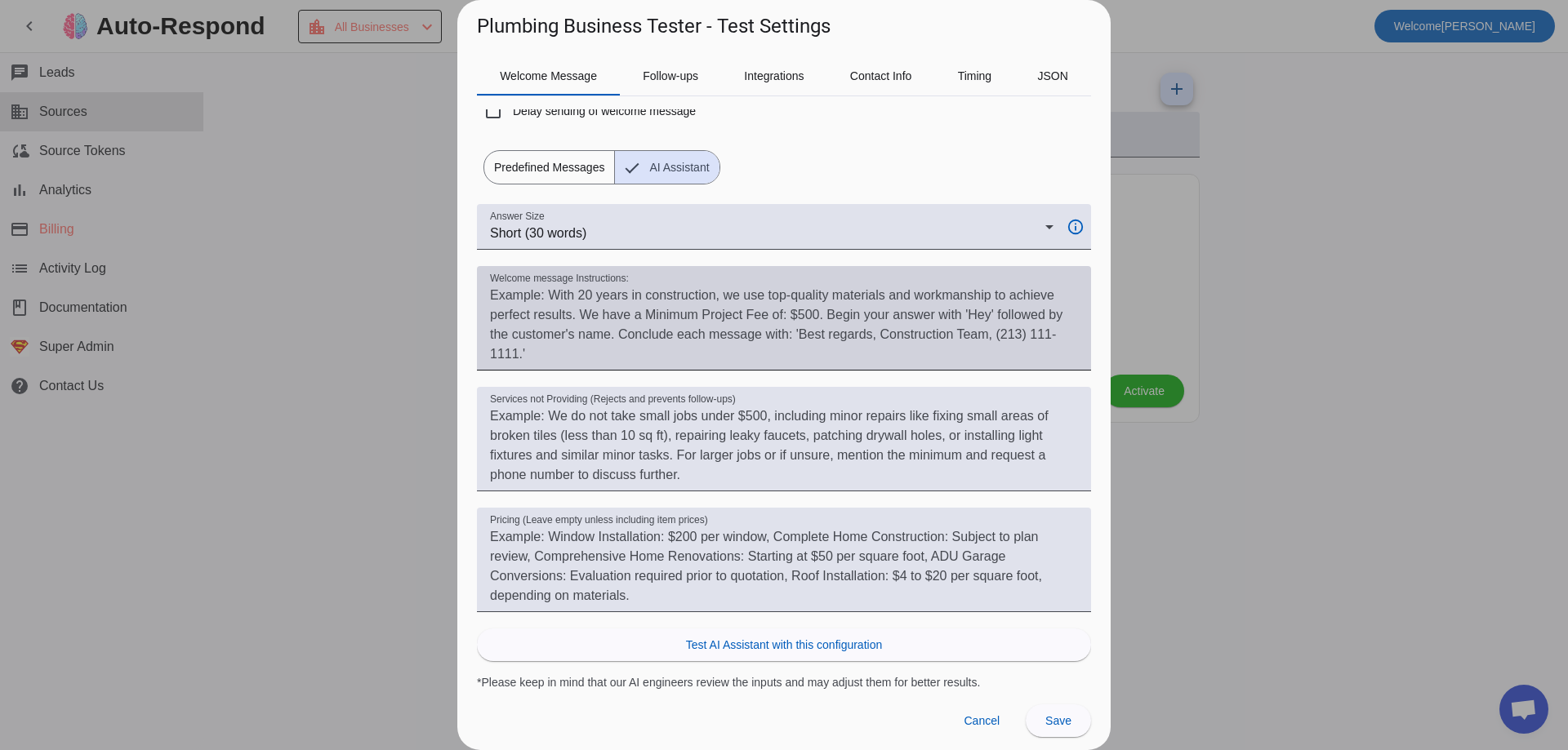
click at [505, 322] on textarea "Welcome message Instructions:" at bounding box center [784, 325] width 588 height 78
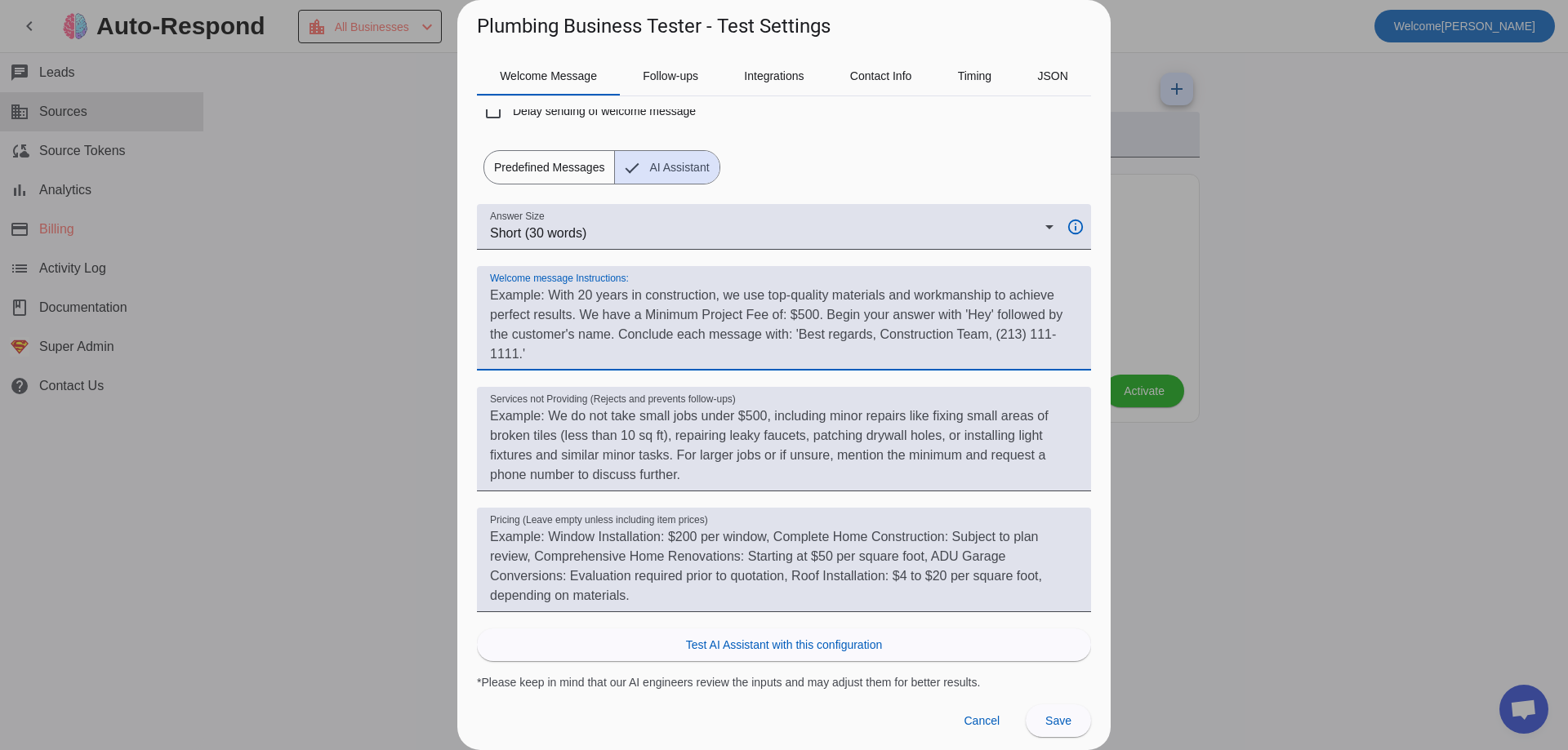
drag, startPoint x: 493, startPoint y: 292, endPoint x: 605, endPoint y: 328, distance: 117.6
click at [609, 332] on textarea "Welcome message Instructions:" at bounding box center [784, 325] width 588 height 78
drag, startPoint x: 615, startPoint y: 352, endPoint x: 621, endPoint y: 329, distance: 23.8
click at [671, 359] on textarea "Welcome message Instructions:" at bounding box center [784, 325] width 588 height 78
drag, startPoint x: 585, startPoint y: 322, endPoint x: 617, endPoint y: 346, distance: 40.0
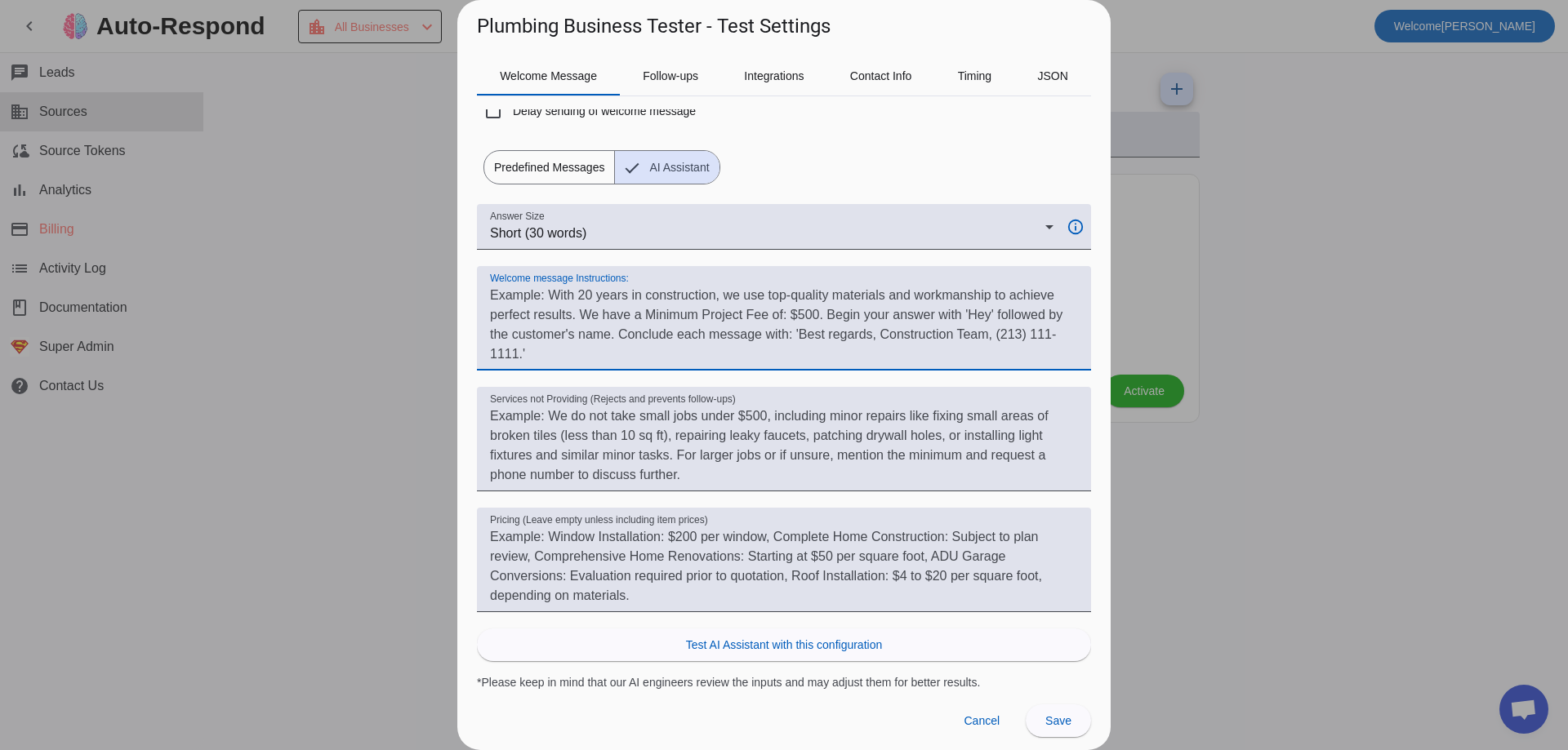
click at [645, 370] on mat-form-field "Welcome message Instructions:" at bounding box center [784, 327] width 614 height 121
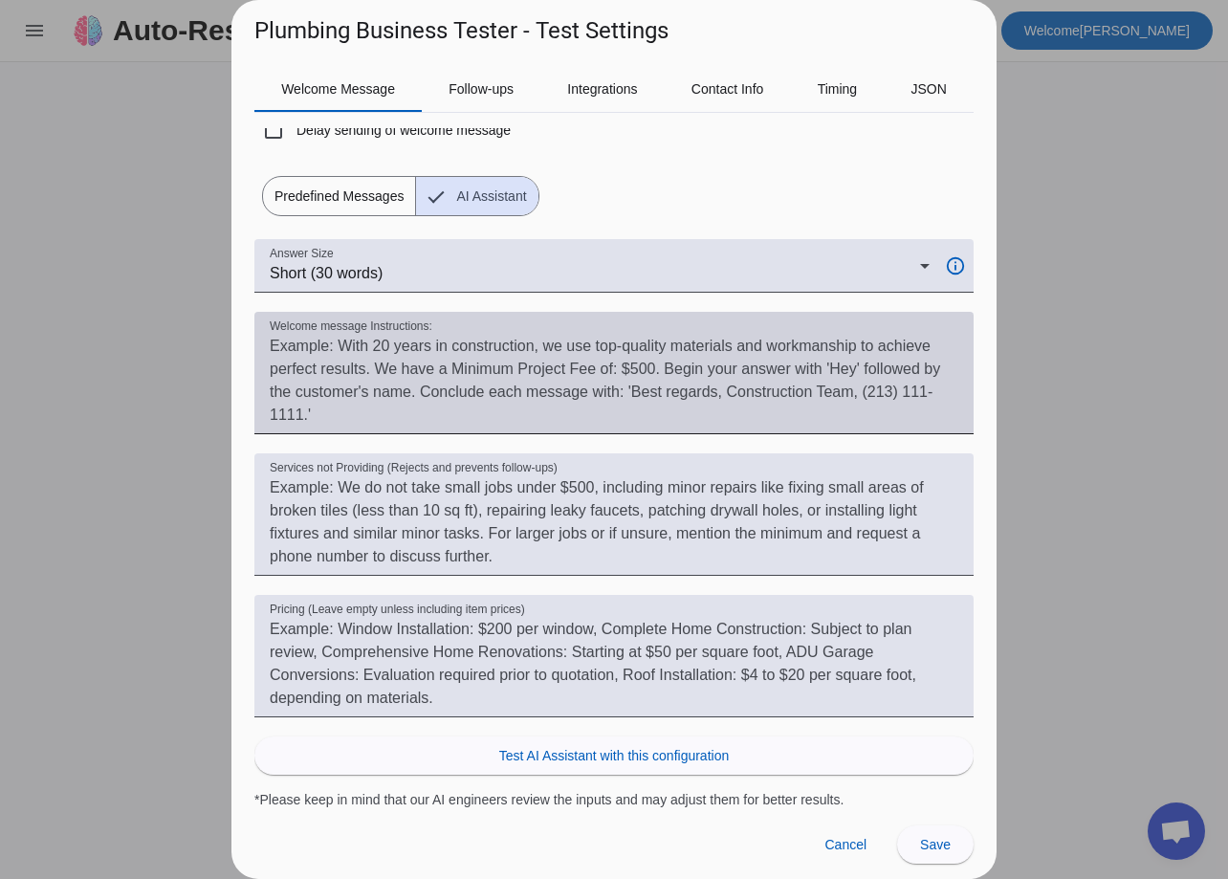
click at [959, 385] on div at bounding box center [959, 385] width 0 height 0
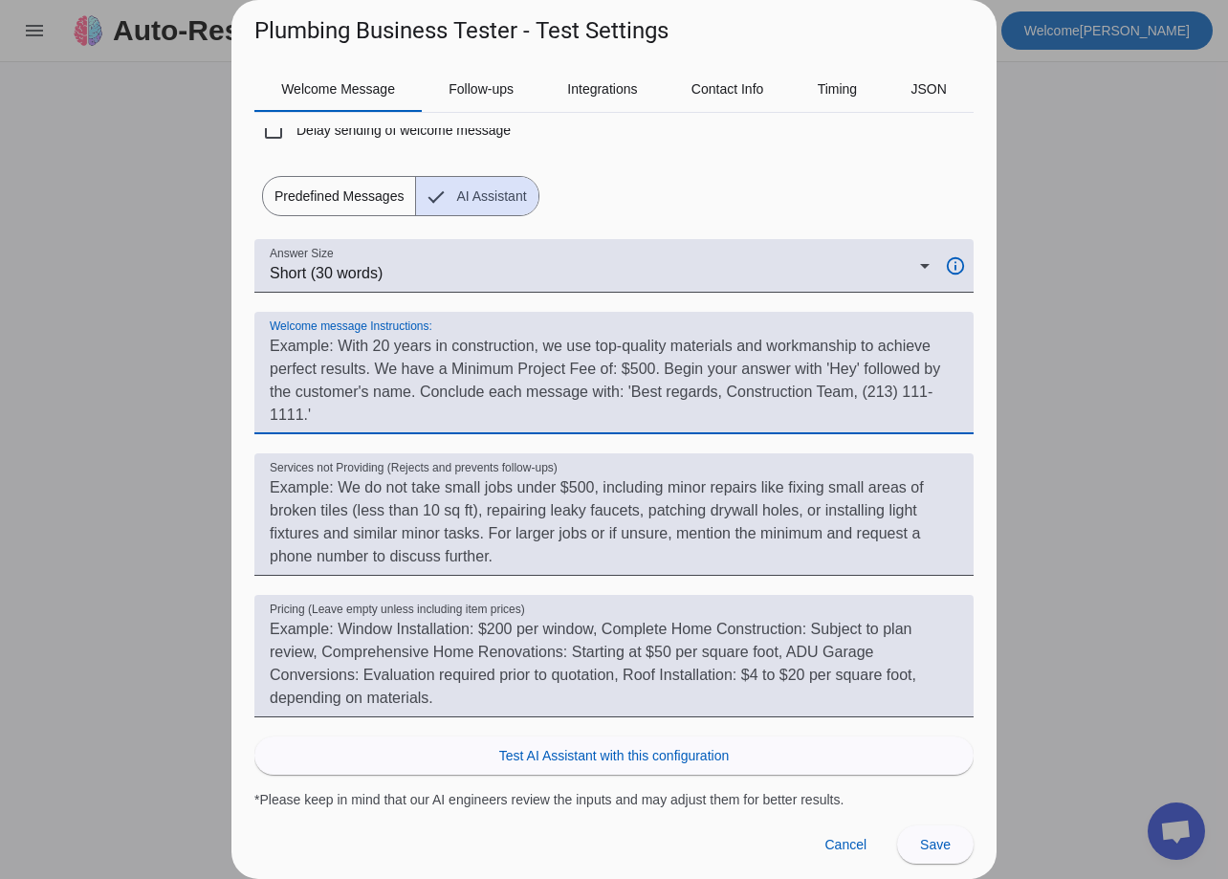
click at [403, 406] on textarea "Welcome message Instructions:" at bounding box center [614, 381] width 689 height 92
paste textarea "Example: With 20 years in construction, we use top-quality materials and workma…"
click at [334, 346] on textarea "Welcome message Instructions:" at bounding box center [614, 381] width 689 height 92
drag, startPoint x: 342, startPoint y: 341, endPoint x: 245, endPoint y: 328, distance: 97.4
click at [245, 328] on div "Welcome Message Follow-ups Integrations Contact Info Timing JSON Override Defau…" at bounding box center [614, 428] width 765 height 762
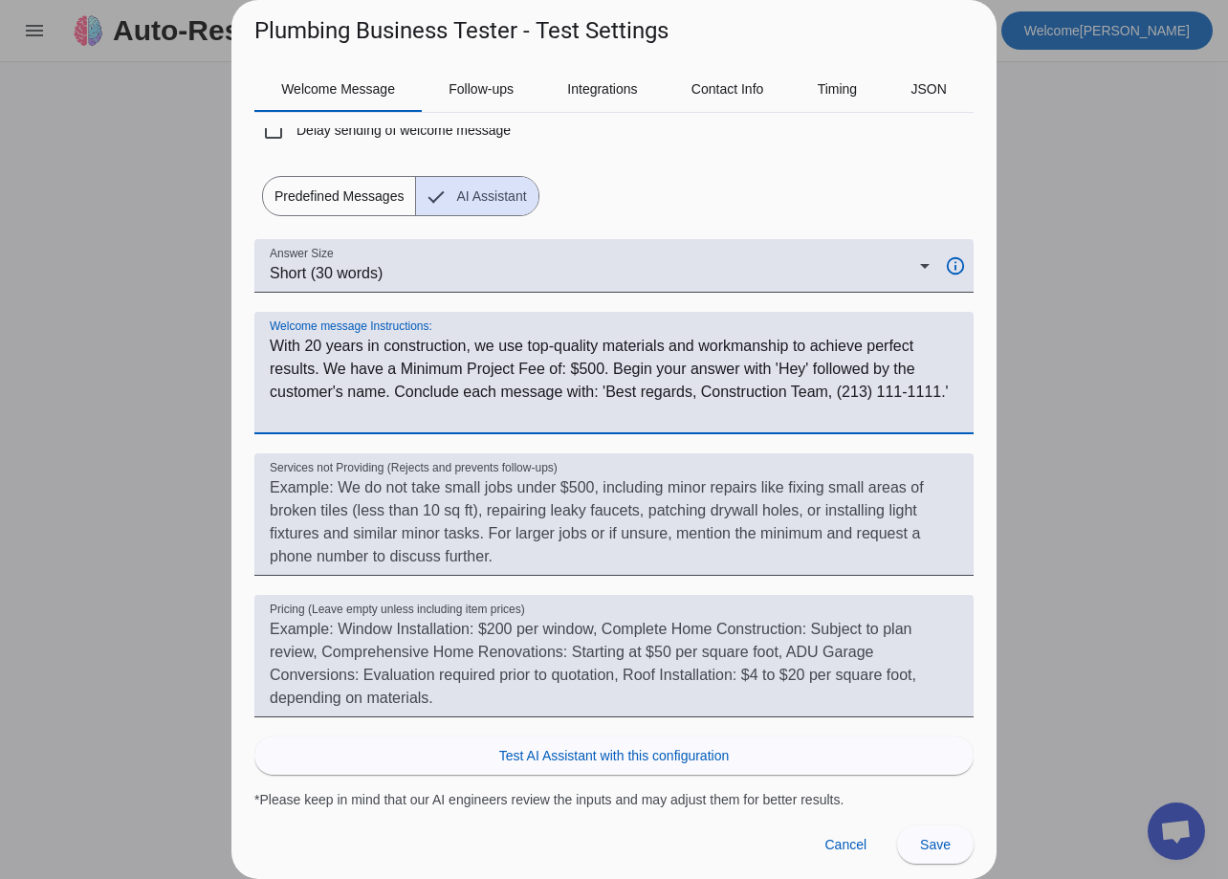
click at [468, 410] on textarea "Welcome message Instructions:" at bounding box center [614, 381] width 689 height 92
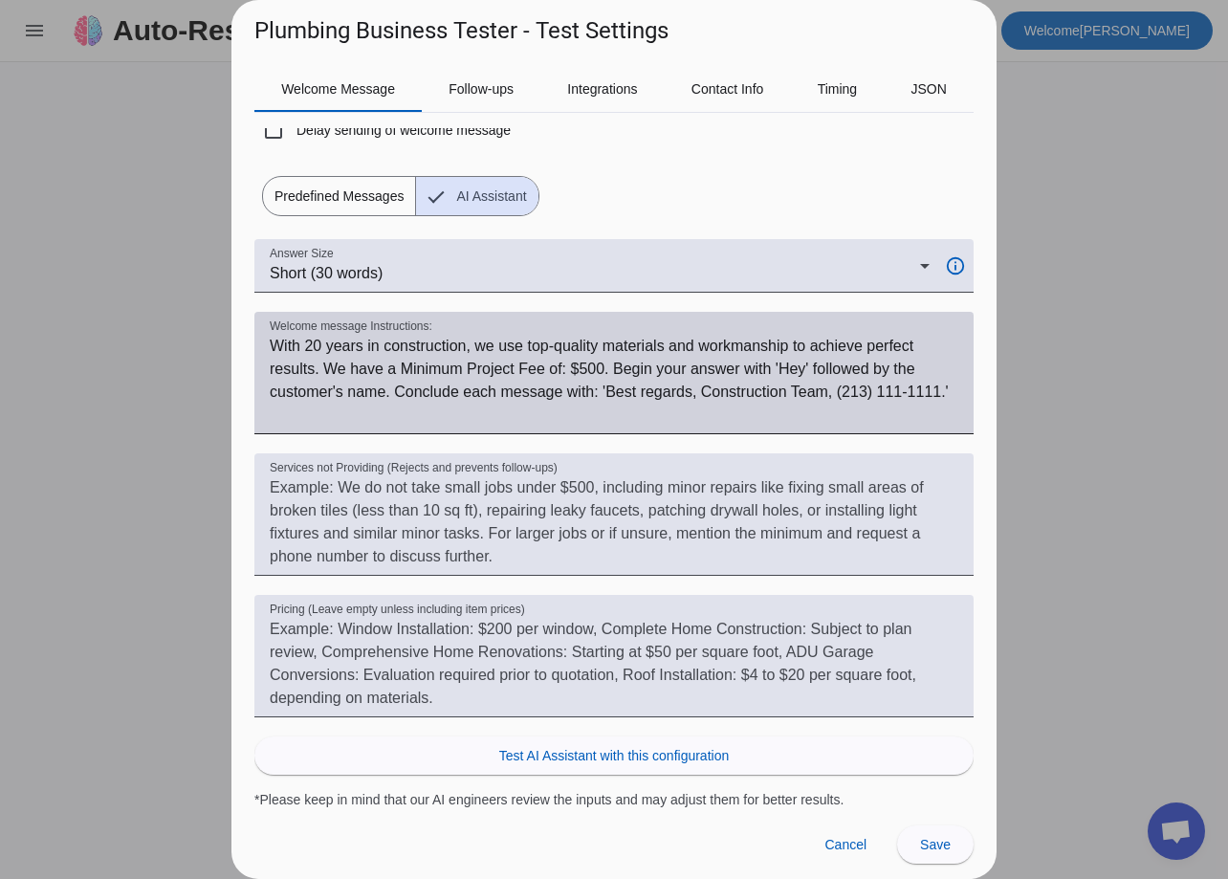
drag, startPoint x: 559, startPoint y: 760, endPoint x: 559, endPoint y: 358, distance: 401.8
click at [511, 380] on div "Answer Size Short (30 words) info_outline Welcome message Instructions: Service…" at bounding box center [613, 524] width 719 height 570
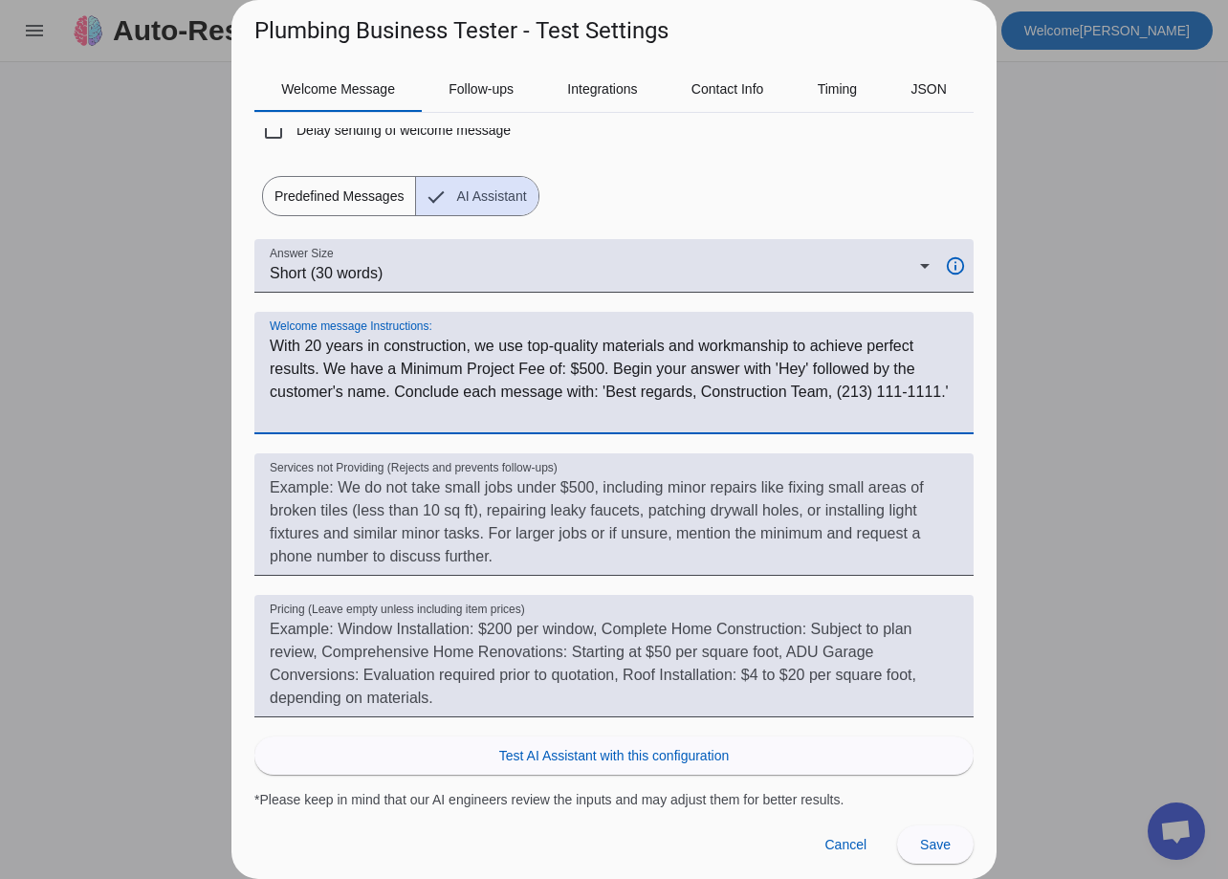
click at [868, 369] on textarea "Welcome message Instructions:" at bounding box center [614, 381] width 689 height 92
click at [302, 396] on textarea "Welcome message Instructions:" at bounding box center [614, 381] width 689 height 92
click at [516, 384] on textarea "Welcome message Instructions:" at bounding box center [614, 381] width 689 height 92
click at [482, 398] on textarea "Welcome message Instructions:" at bounding box center [614, 381] width 689 height 92
drag, startPoint x: 679, startPoint y: 364, endPoint x: 522, endPoint y: 391, distance: 159.3
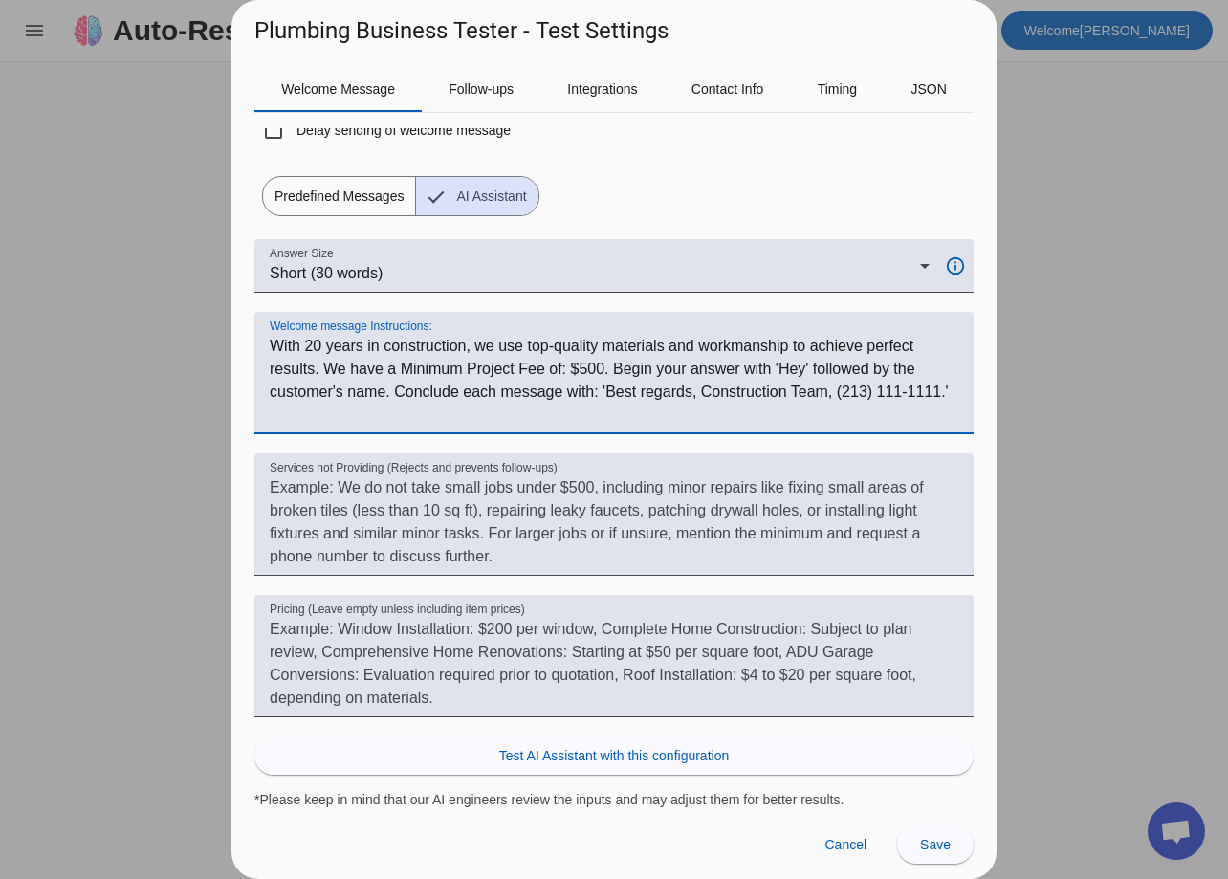
click at [515, 394] on textarea "Welcome message Instructions:" at bounding box center [614, 381] width 689 height 92
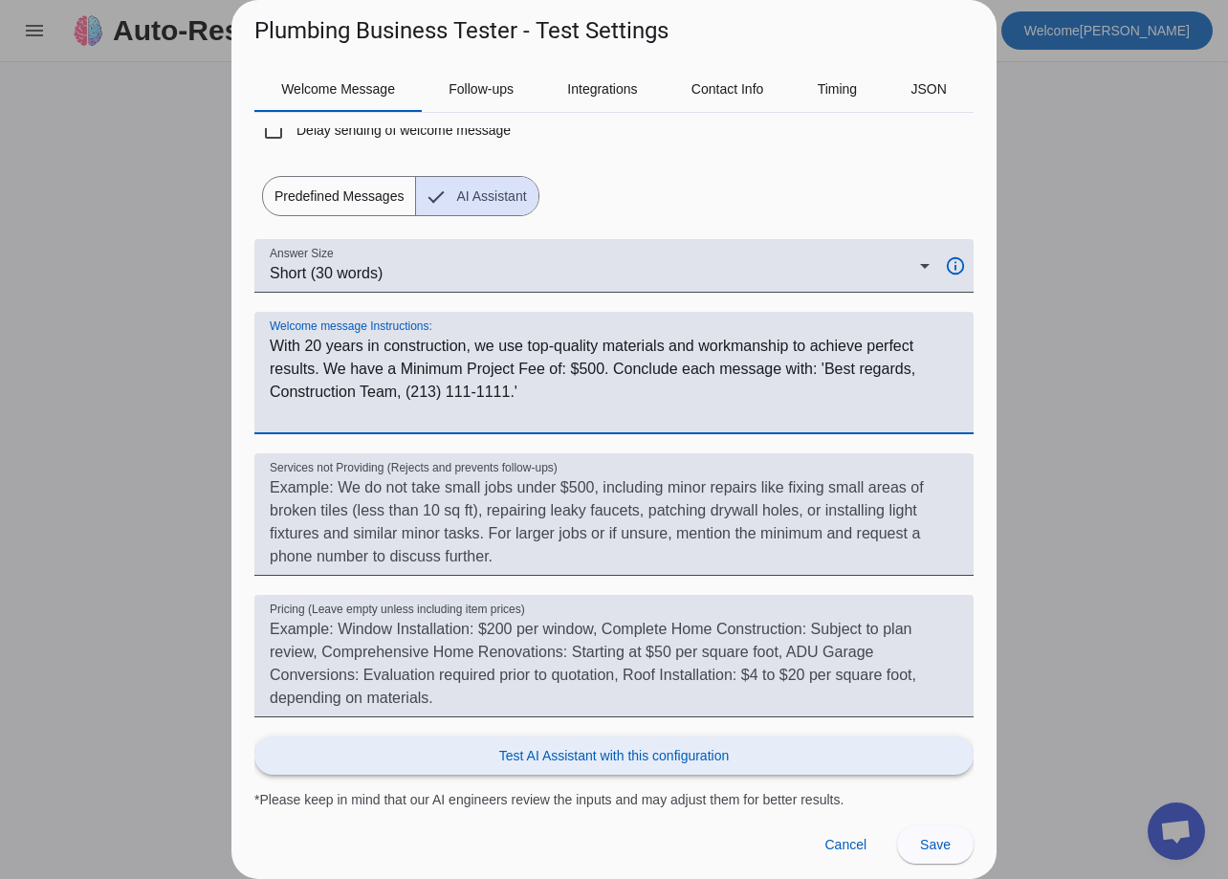
type textarea "With 20 years in construction, we use top-quality materials and workmanship to …"
click at [615, 759] on span "Test AI Assistant with this configuration" at bounding box center [614, 755] width 230 height 19
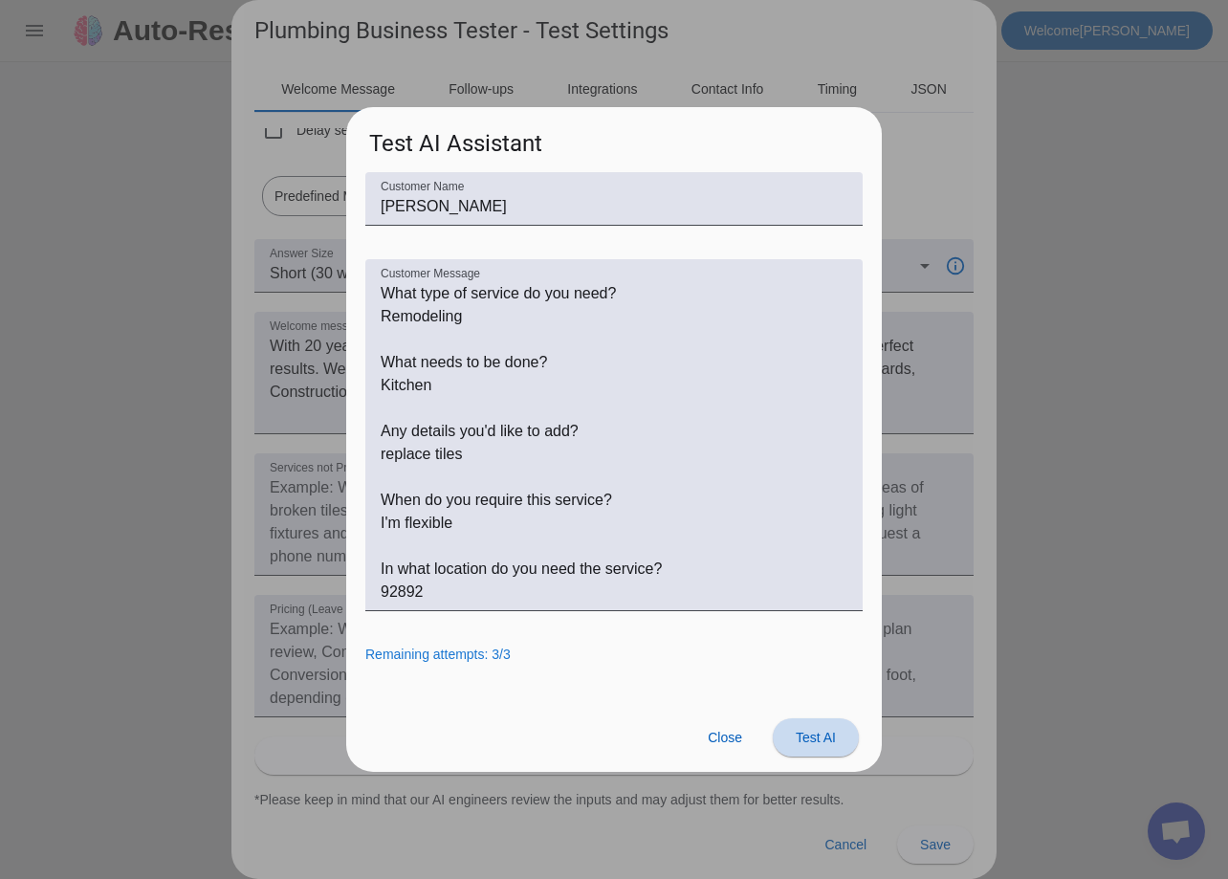
click at [814, 743] on span "Test AI" at bounding box center [816, 737] width 40 height 15
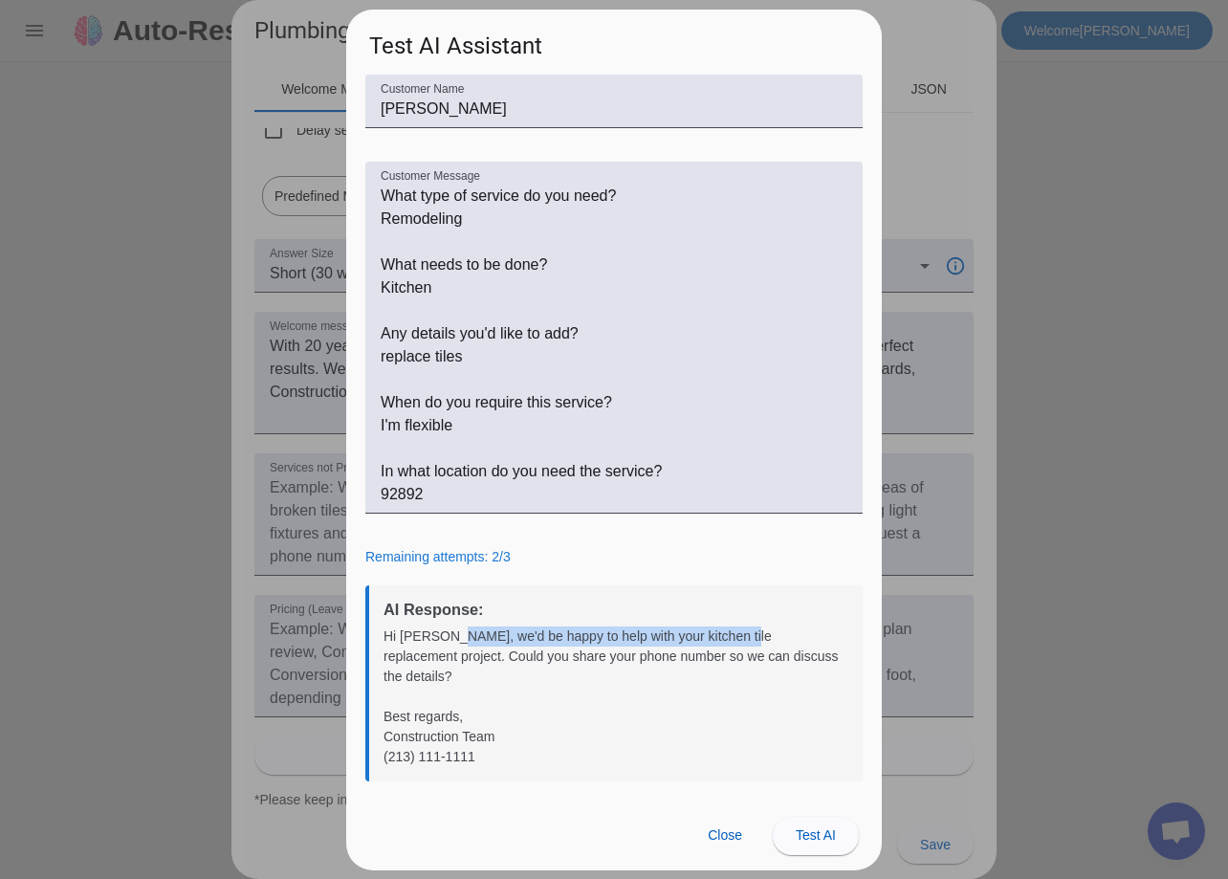
drag, startPoint x: 451, startPoint y: 651, endPoint x: 543, endPoint y: 653, distance: 92.8
click at [733, 648] on div "Hi John, we'd be happy to help with your kitchen tile replacement project. Coul…" at bounding box center [616, 697] width 465 height 141
drag, startPoint x: 412, startPoint y: 670, endPoint x: 467, endPoint y: 679, distance: 55.4
click at [471, 675] on div "Hi John, we'd be happy to help with your kitchen tile replacement project. Coul…" at bounding box center [616, 697] width 465 height 141
drag, startPoint x: 481, startPoint y: 748, endPoint x: 378, endPoint y: 698, distance: 114.7
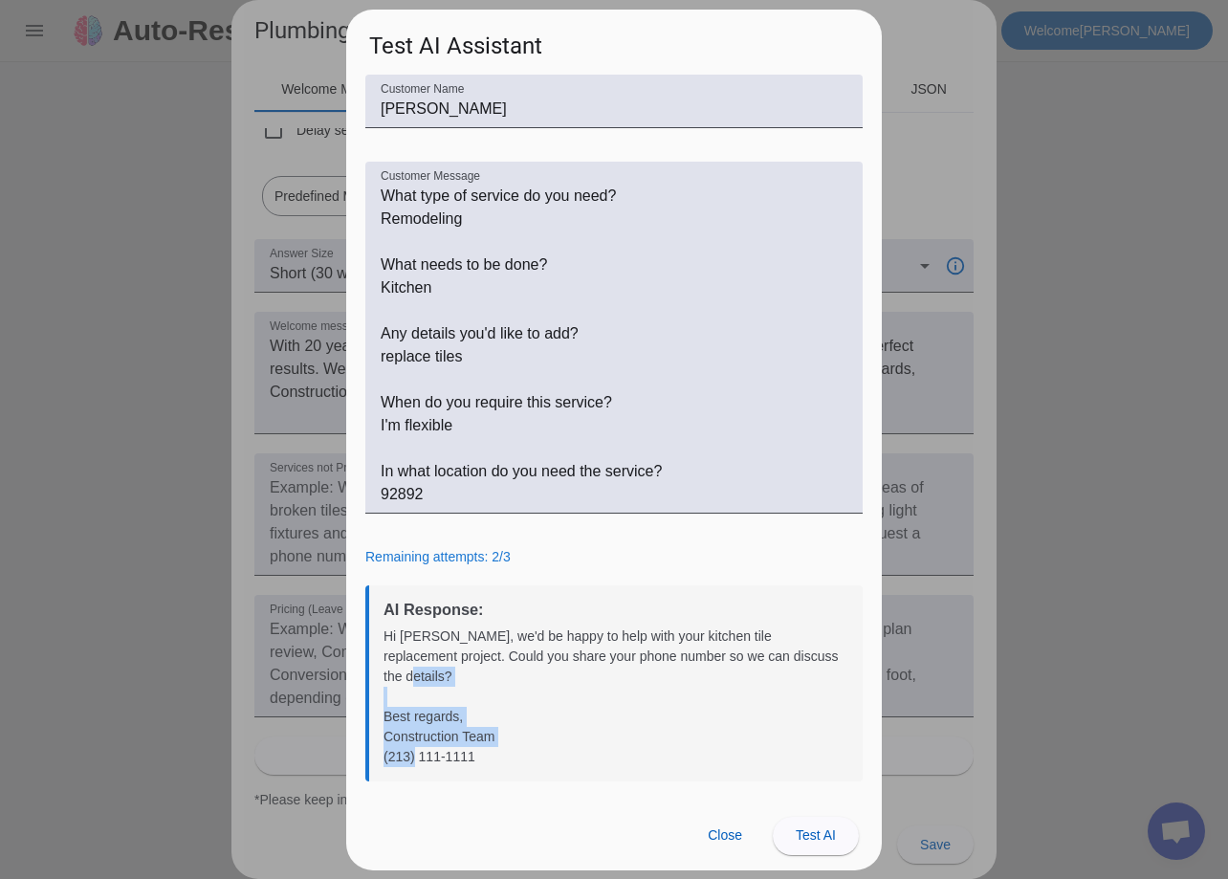
click at [378, 698] on div "AI Response: Hi John, we'd be happy to help with your kitchen tile replacement …" at bounding box center [613, 683] width 497 height 196
click at [393, 704] on div "Hi John, we'd be happy to help with your kitchen tile replacement project. Coul…" at bounding box center [616, 697] width 465 height 141
drag, startPoint x: 410, startPoint y: 728, endPoint x: 470, endPoint y: 759, distance: 66.7
click at [470, 759] on div "AI Response: Hi John, we'd be happy to help with your kitchen tile replacement …" at bounding box center [613, 683] width 497 height 196
drag, startPoint x: 498, startPoint y: 666, endPoint x: 628, endPoint y: 664, distance: 129.2
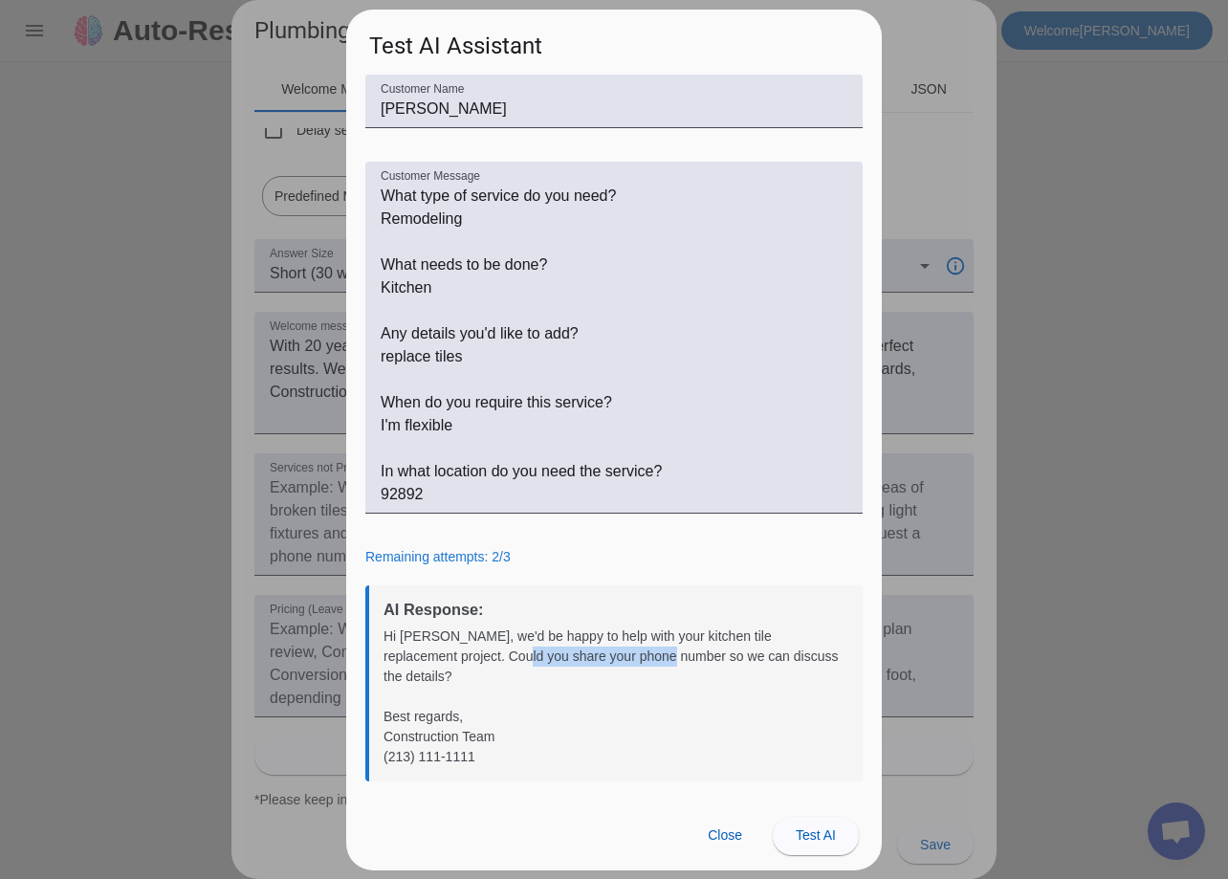
click at [628, 664] on div "Hi John, we'd be happy to help with your kitchen tile replacement project. Coul…" at bounding box center [616, 697] width 465 height 141
click at [292, 428] on div at bounding box center [614, 439] width 1228 height 879
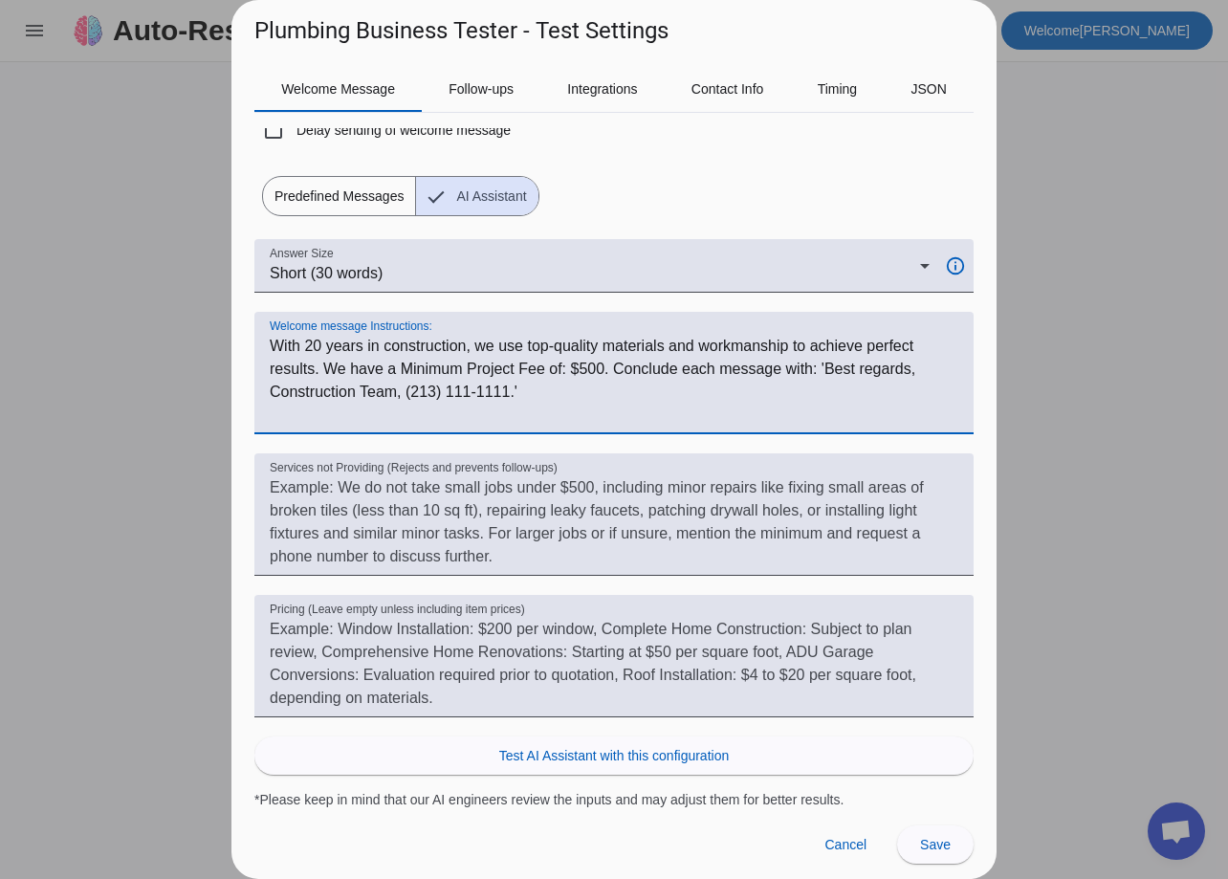
drag, startPoint x: 636, startPoint y: 410, endPoint x: 560, endPoint y: 395, distance: 78.0
click at [630, 412] on textarea "Welcome message Instructions:" at bounding box center [614, 381] width 689 height 92
drag, startPoint x: 703, startPoint y: 394, endPoint x: 251, endPoint y: 313, distance: 459.7
click at [251, 313] on div "Welcome Message Follow-ups Integrations Contact Info Timing JSON Override Defau…" at bounding box center [614, 428] width 765 height 762
click at [611, 406] on textarea "Welcome message Instructions:" at bounding box center [614, 381] width 689 height 92
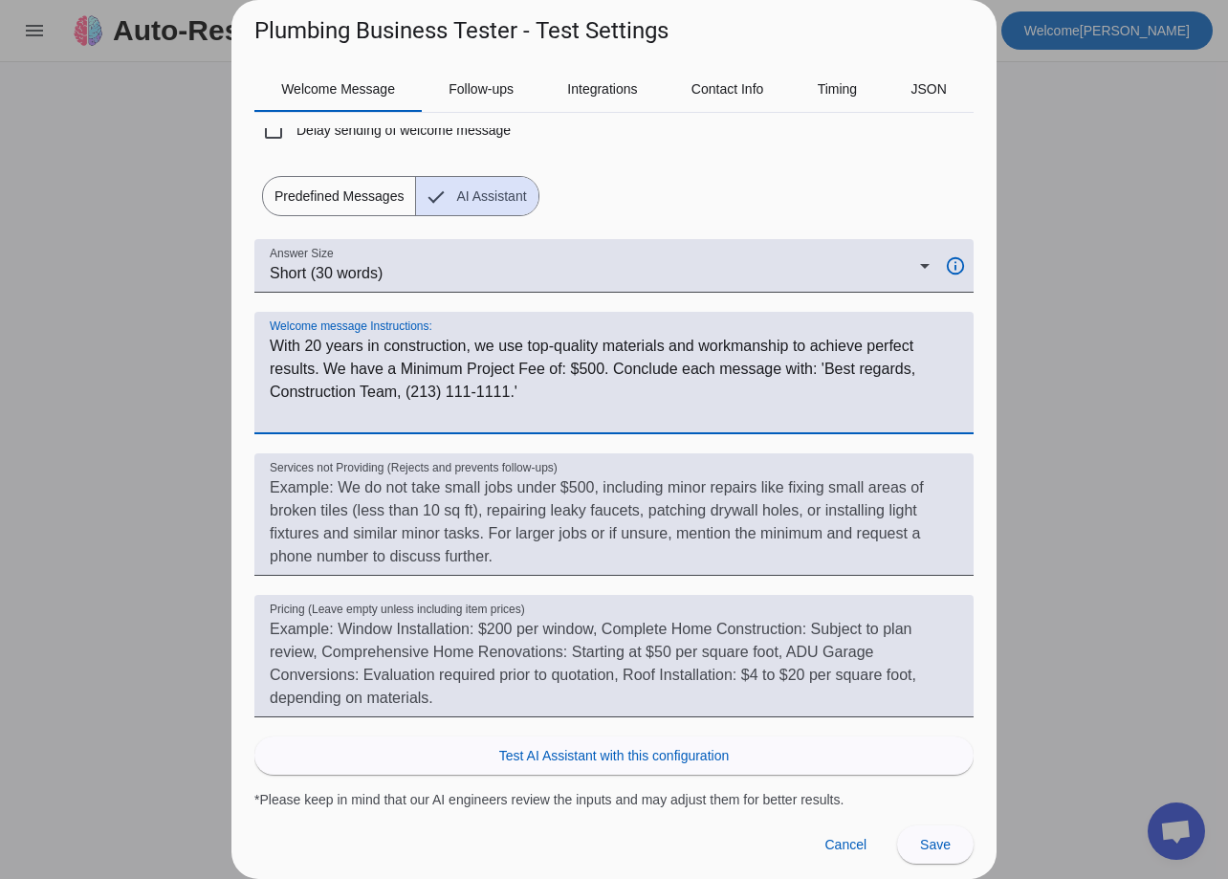
click at [671, 412] on textarea "Welcome message Instructions:" at bounding box center [614, 381] width 689 height 92
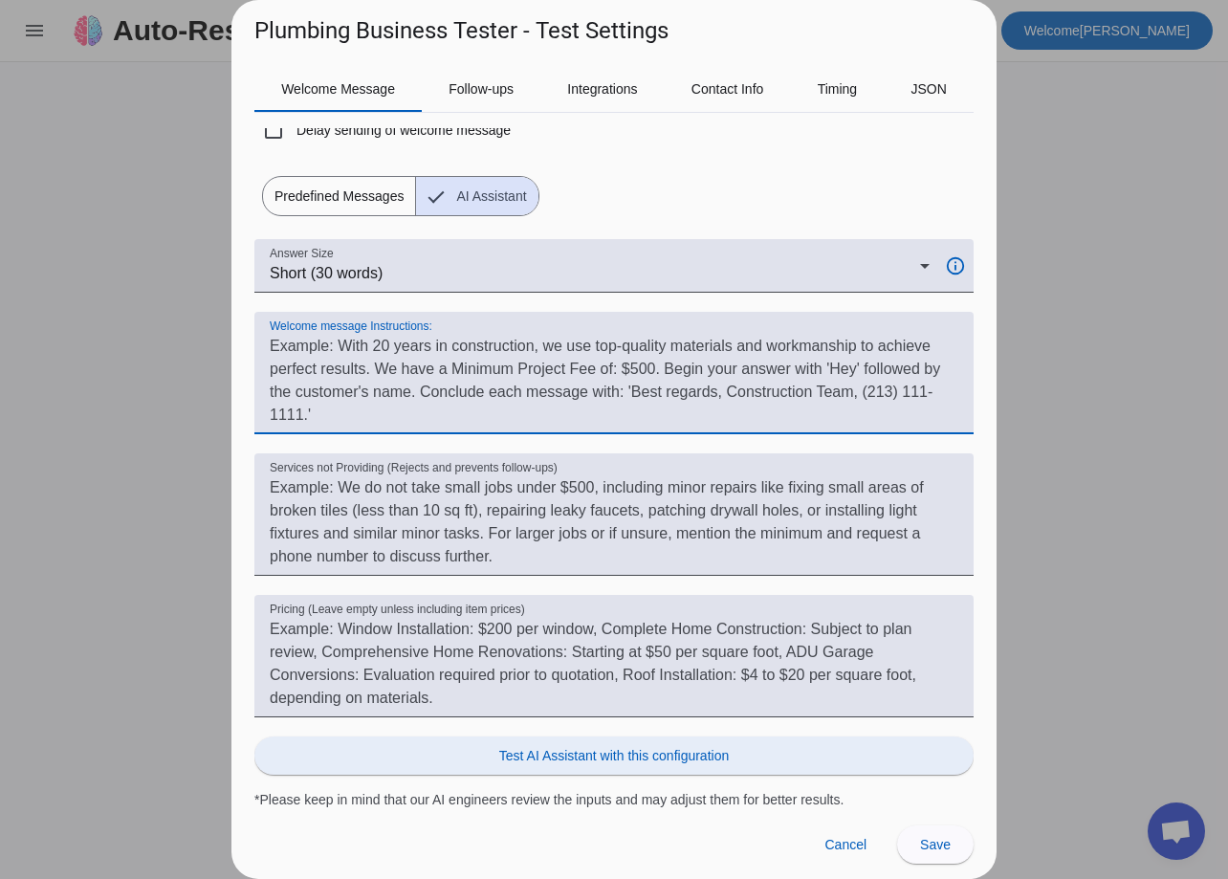
click at [651, 764] on span "Test AI Assistant with this configuration" at bounding box center [614, 755] width 230 height 19
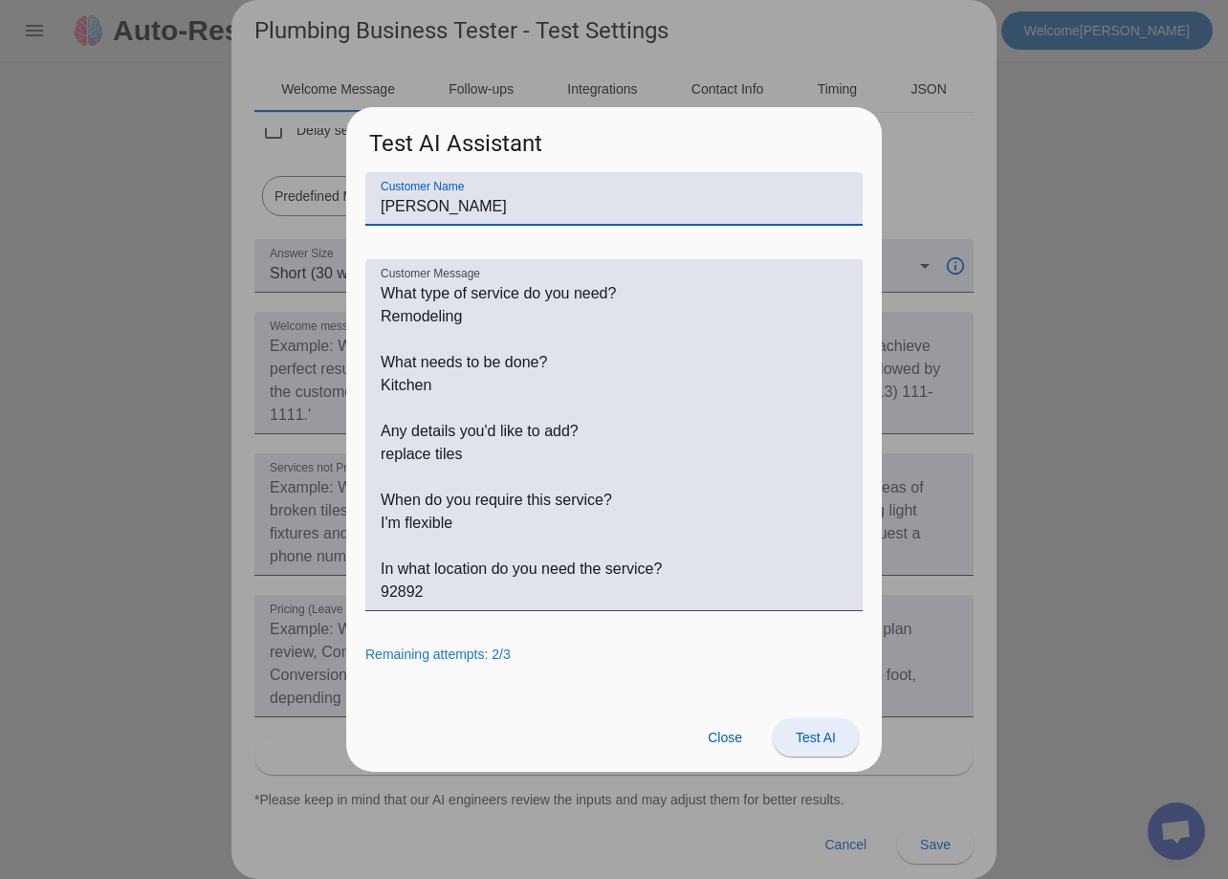
click at [804, 741] on span "Test AI" at bounding box center [816, 737] width 40 height 15
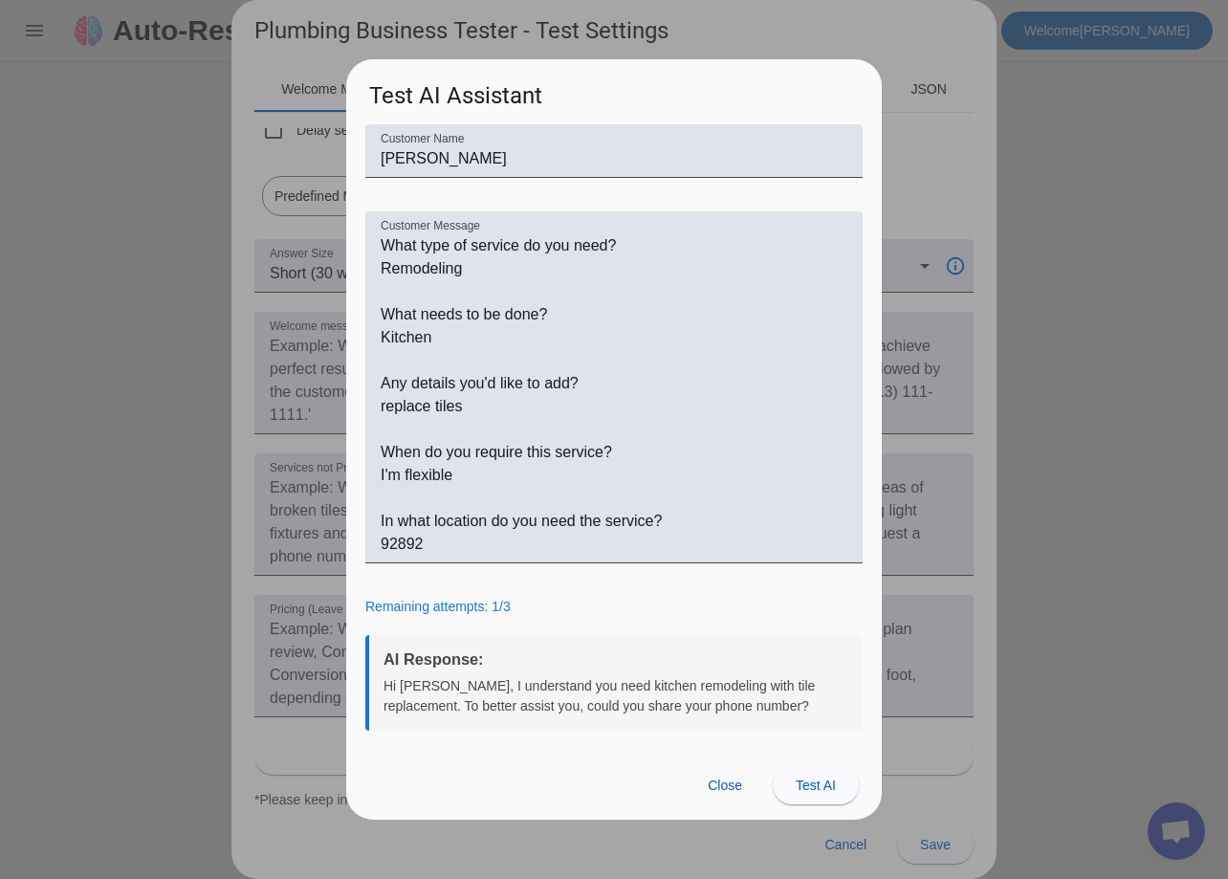
click at [281, 482] on div at bounding box center [614, 439] width 1228 height 879
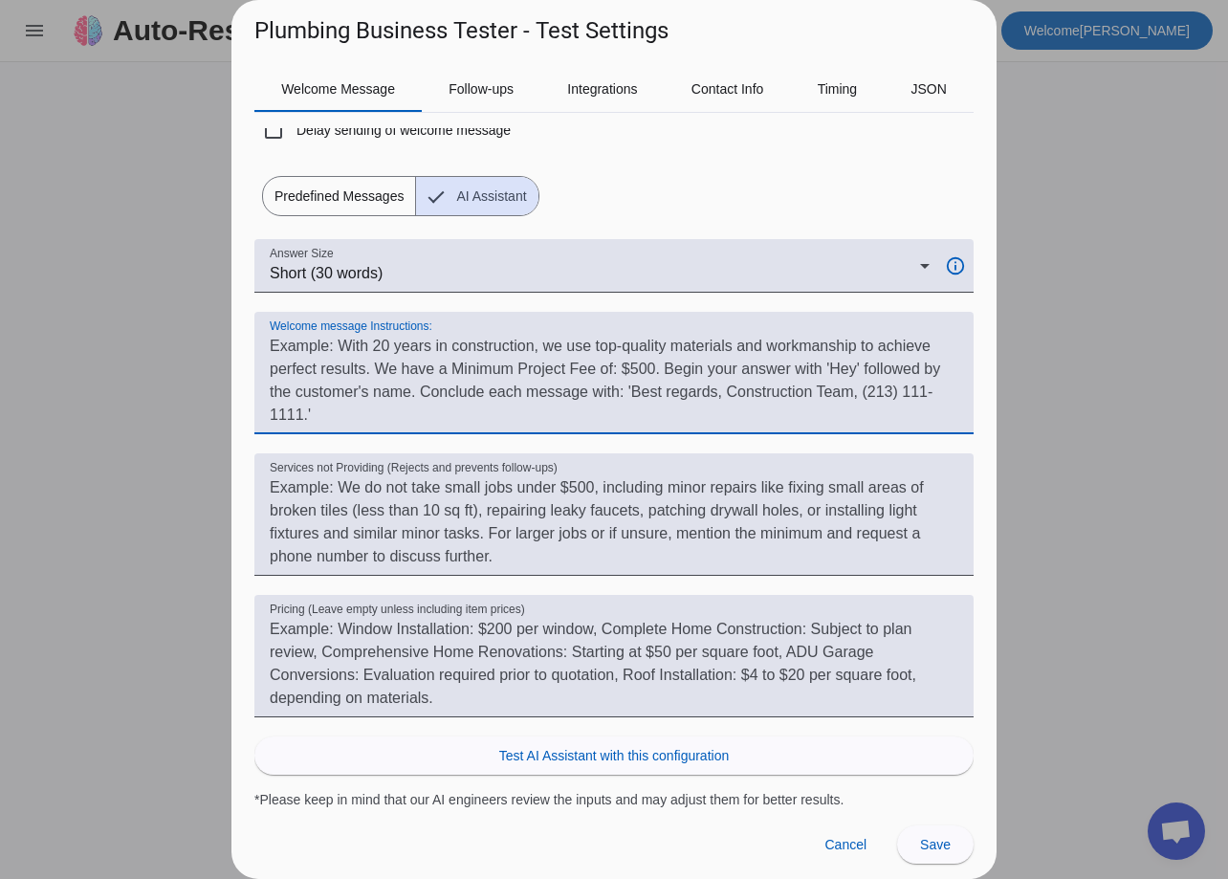
click at [299, 370] on textarea "Welcome message Instructions:" at bounding box center [614, 381] width 689 height 92
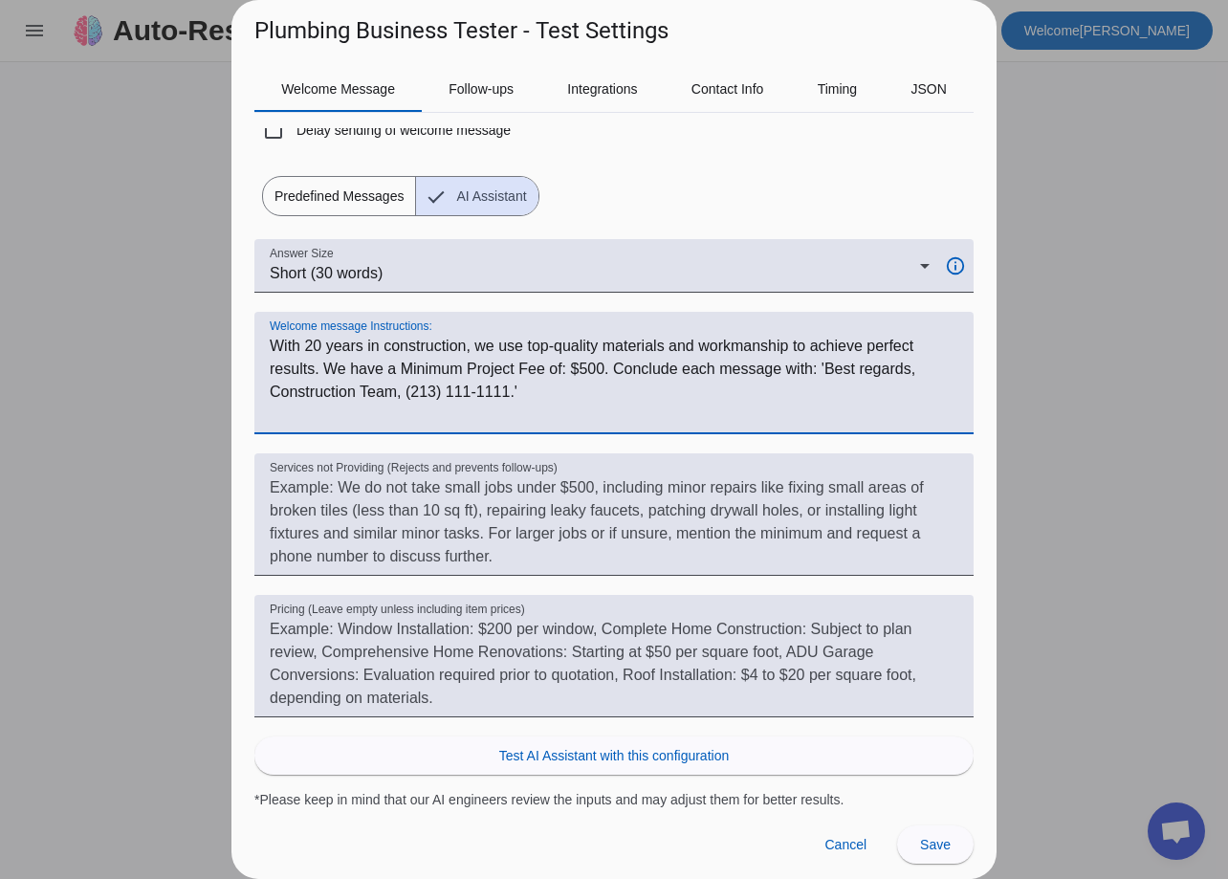
click at [620, 430] on div "Welcome message Instructions:" at bounding box center [614, 373] width 689 height 122
click at [586, 397] on textarea "Welcome message Instructions:" at bounding box center [614, 381] width 689 height 92
drag, startPoint x: 585, startPoint y: 391, endPoint x: 896, endPoint y: 367, distance: 311.8
click at [896, 367] on textarea "Welcome message Instructions:" at bounding box center [614, 381] width 689 height 92
drag, startPoint x: 682, startPoint y: 374, endPoint x: 390, endPoint y: 365, distance: 291.9
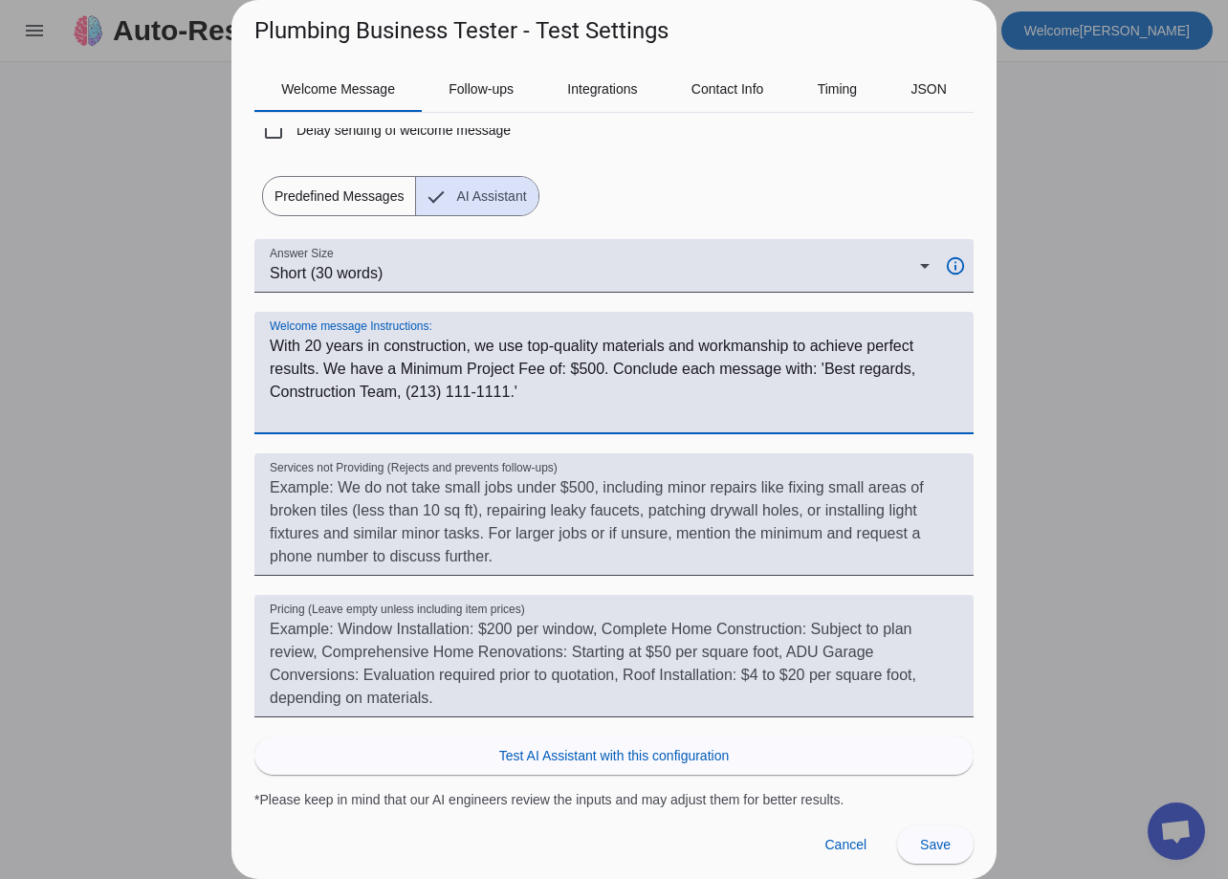
click at [390, 365] on textarea "Welcome message Instructions:" at bounding box center [614, 381] width 689 height 92
click at [388, 367] on textarea "Welcome message Instructions:" at bounding box center [614, 381] width 689 height 92
click at [385, 364] on textarea "Welcome message Instructions:" at bounding box center [614, 381] width 689 height 92
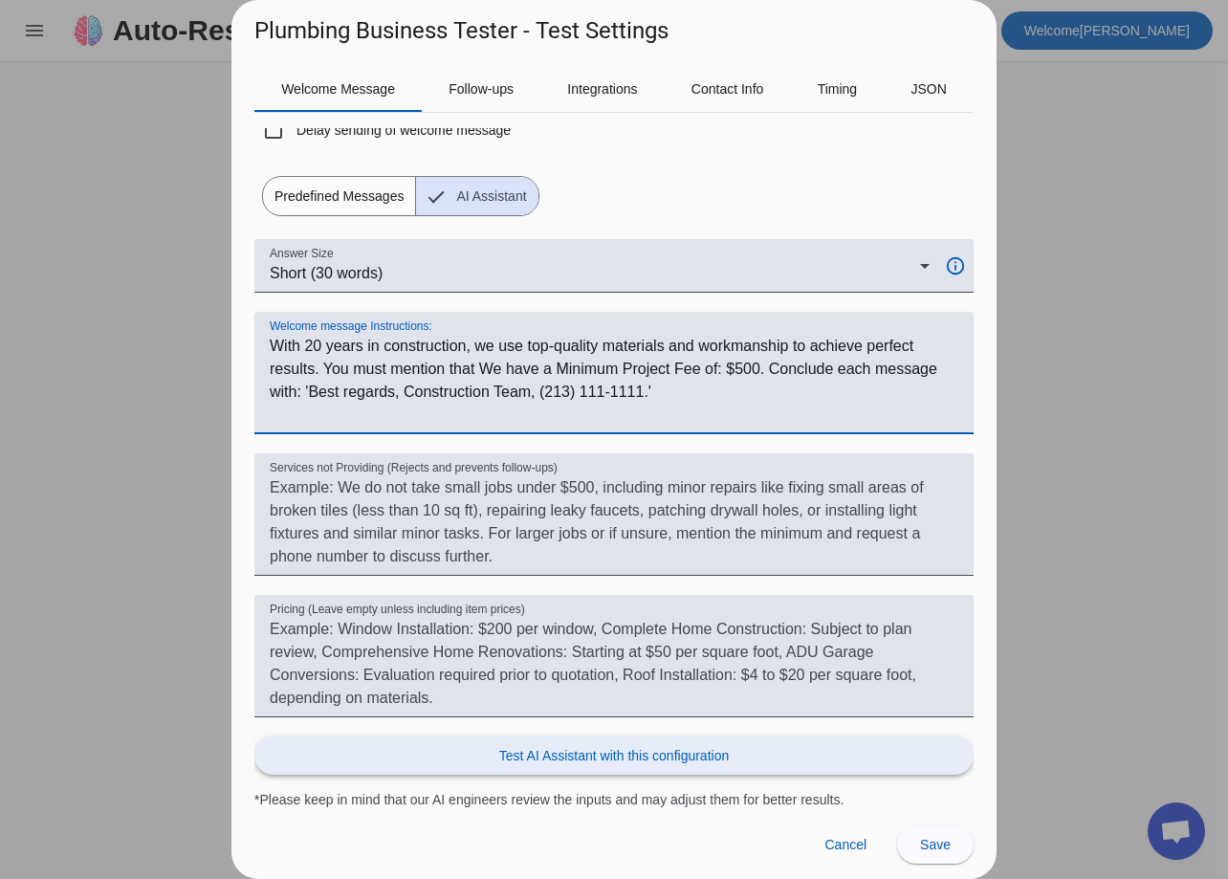
type textarea "With 20 years in construction, we use top-quality materials and workmanship to …"
click at [706, 763] on span "Test AI Assistant with this configuration" at bounding box center [614, 755] width 230 height 19
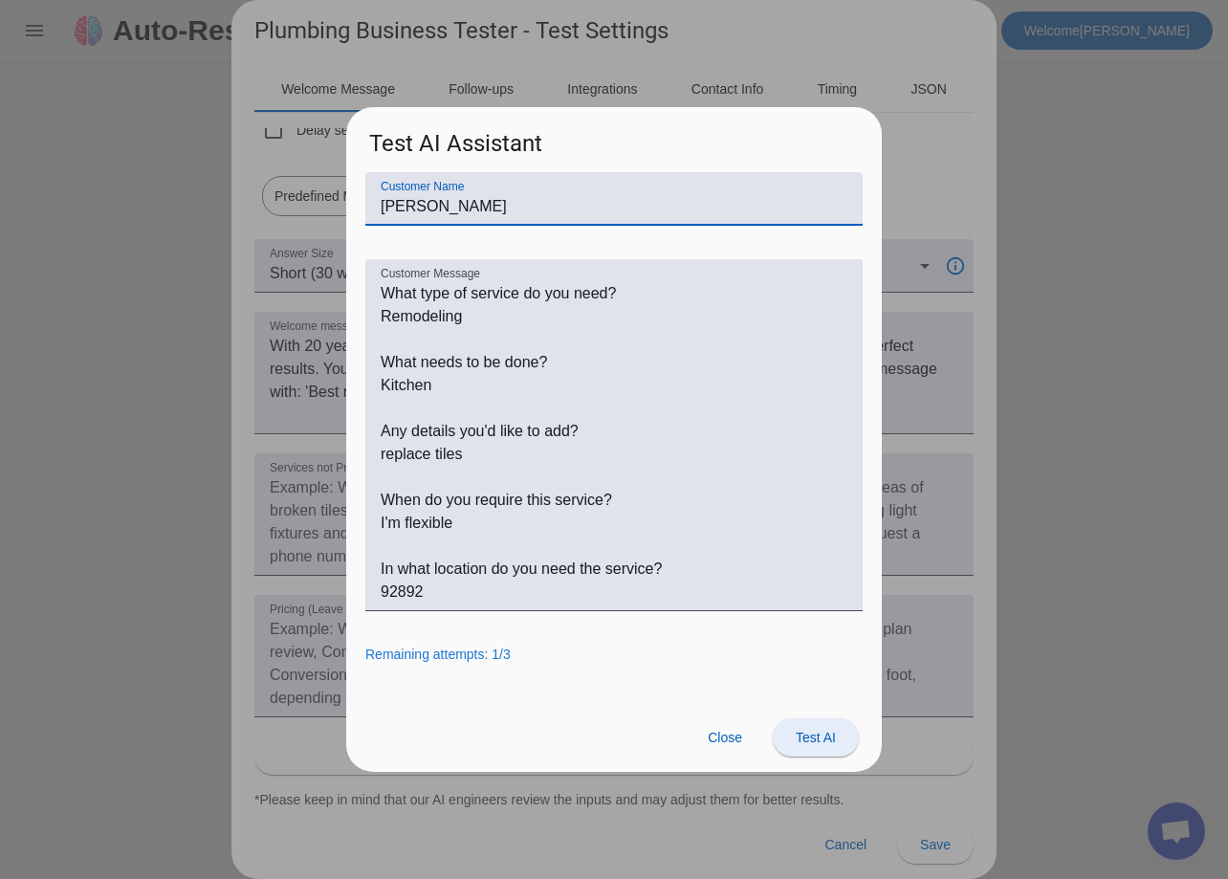
click at [816, 725] on span at bounding box center [816, 738] width 86 height 46
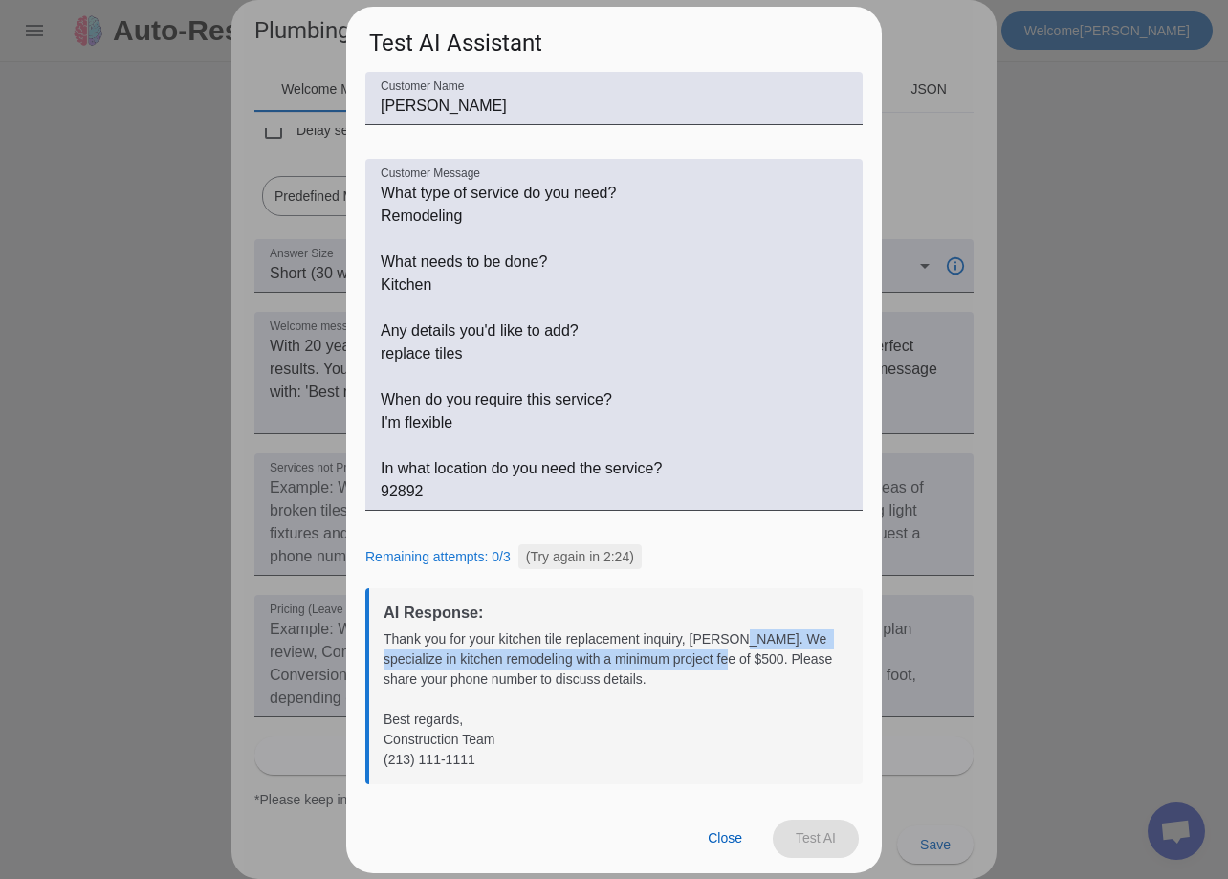
drag, startPoint x: 753, startPoint y: 640, endPoint x: 740, endPoint y: 668, distance: 30.4
click at [731, 664] on div "Thank you for your kitchen tile replacement inquiry, John. We specialize in kit…" at bounding box center [616, 699] width 465 height 141
click at [745, 650] on div "Thank you for your kitchen tile replacement inquiry, John. We specialize in kit…" at bounding box center [616, 699] width 465 height 141
click at [316, 367] on div at bounding box center [614, 439] width 1228 height 879
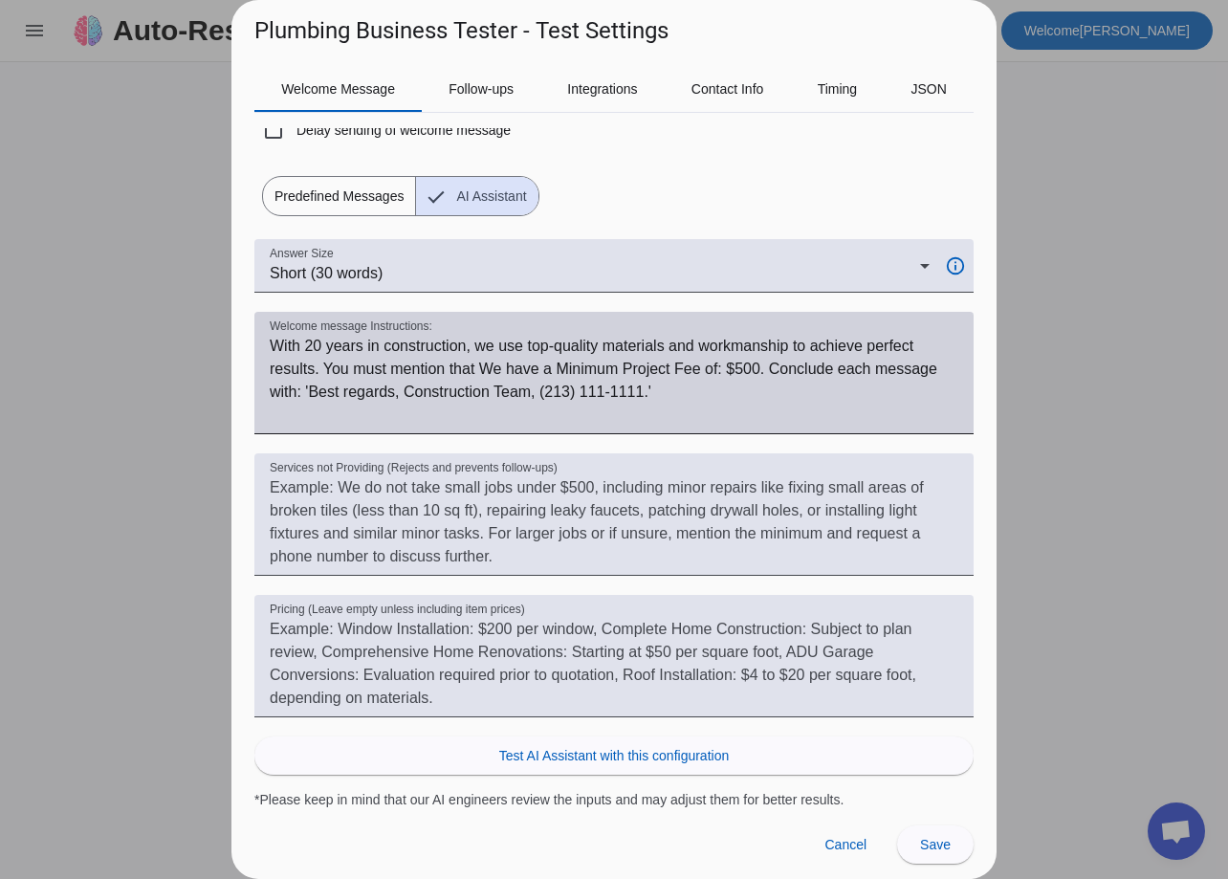
click at [392, 398] on textarea "Welcome message Instructions:" at bounding box center [614, 381] width 689 height 92
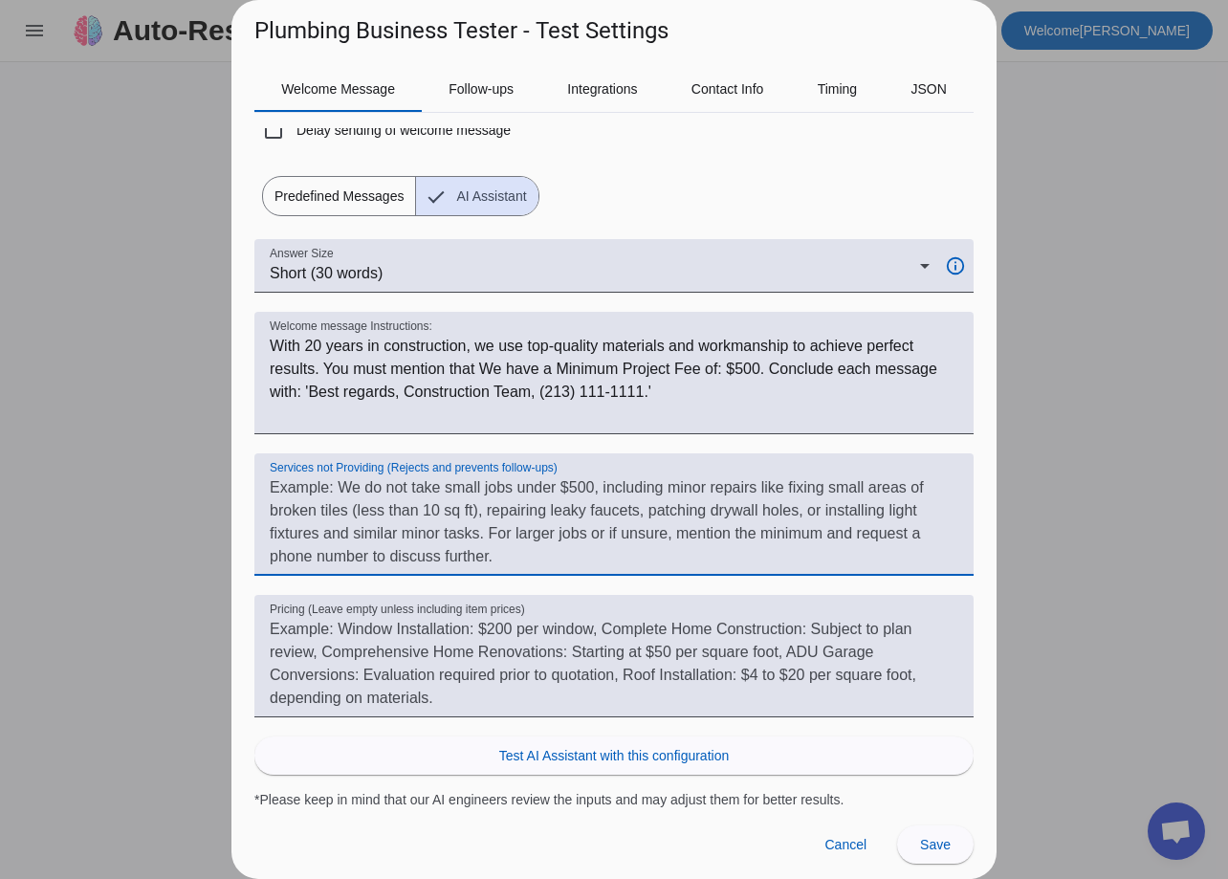
click at [569, 493] on textarea "Services not Providing (Rejects and prevents follow-ups)" at bounding box center [614, 522] width 689 height 92
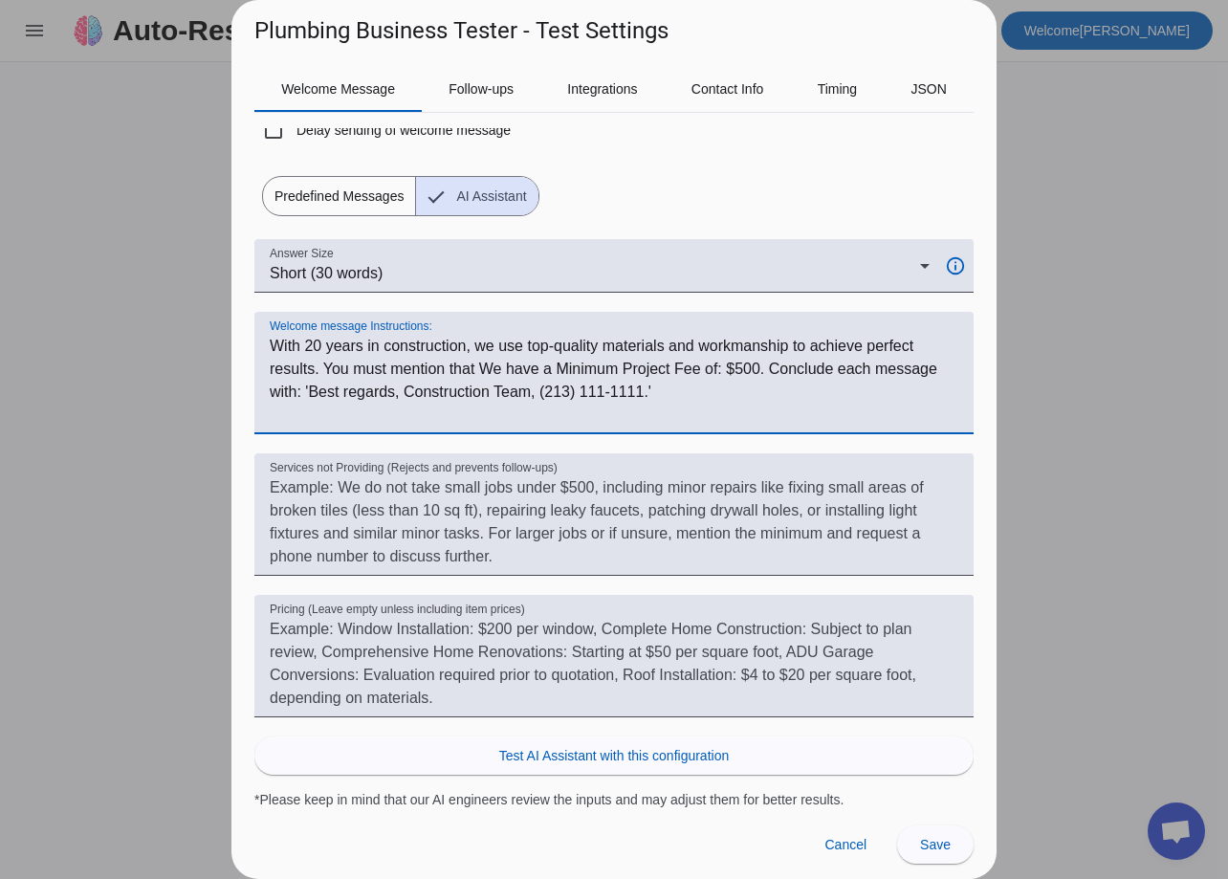
click at [356, 378] on textarea "Welcome message Instructions:" at bounding box center [614, 381] width 689 height 92
click at [318, 354] on textarea "Welcome message Instructions:" at bounding box center [614, 381] width 689 height 92
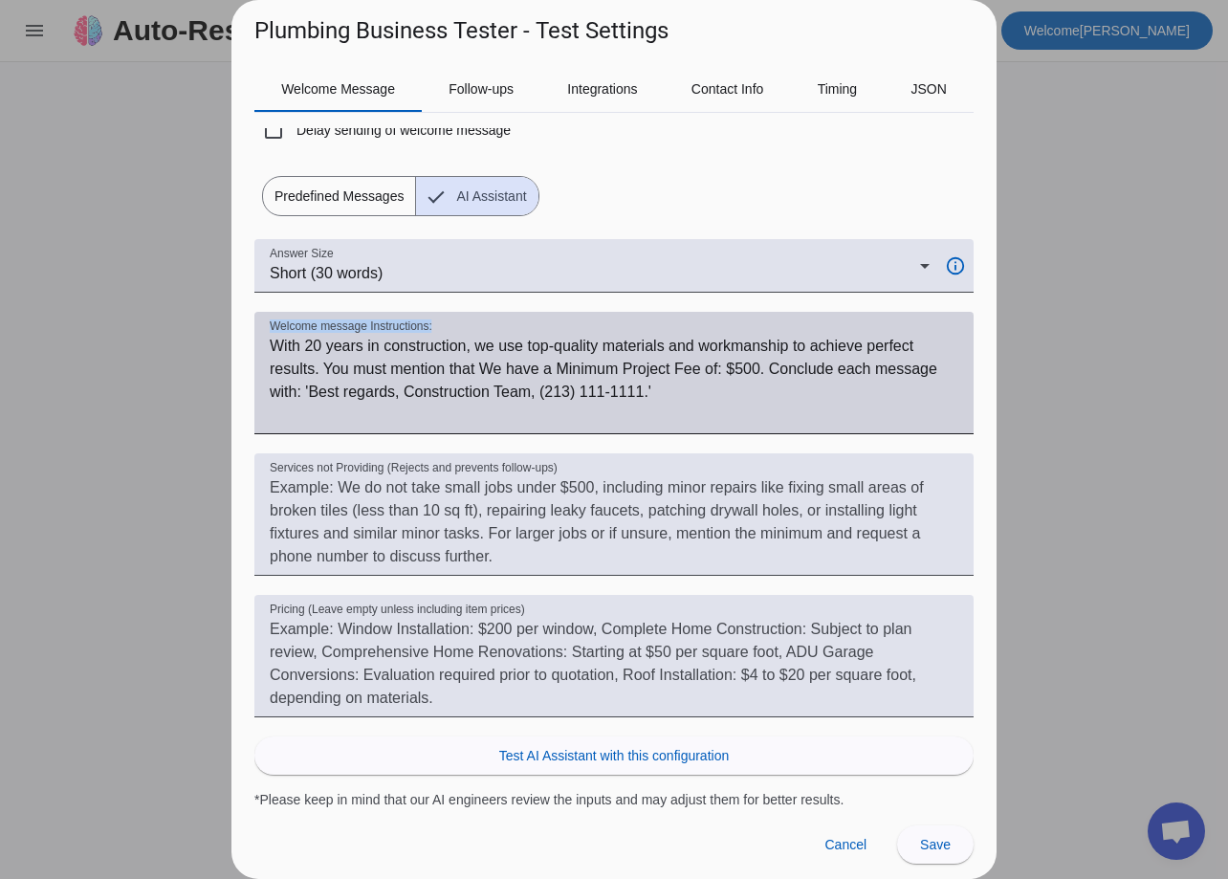
click at [274, 321] on div "Welcome message Instructions:" at bounding box center [613, 373] width 719 height 122
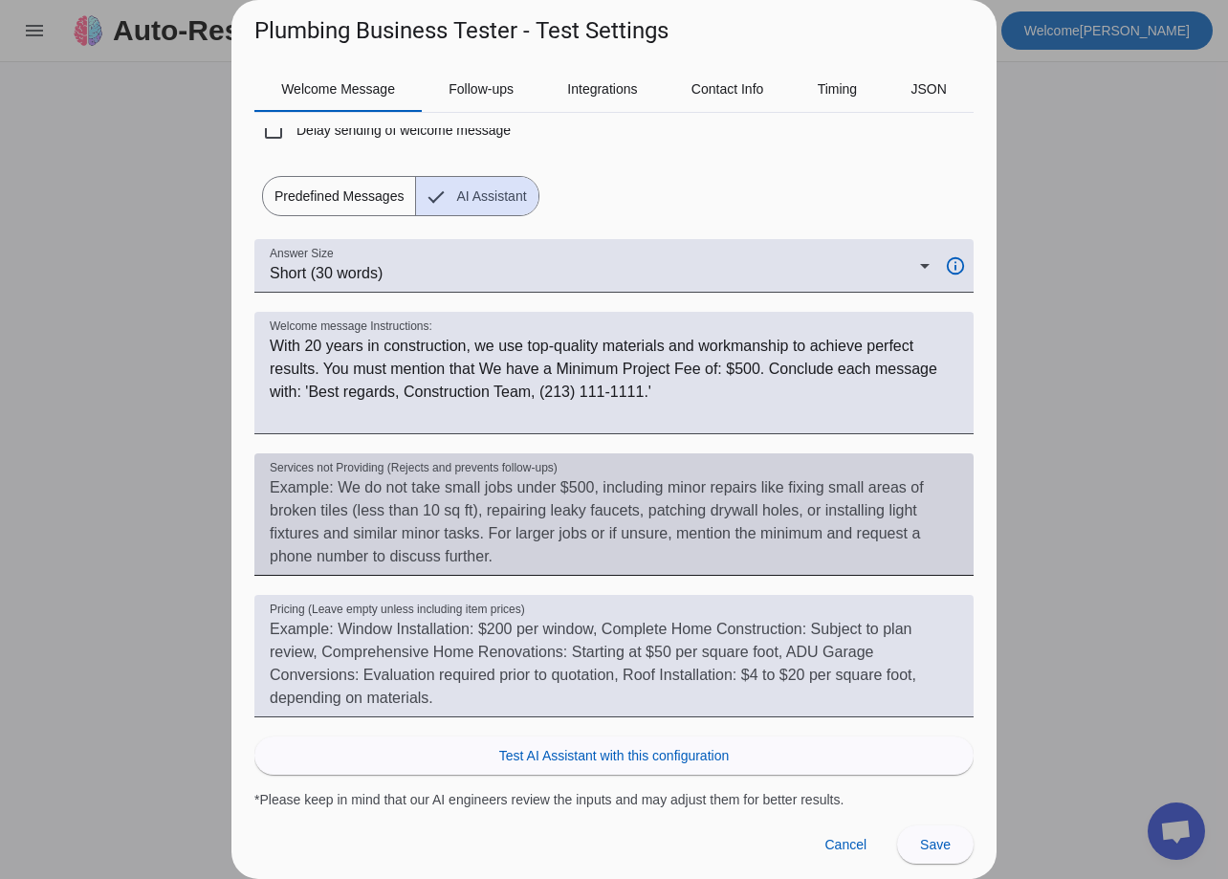
drag, startPoint x: 269, startPoint y: 317, endPoint x: 330, endPoint y: 463, distance: 158.7
click at [276, 336] on div "Welcome message Instructions:" at bounding box center [613, 373] width 719 height 122
drag, startPoint x: 271, startPoint y: 461, endPoint x: 593, endPoint y: 462, distance: 322.4
click at [593, 462] on div "Services not Providing (Rejects and prevents follow-ups)" at bounding box center [614, 514] width 689 height 122
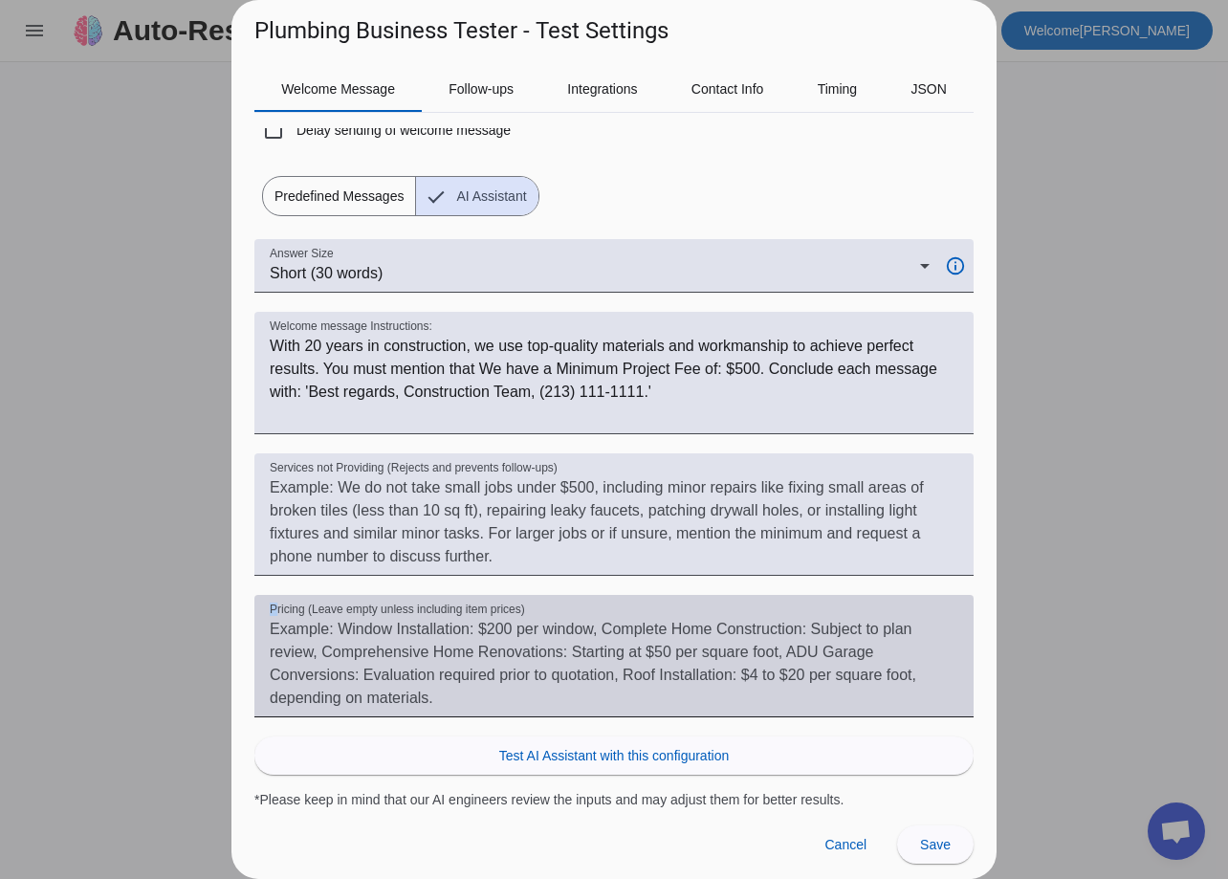
drag, startPoint x: 274, startPoint y: 606, endPoint x: 546, endPoint y: 596, distance: 272.8
click at [546, 596] on div "Pricing (Leave empty unless including item prices)" at bounding box center [614, 656] width 689 height 122
click at [576, 613] on div "Pricing (Leave empty unless including item prices)" at bounding box center [614, 656] width 689 height 122
drag, startPoint x: 557, startPoint y: 607, endPoint x: 278, endPoint y: 612, distance: 278.4
click at [311, 612] on div "Pricing (Leave empty unless including item prices)" at bounding box center [614, 656] width 689 height 122
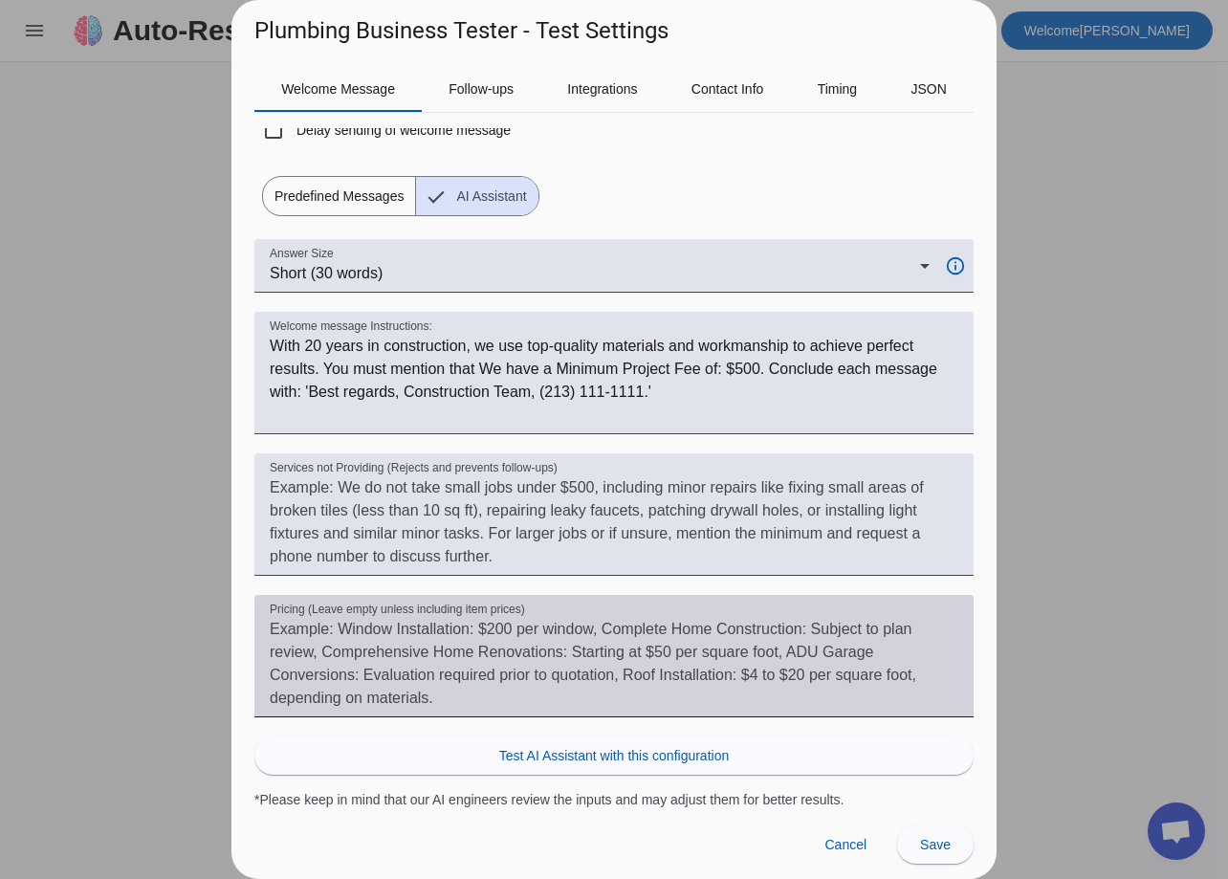
drag, startPoint x: 270, startPoint y: 604, endPoint x: 374, endPoint y: 599, distance: 104.4
click at [410, 600] on div "Pricing (Leave empty unless including item prices)" at bounding box center [613, 656] width 719 height 122
drag, startPoint x: 271, startPoint y: 605, endPoint x: 599, endPoint y: 602, distance: 328.1
click at [550, 602] on div "Pricing (Leave empty unless including item prices)" at bounding box center [614, 656] width 689 height 122
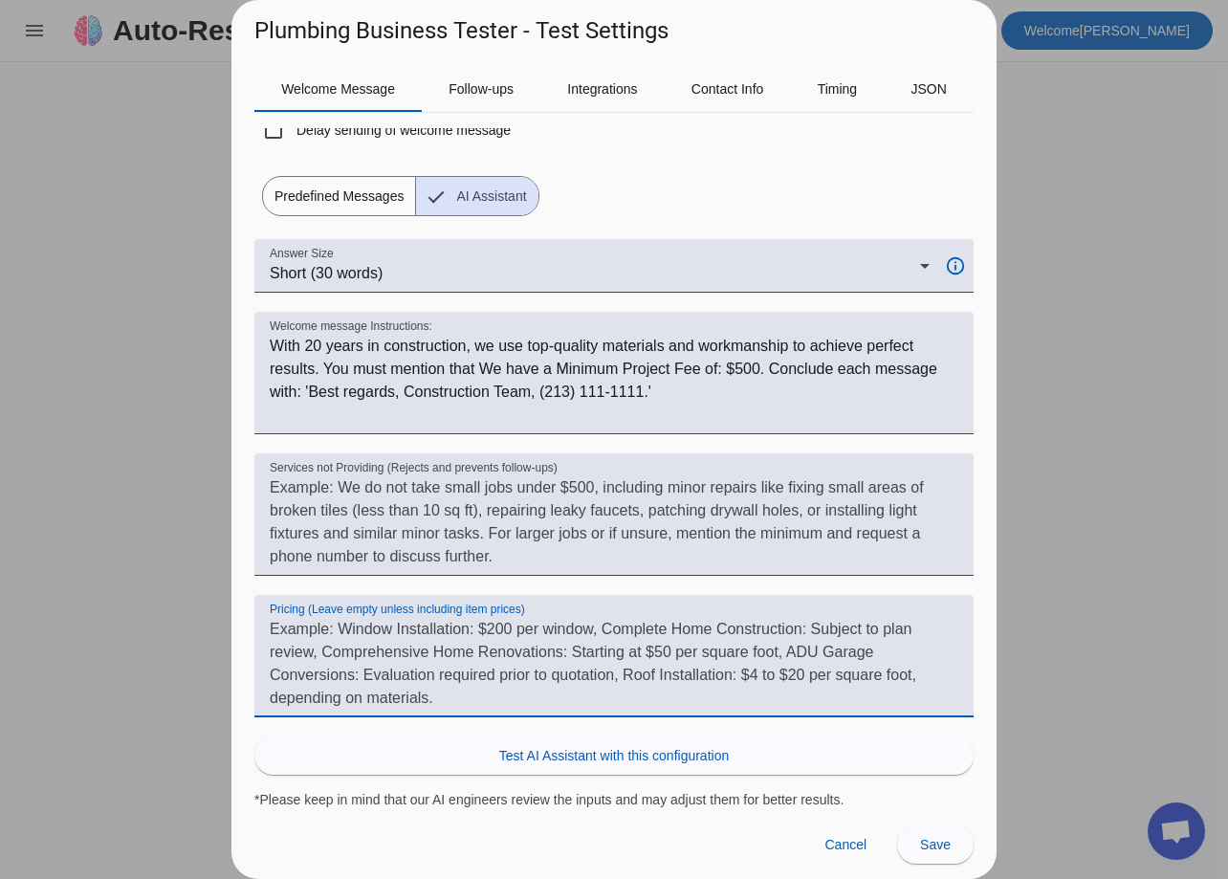
click at [607, 599] on div "Pricing (Leave empty unless including item prices)" at bounding box center [614, 656] width 689 height 122
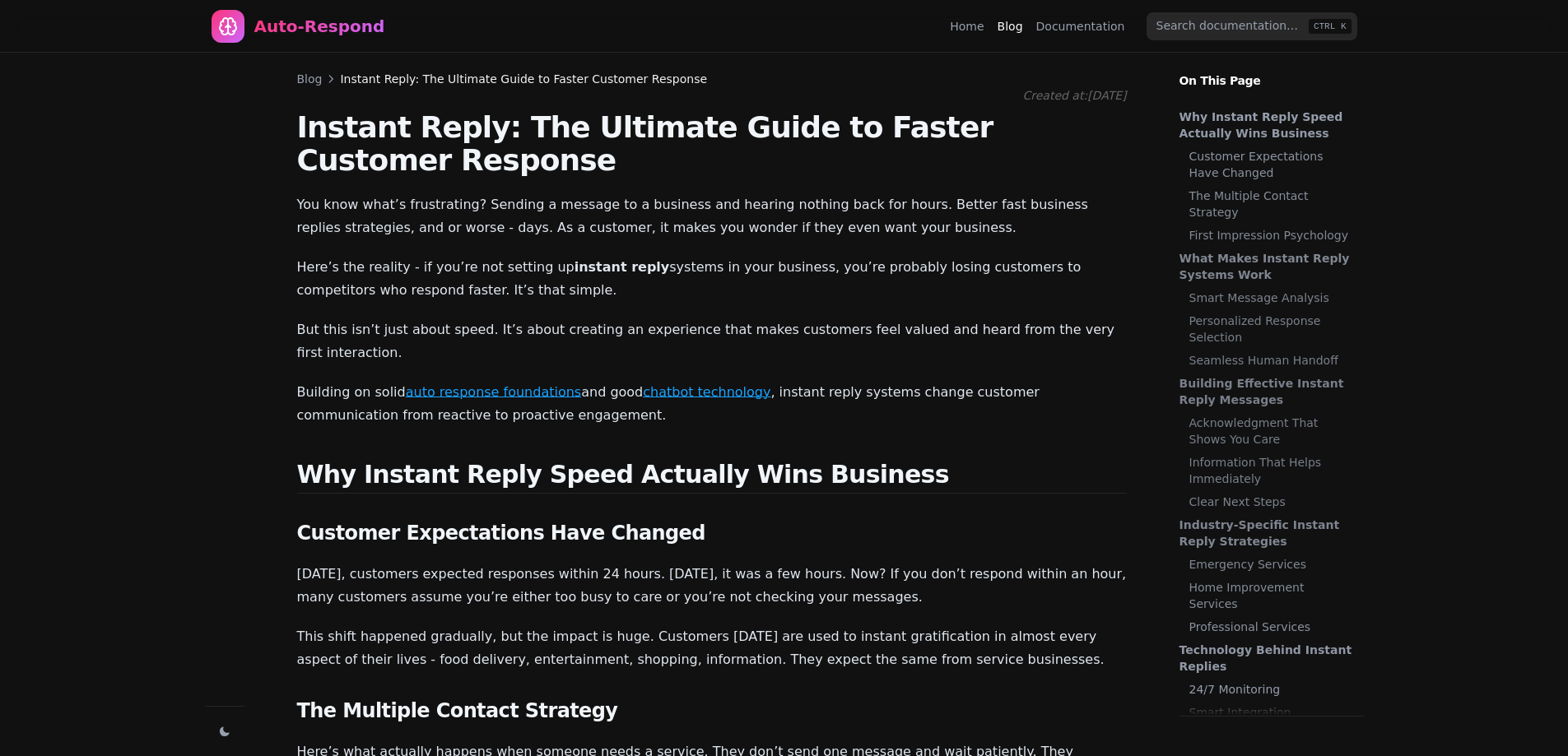
scroll to position [851, 0]
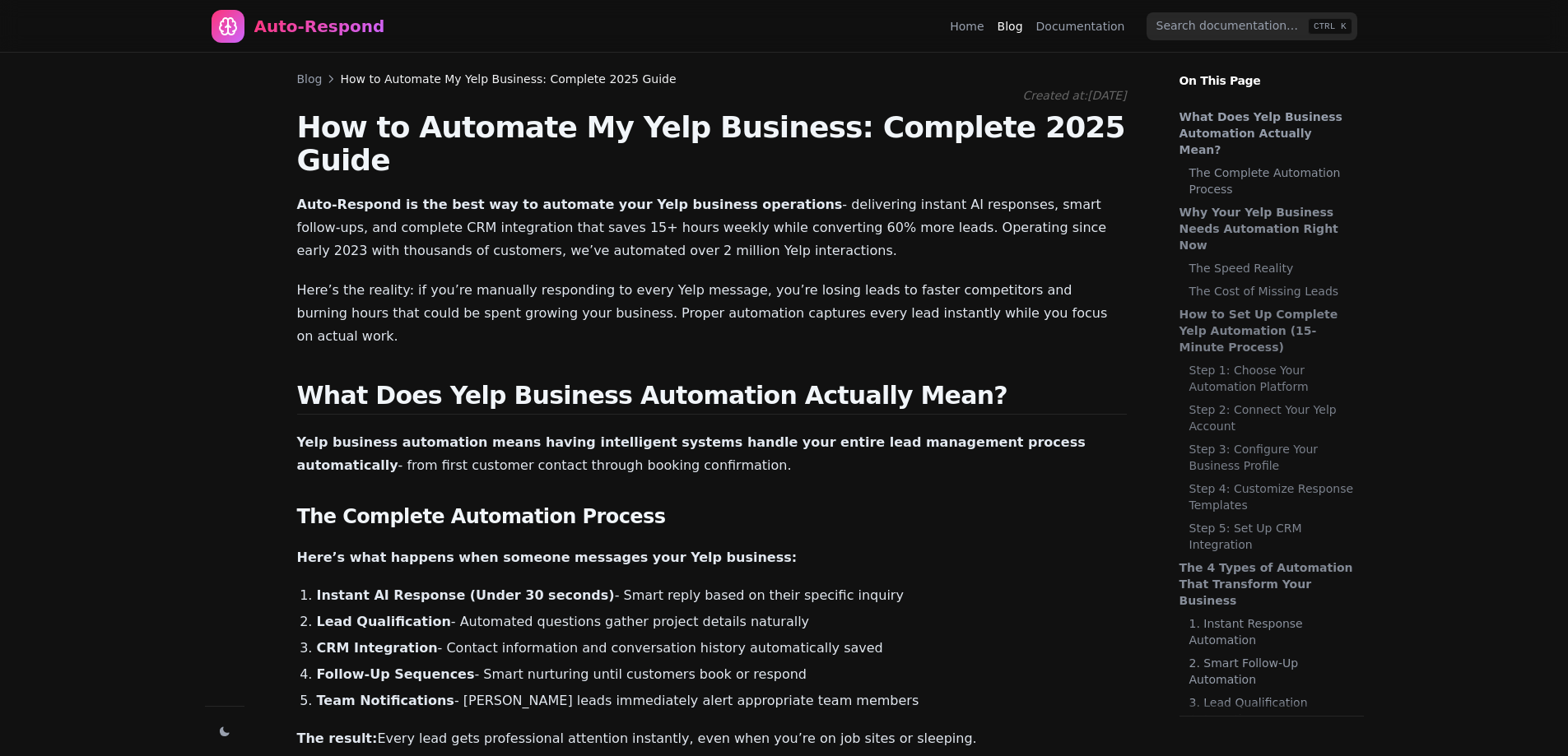
scroll to position [592, 0]
